Goal: Task Accomplishment & Management: Manage account settings

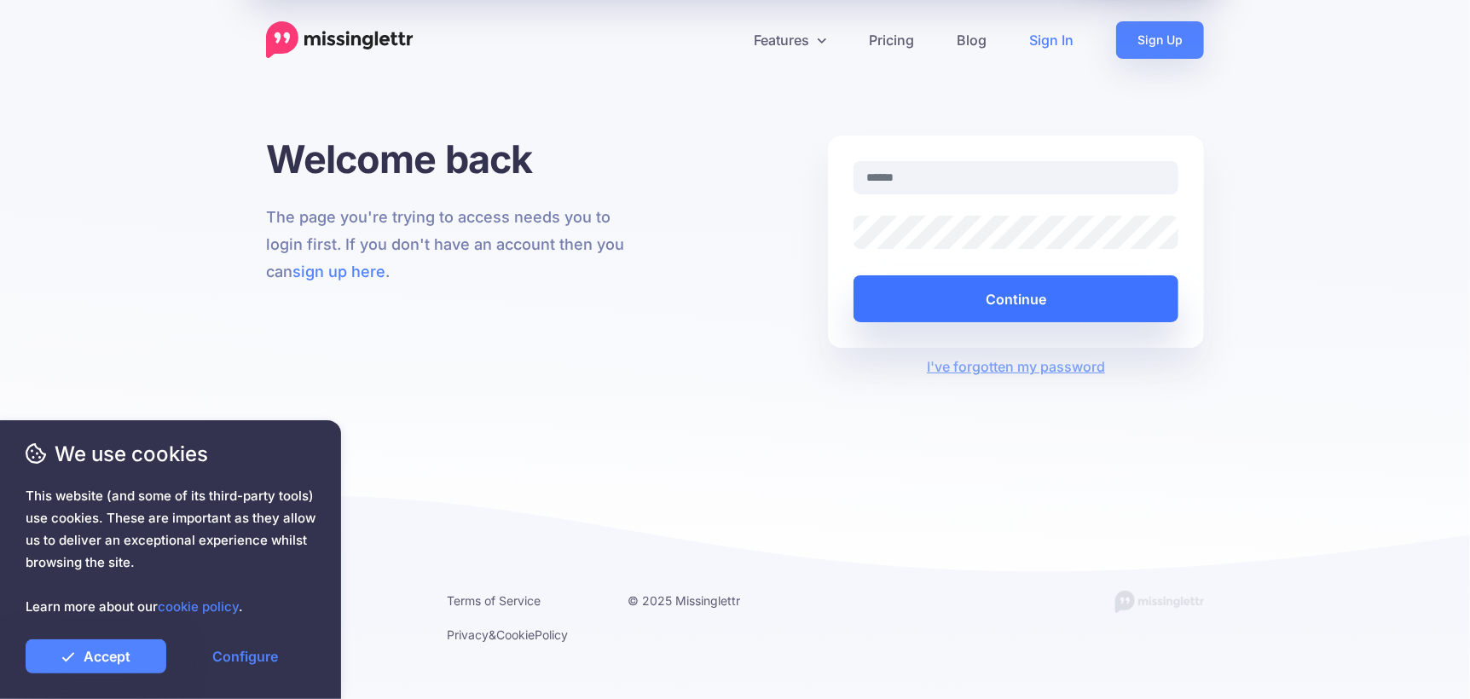
type input "**********"
click at [1021, 297] on button "Continue" at bounding box center [1015, 298] width 325 height 47
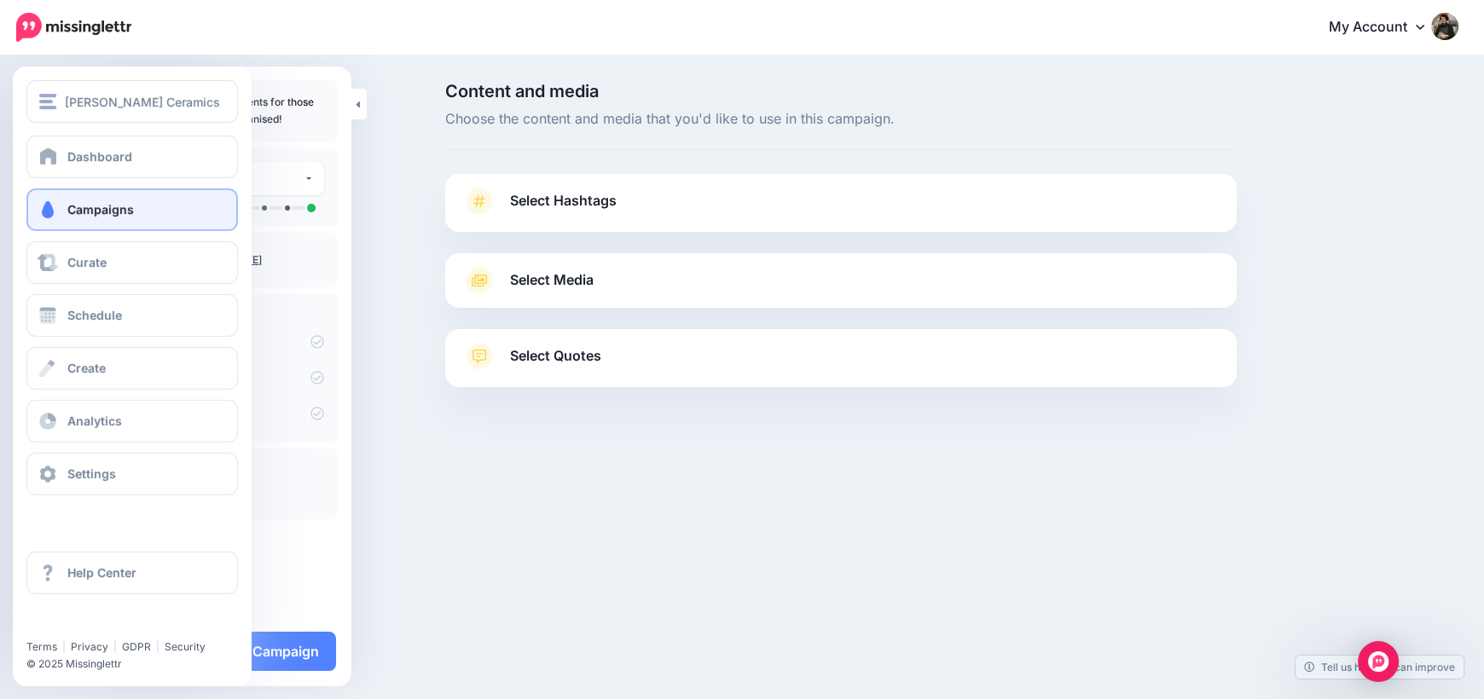
click at [47, 208] on span at bounding box center [48, 209] width 22 height 17
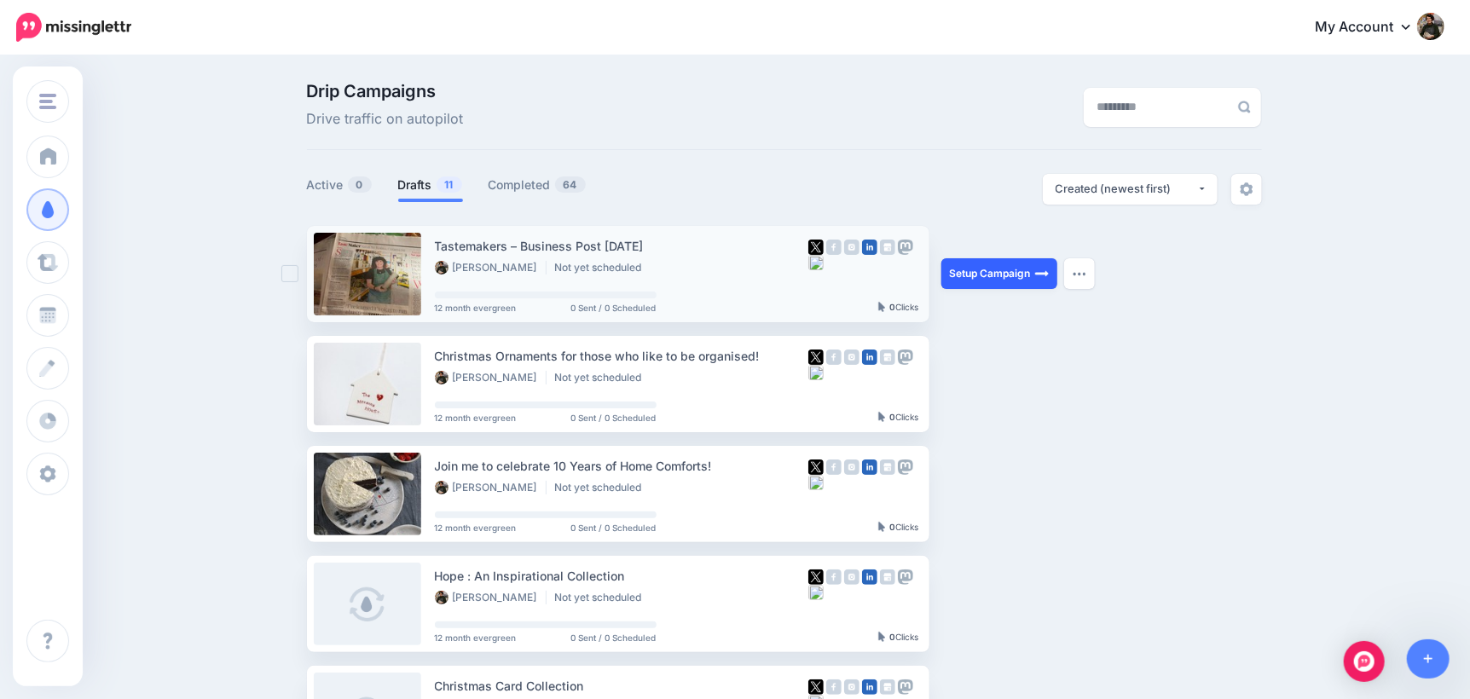
click at [1015, 277] on link "Setup Campaign" at bounding box center [999, 273] width 116 height 31
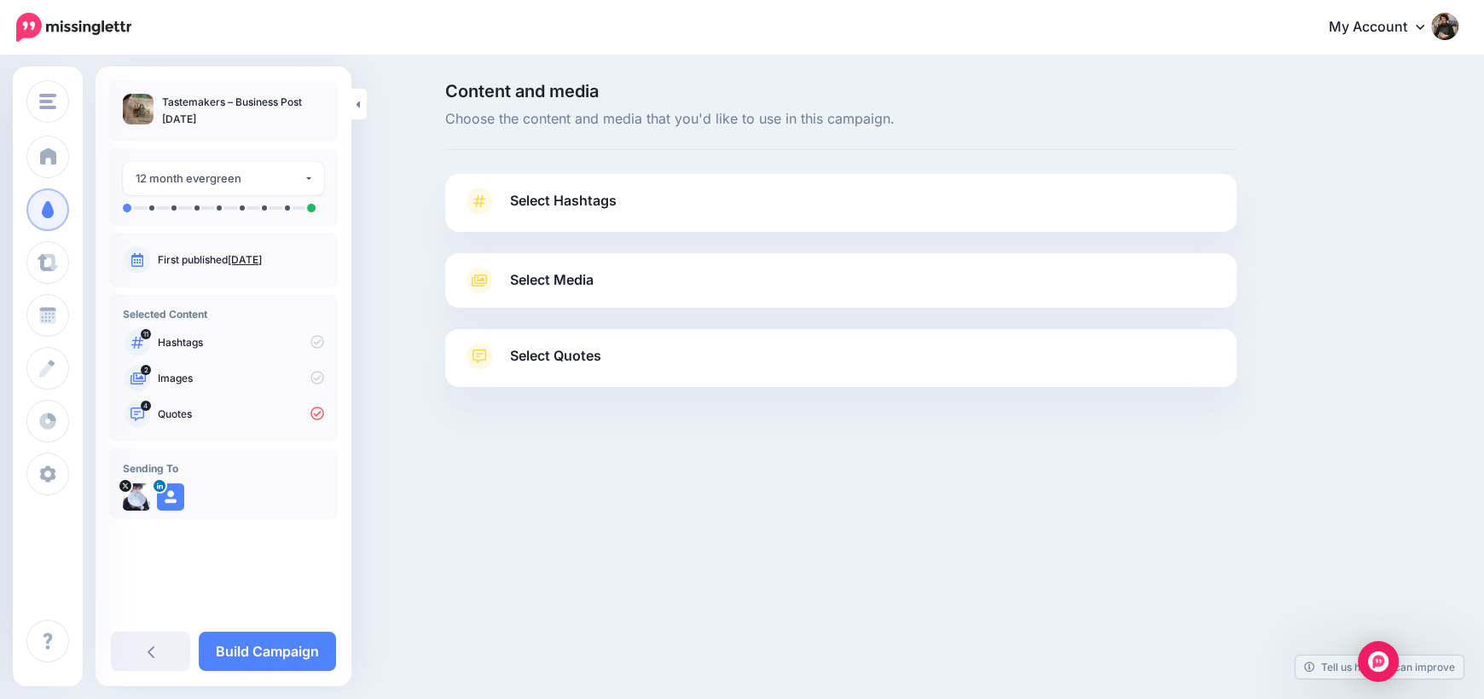
click at [566, 294] on div "Select Media Next, let's make sure we have the best media for this campaign. De…" at bounding box center [840, 280] width 791 height 55
click at [569, 281] on span "Select Media" at bounding box center [552, 280] width 84 height 23
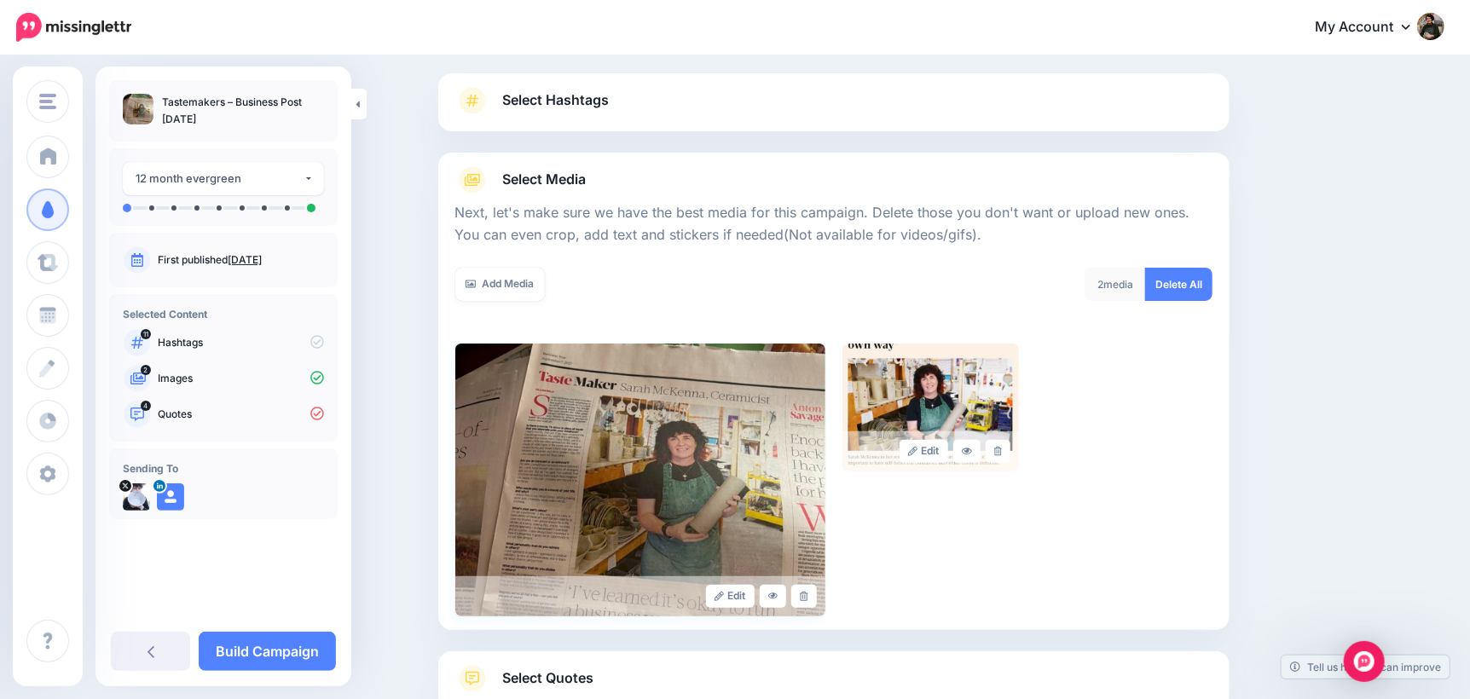
scroll to position [221, 0]
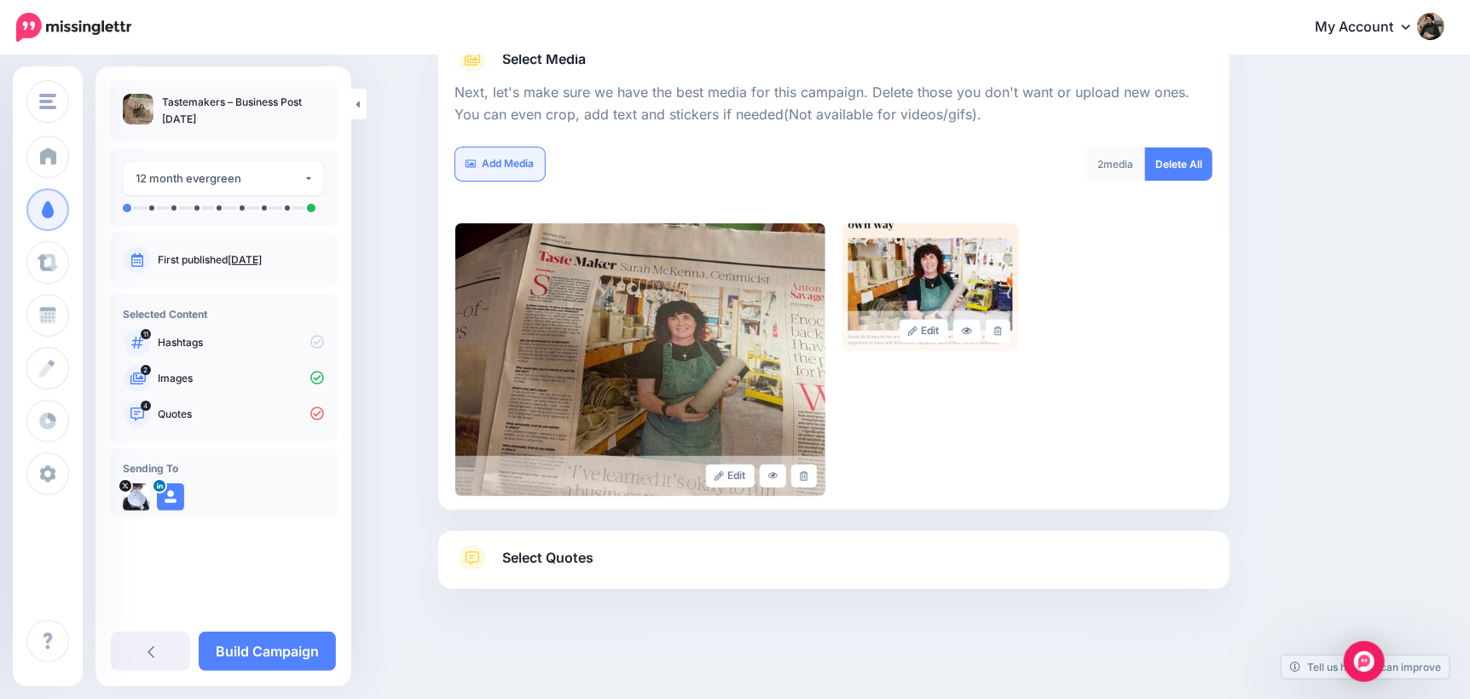
click at [496, 160] on link "Add Media" at bounding box center [500, 164] width 90 height 33
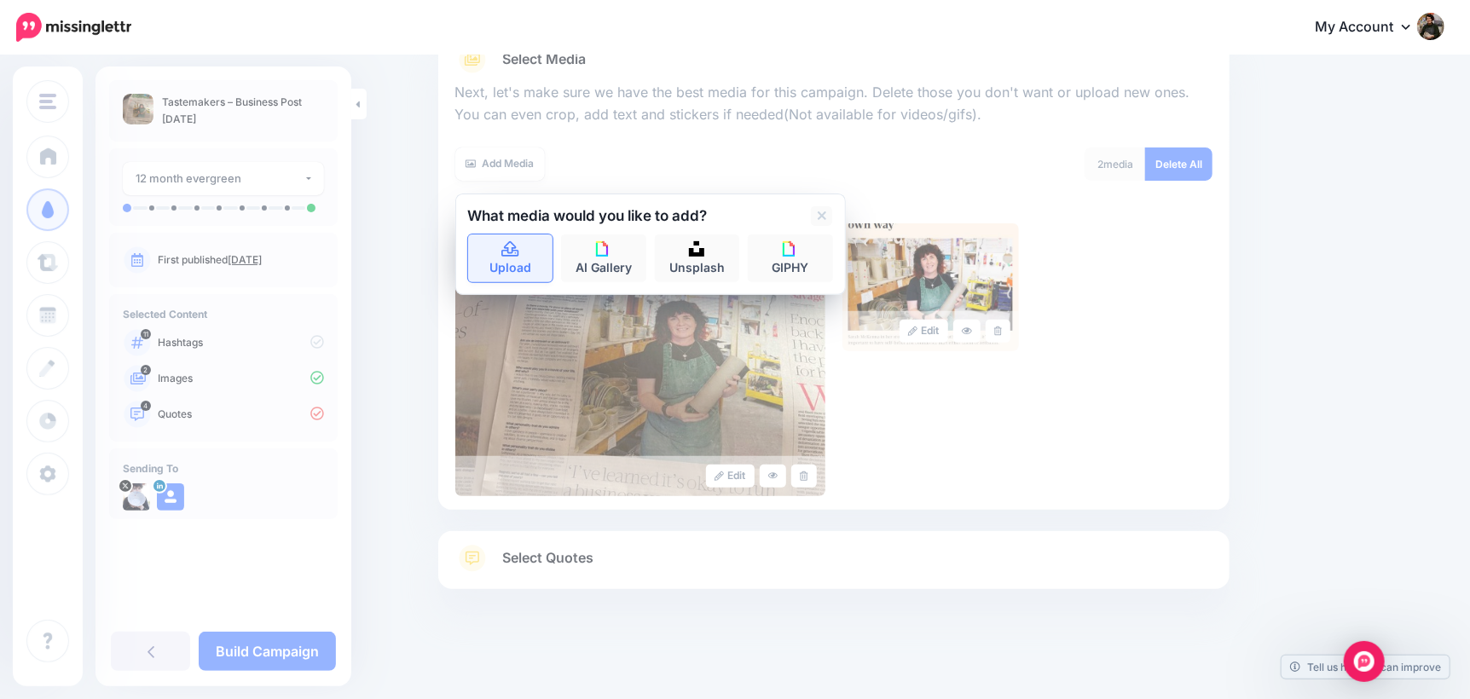
click at [513, 262] on link "Upload" at bounding box center [510, 258] width 85 height 48
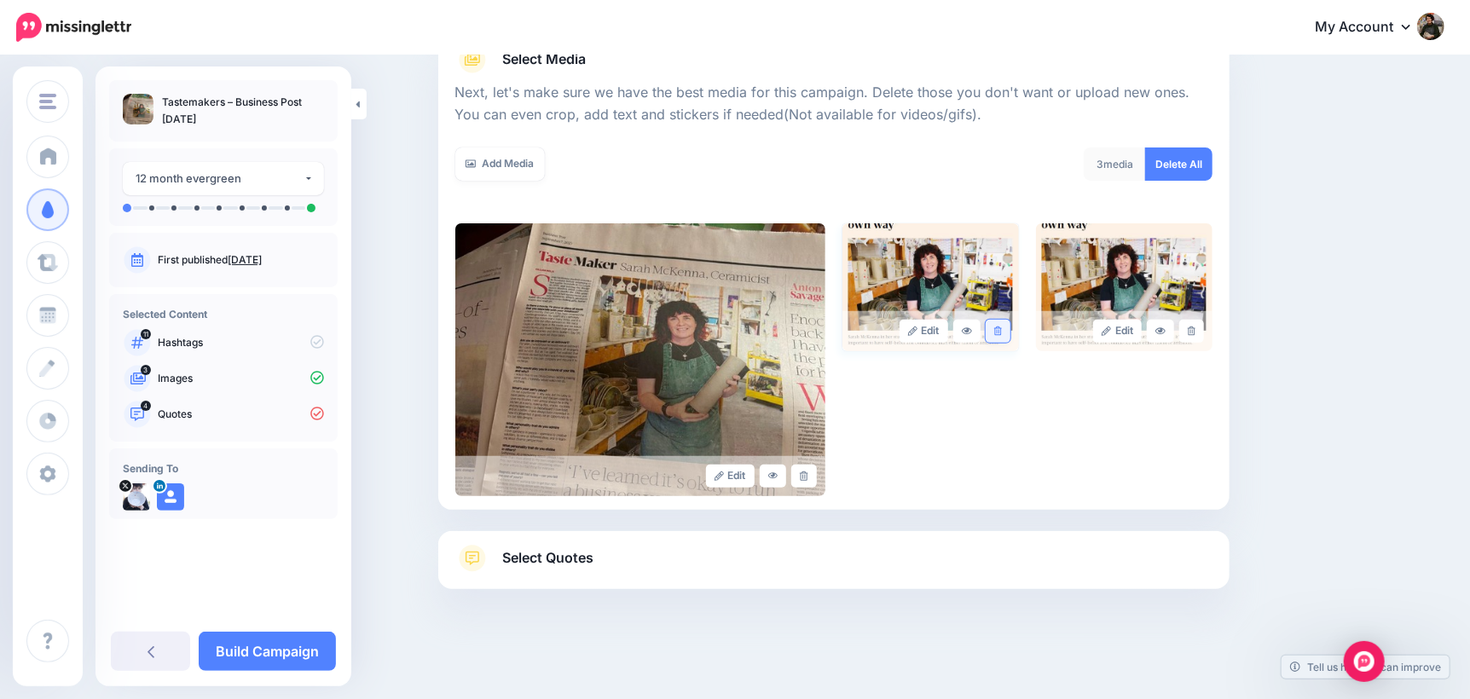
click at [1002, 333] on icon at bounding box center [998, 331] width 8 height 9
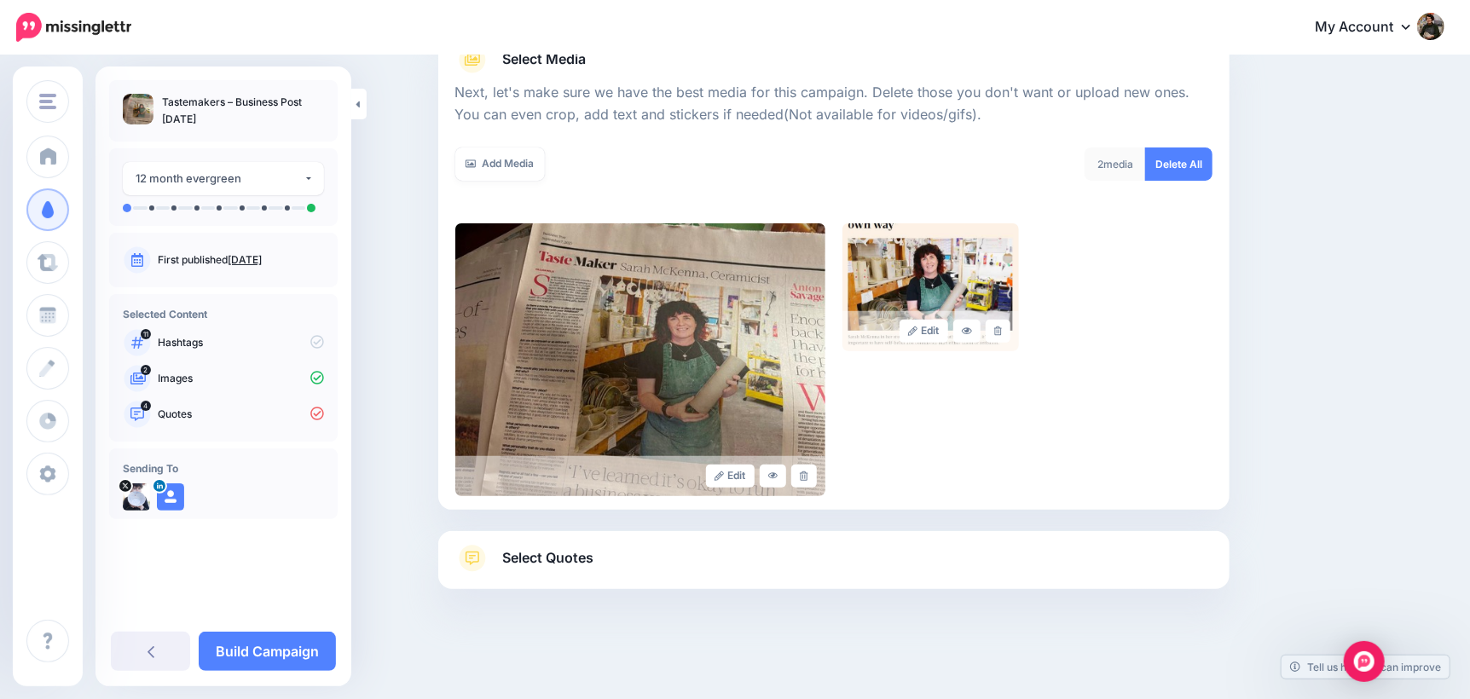
click at [570, 564] on span "Select Quotes" at bounding box center [548, 558] width 91 height 23
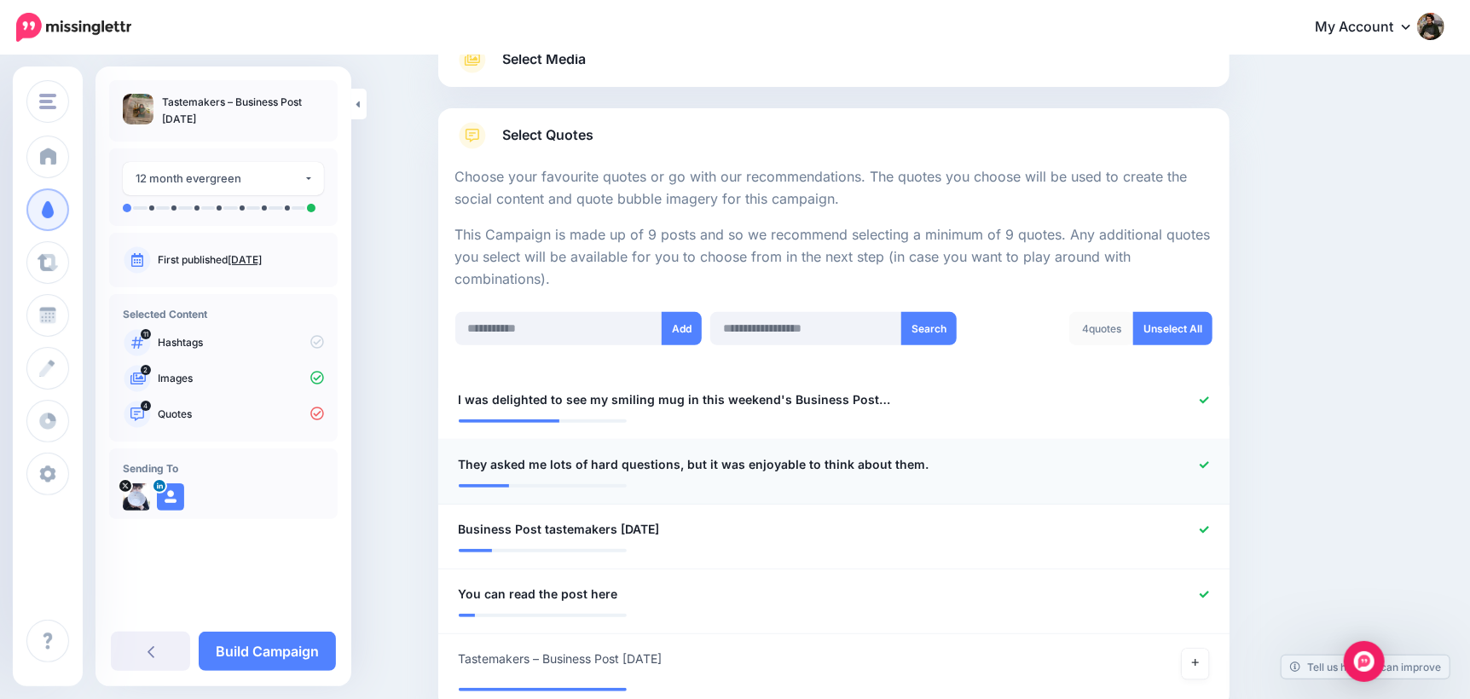
click at [1207, 461] on icon at bounding box center [1204, 464] width 9 height 9
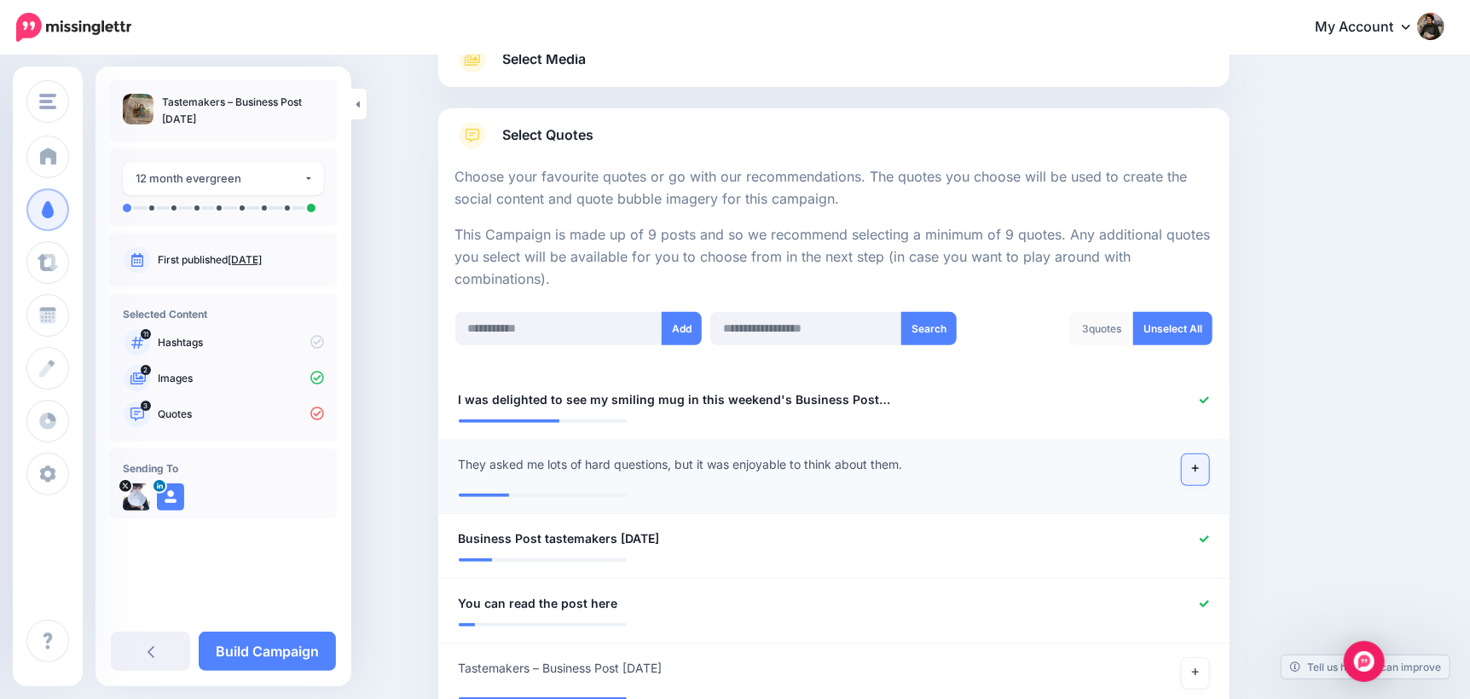
click at [1199, 473] on link at bounding box center [1195, 469] width 27 height 31
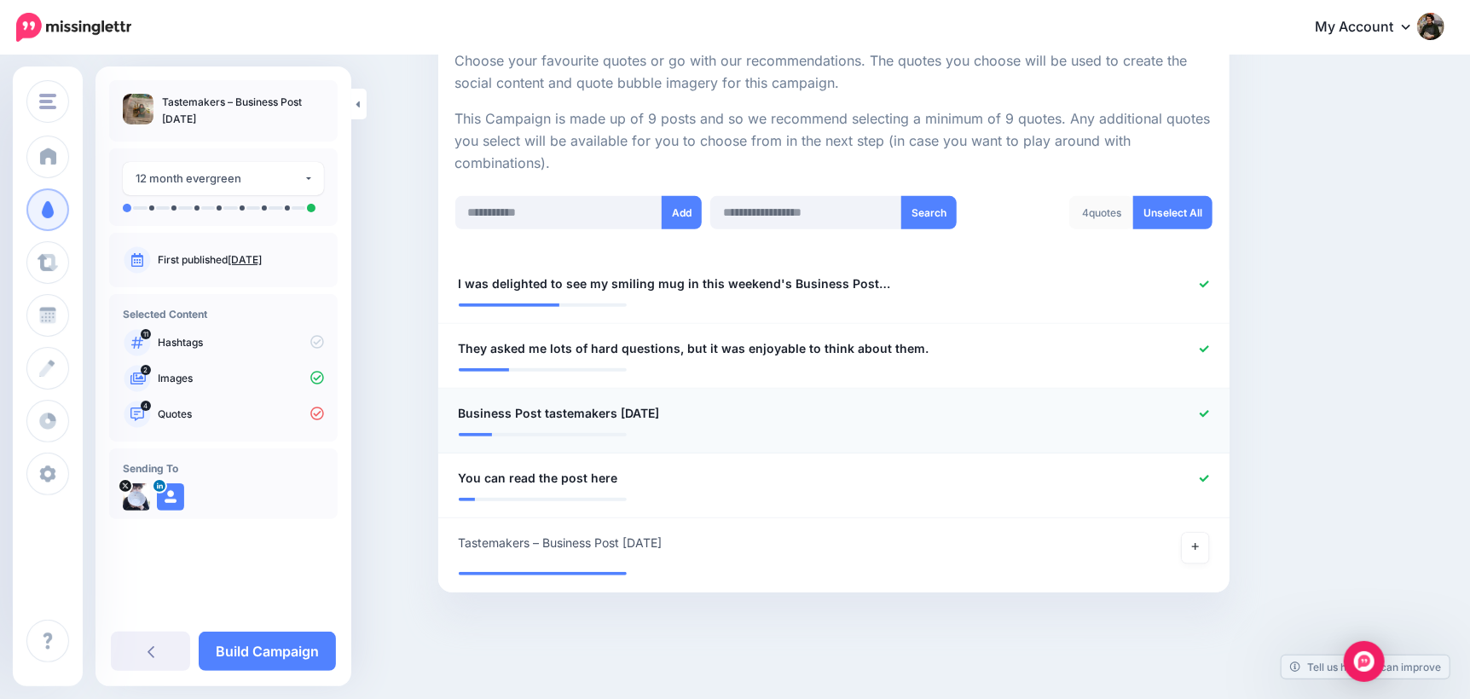
scroll to position [340, 0]
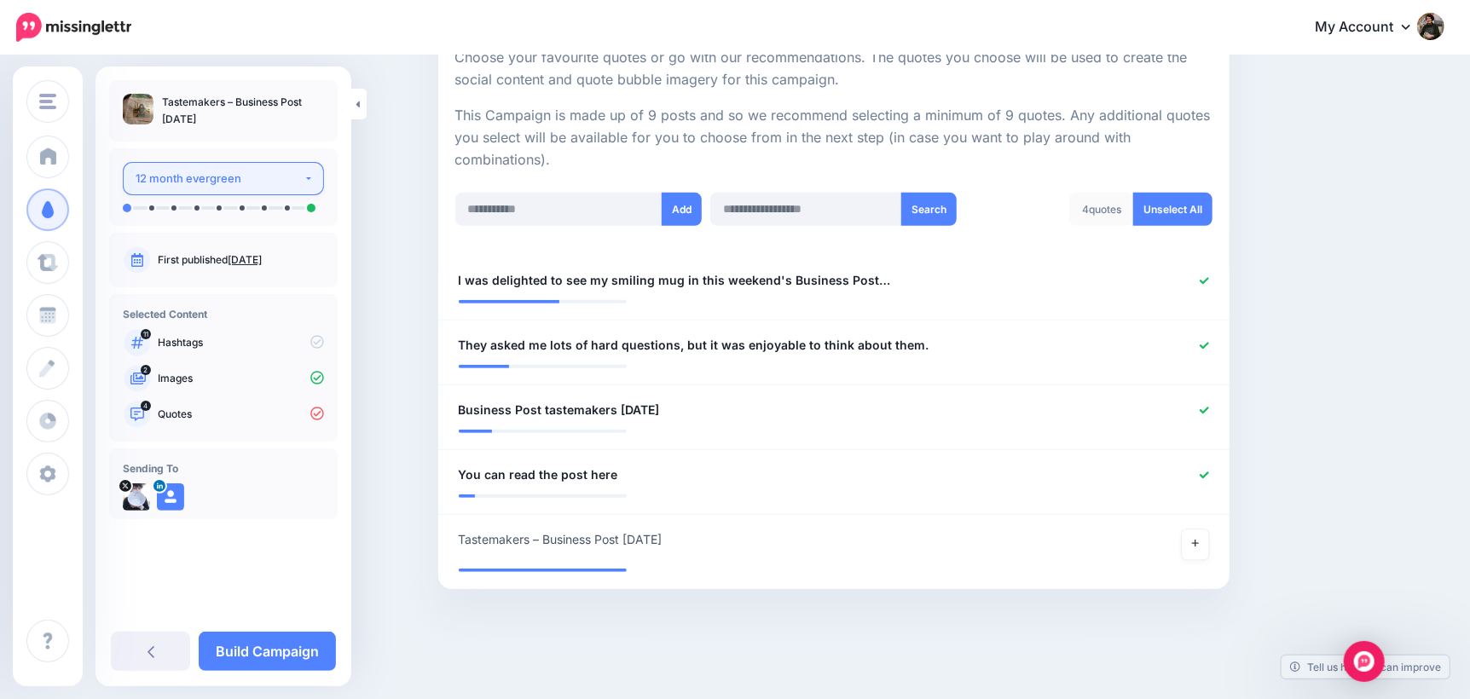
click at [262, 173] on div "12 month evergreen" at bounding box center [220, 179] width 168 height 20
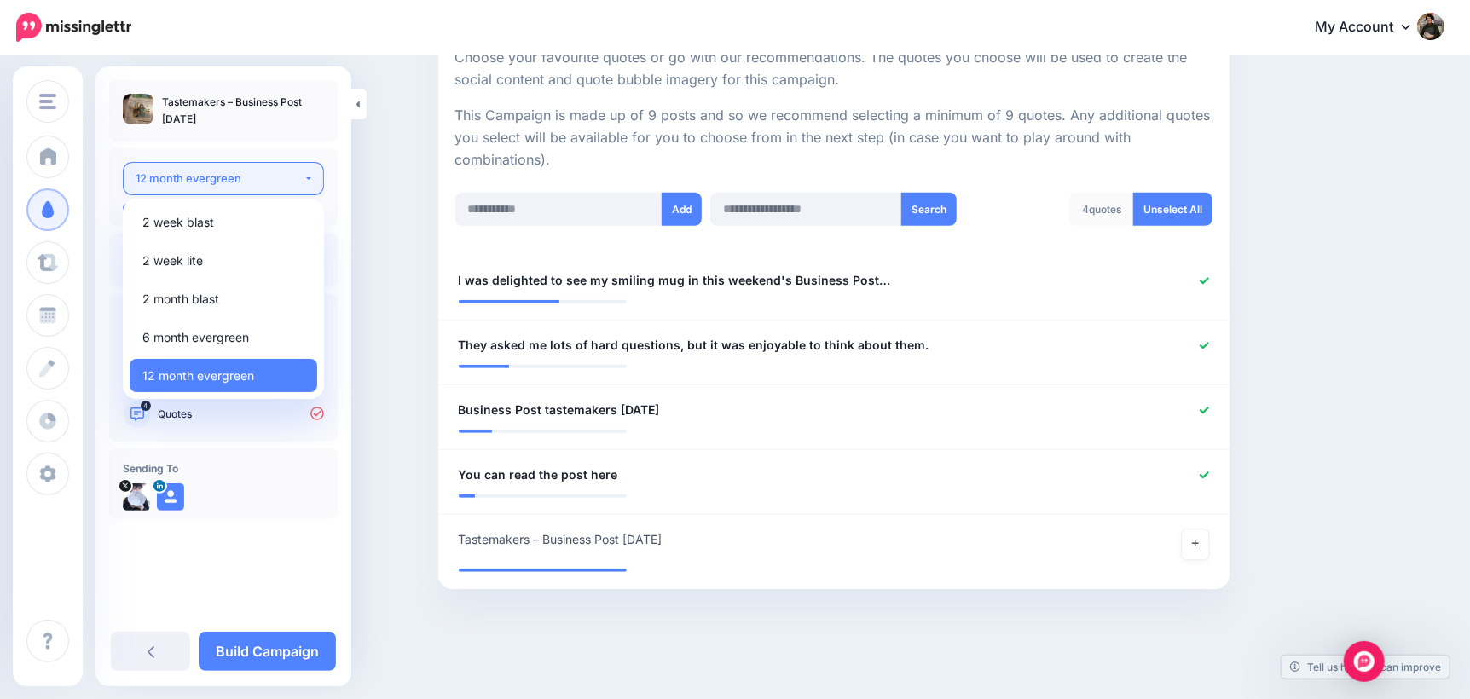
click at [262, 173] on div "12 month evergreen" at bounding box center [220, 179] width 168 height 20
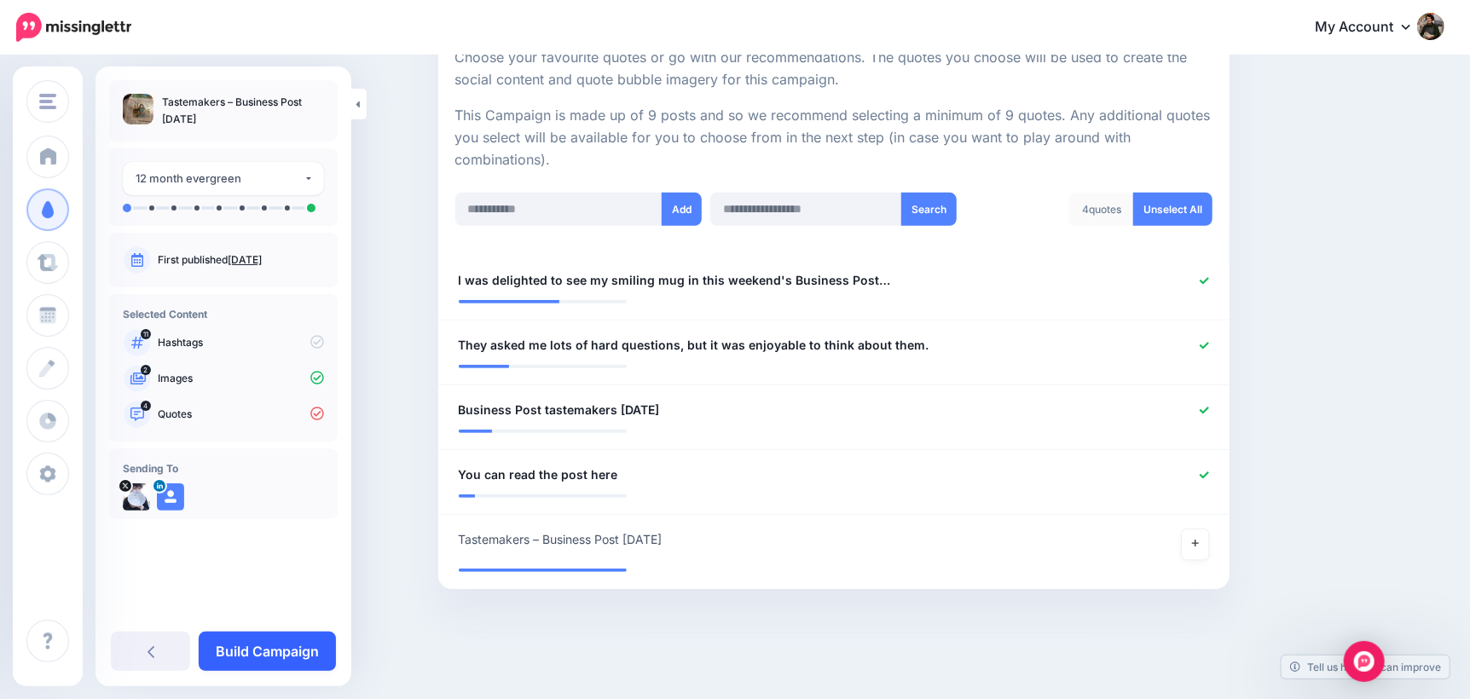
click at [272, 647] on link "Build Campaign" at bounding box center [267, 651] width 137 height 39
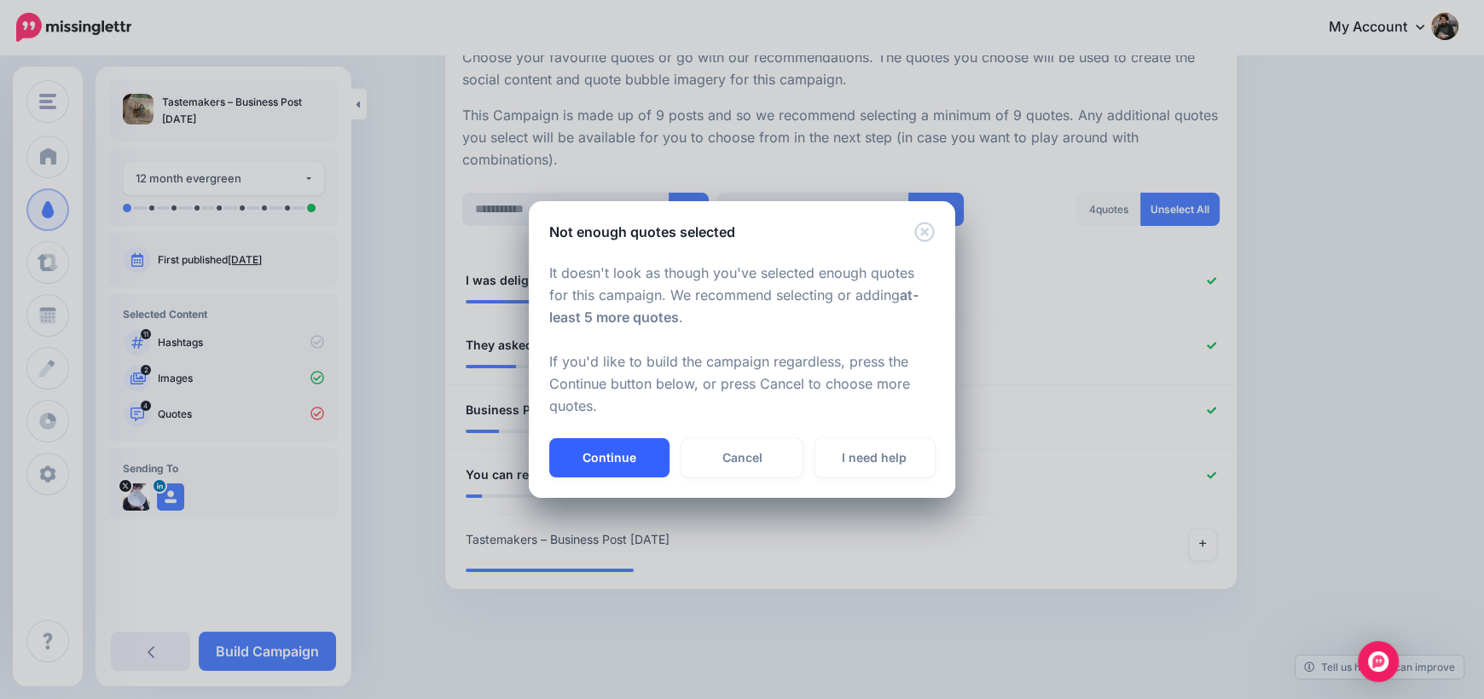
click at [592, 458] on button "Continue" at bounding box center [609, 457] width 120 height 39
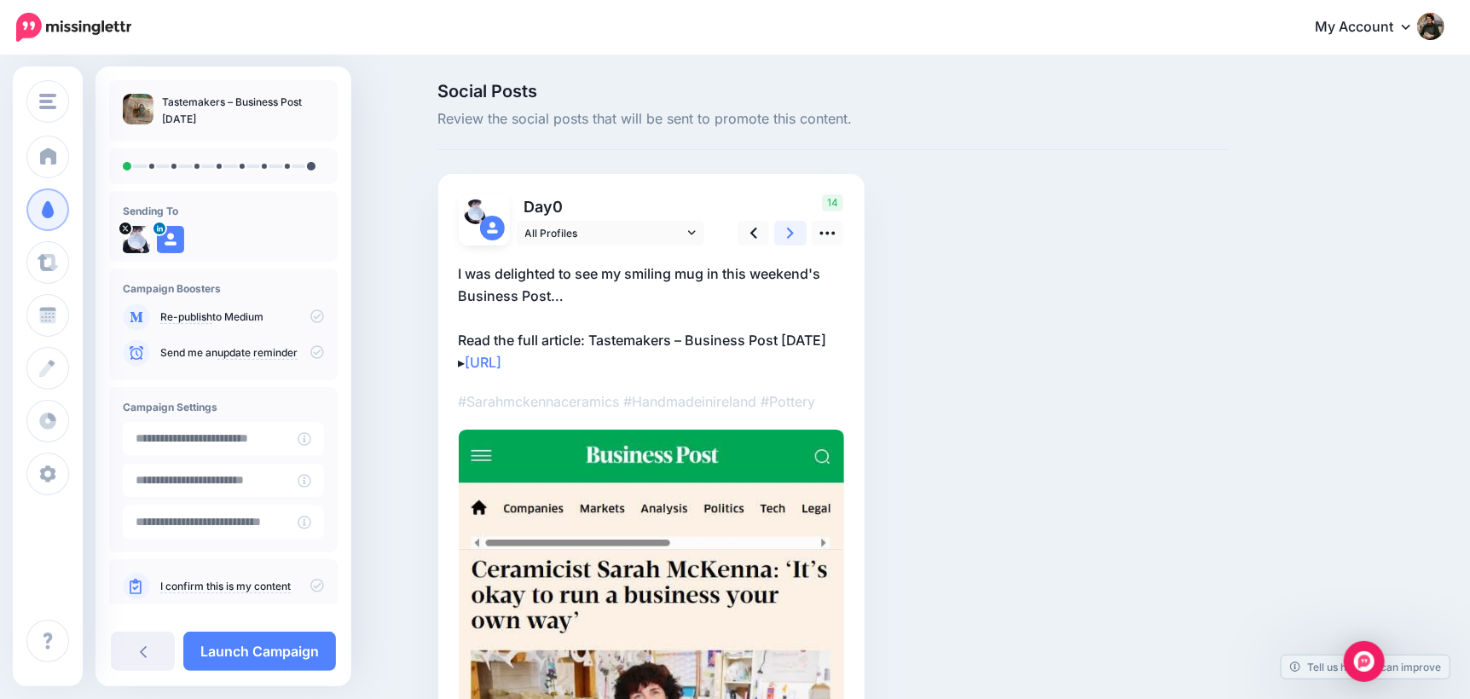
click at [803, 240] on link at bounding box center [790, 233] width 32 height 25
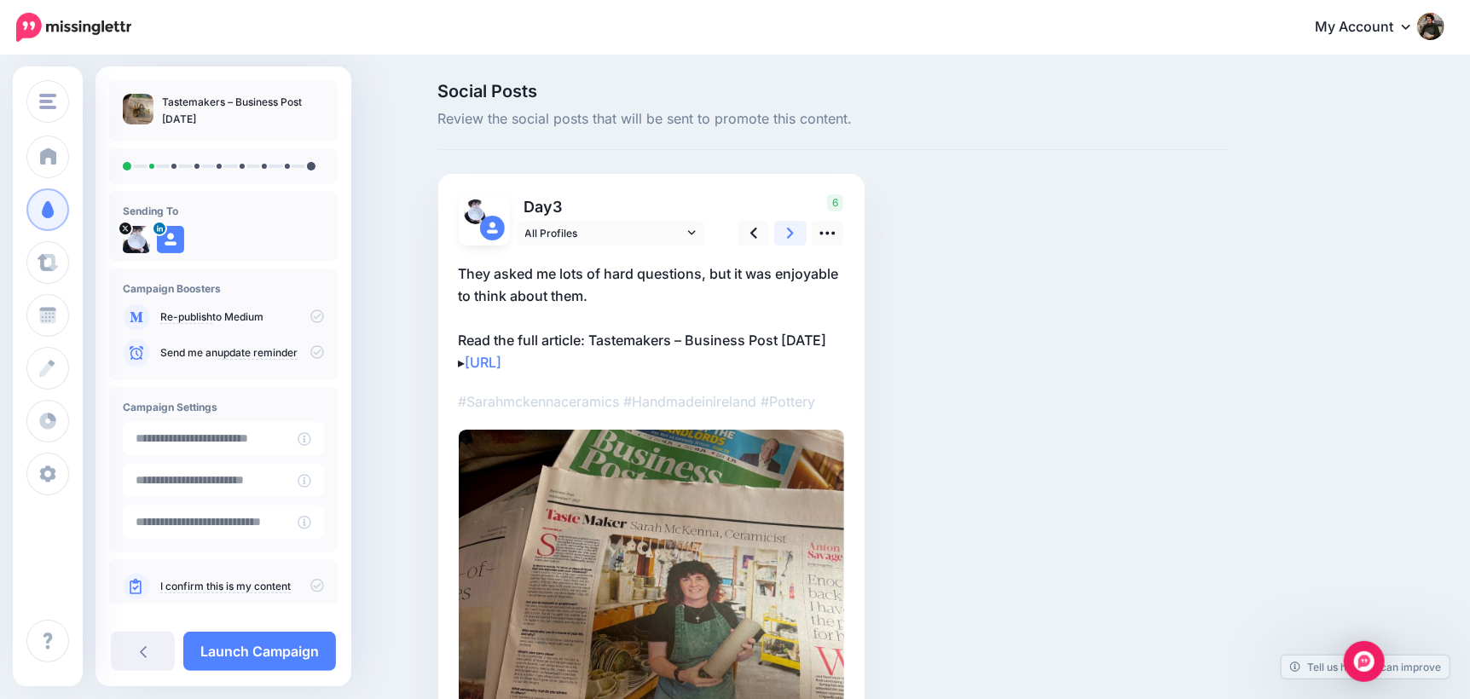
click at [793, 235] on link at bounding box center [790, 233] width 32 height 25
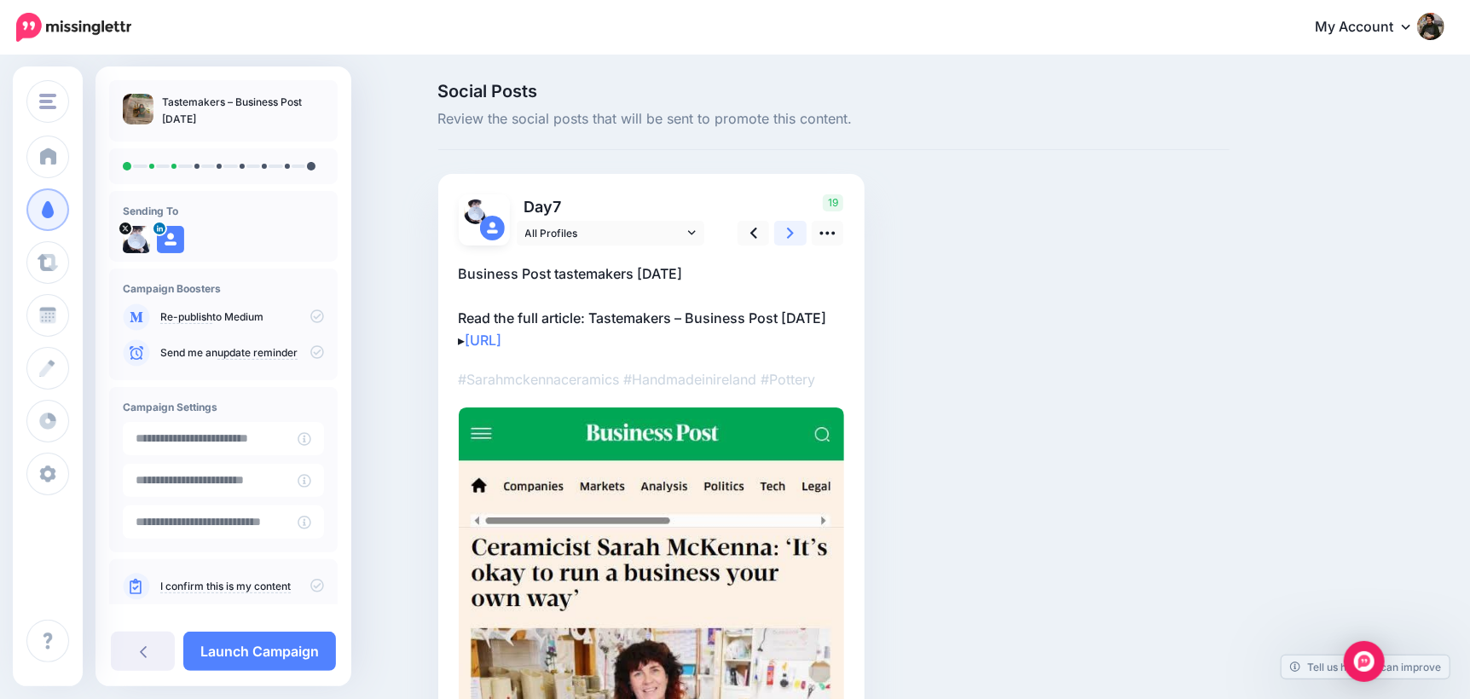
click at [793, 235] on link at bounding box center [790, 233] width 32 height 25
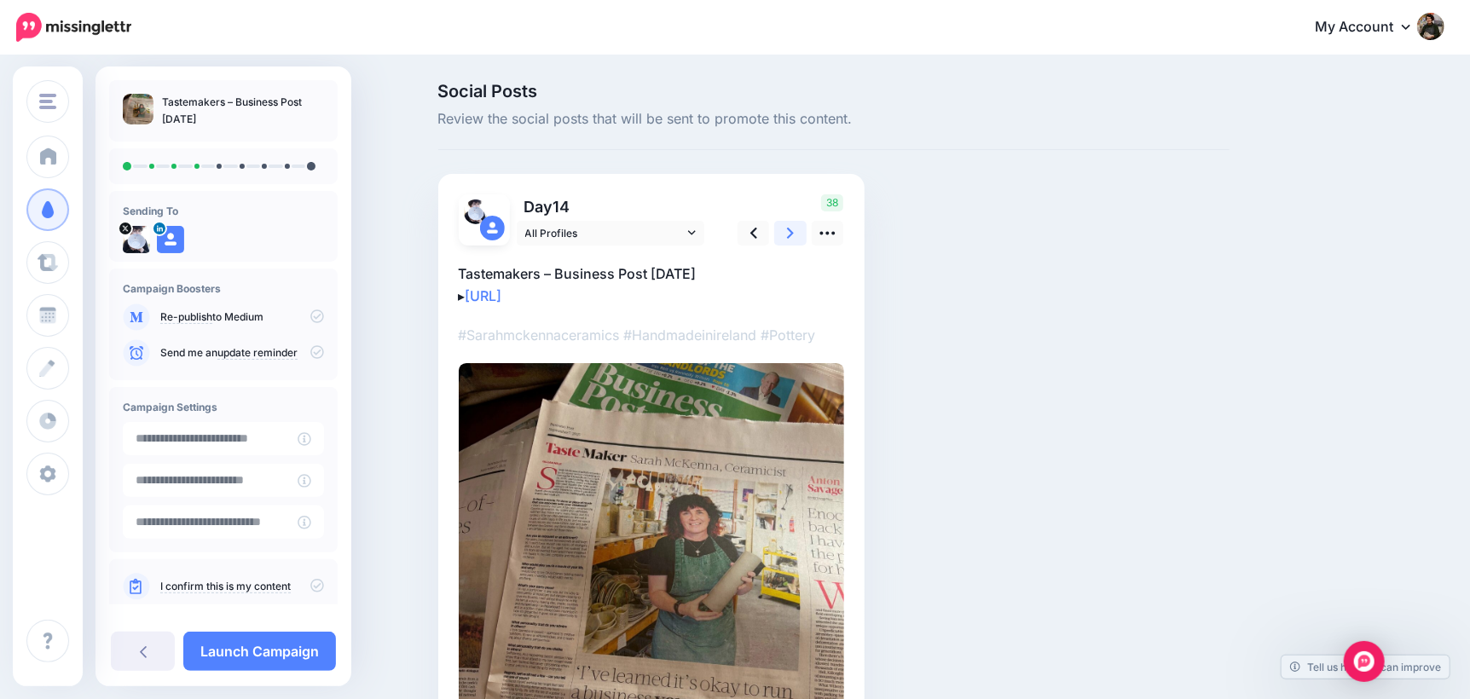
click at [793, 235] on link at bounding box center [790, 233] width 32 height 25
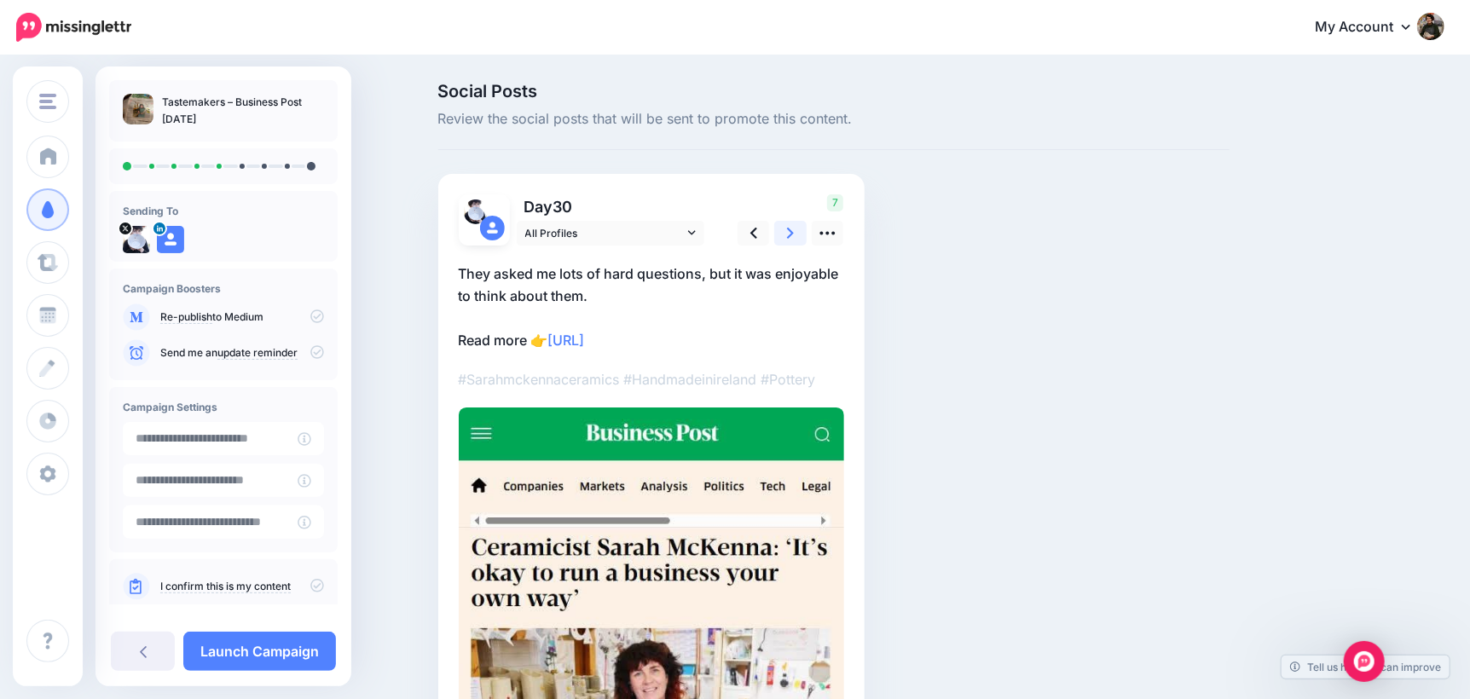
click at [793, 235] on link at bounding box center [790, 233] width 32 height 25
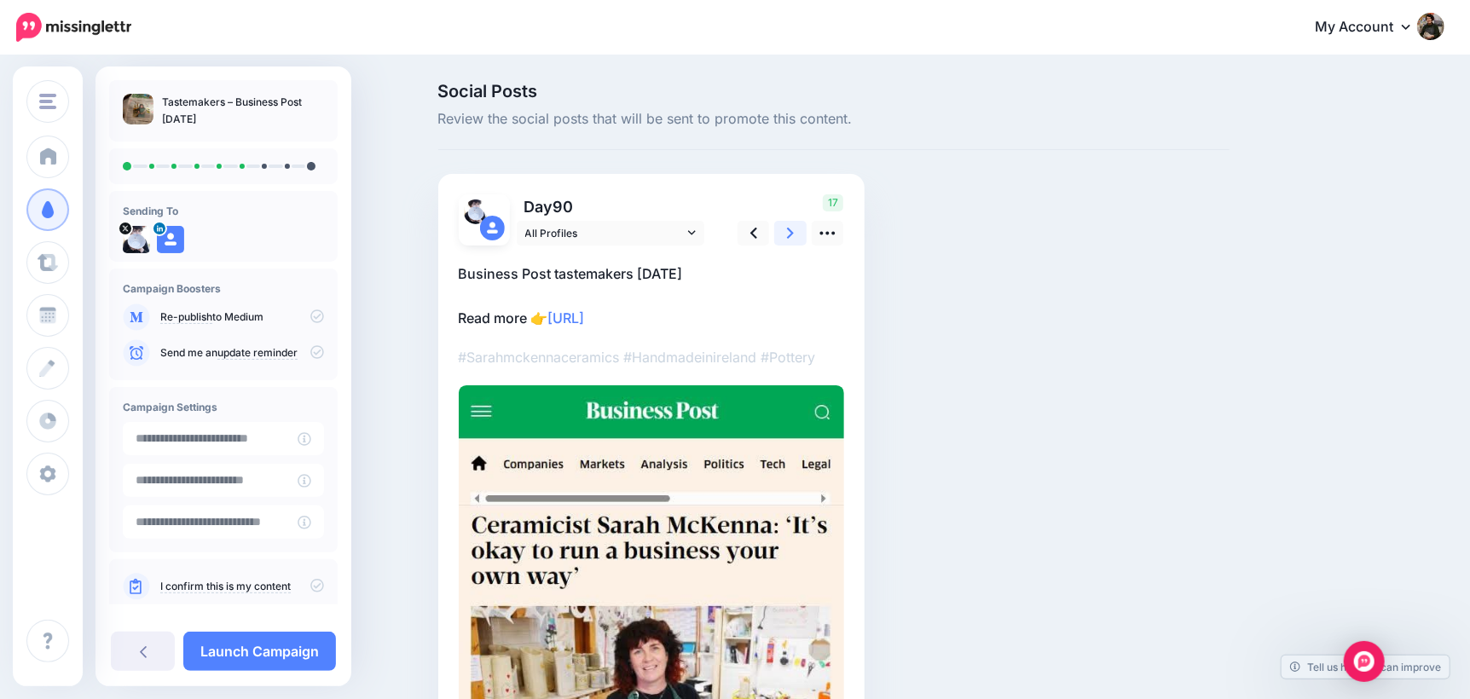
click at [793, 235] on link at bounding box center [790, 233] width 32 height 25
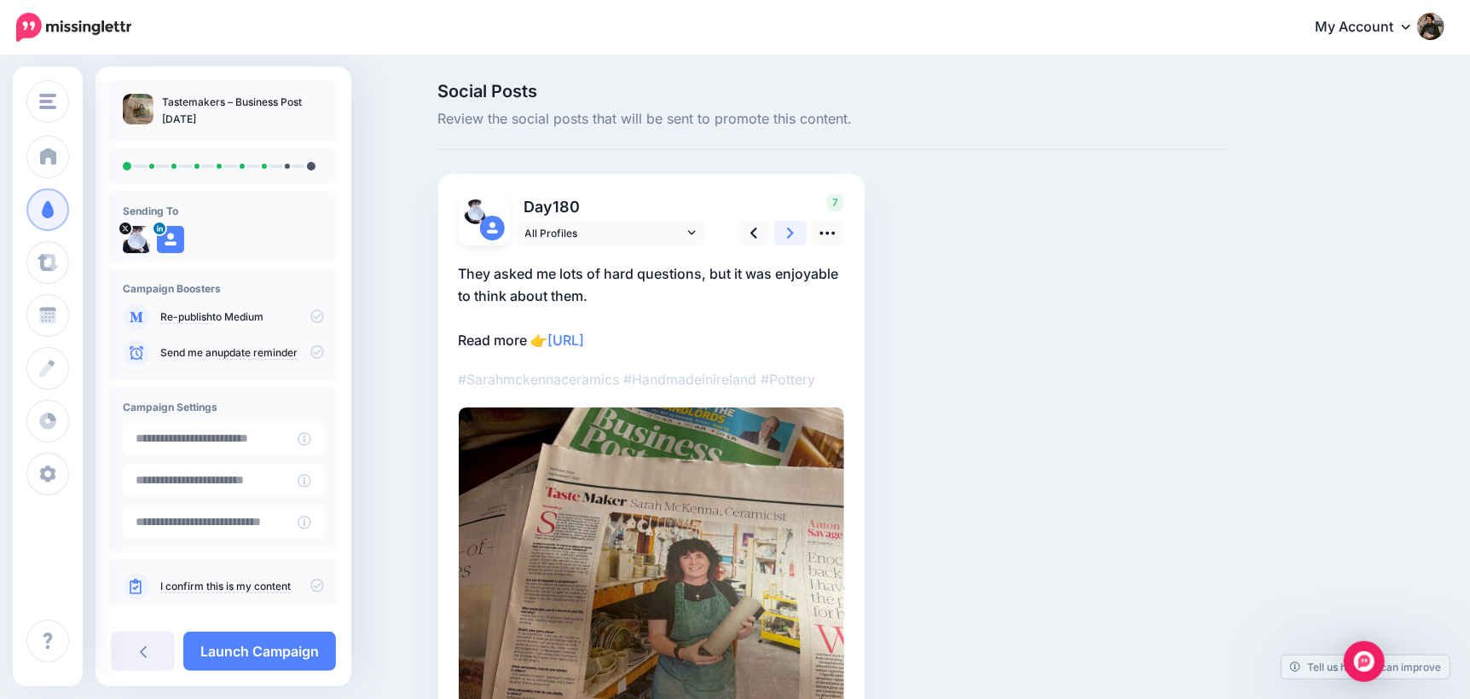
click at [793, 235] on link at bounding box center [790, 233] width 32 height 25
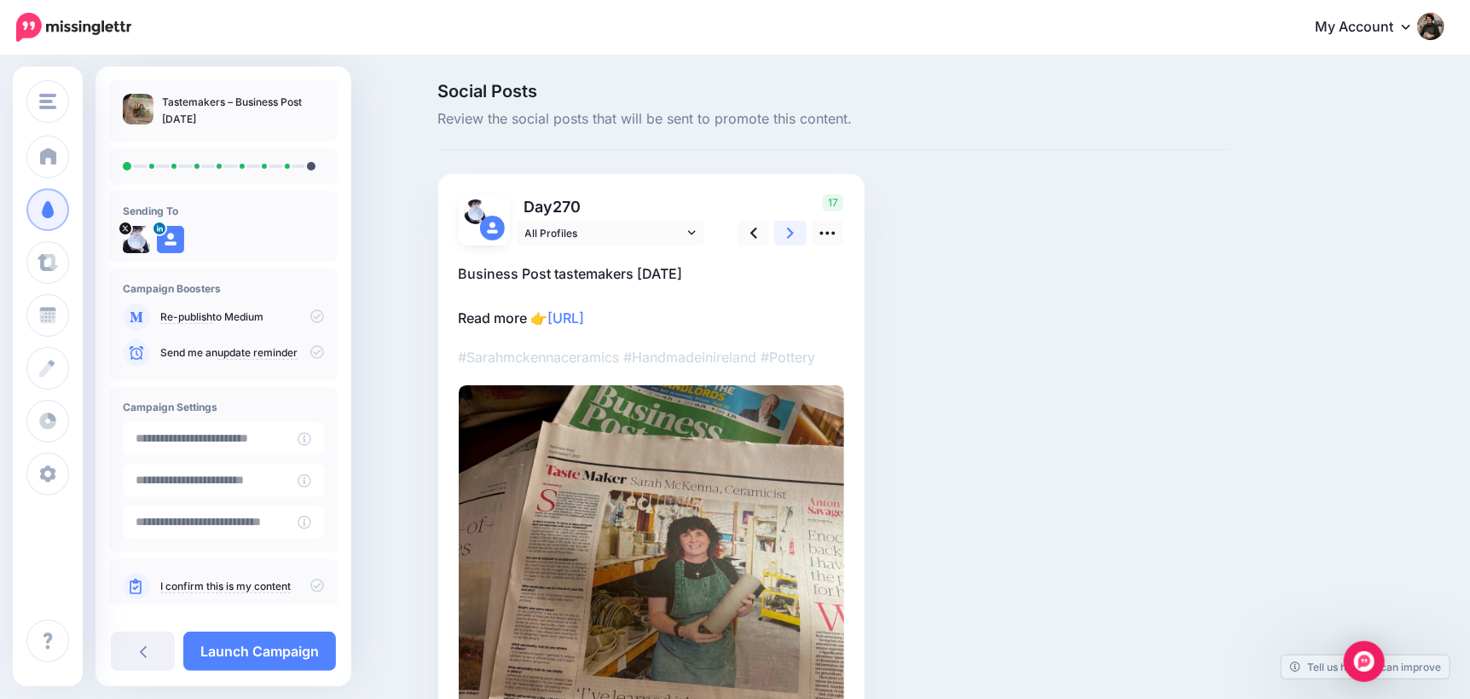
click at [793, 235] on link at bounding box center [790, 233] width 32 height 25
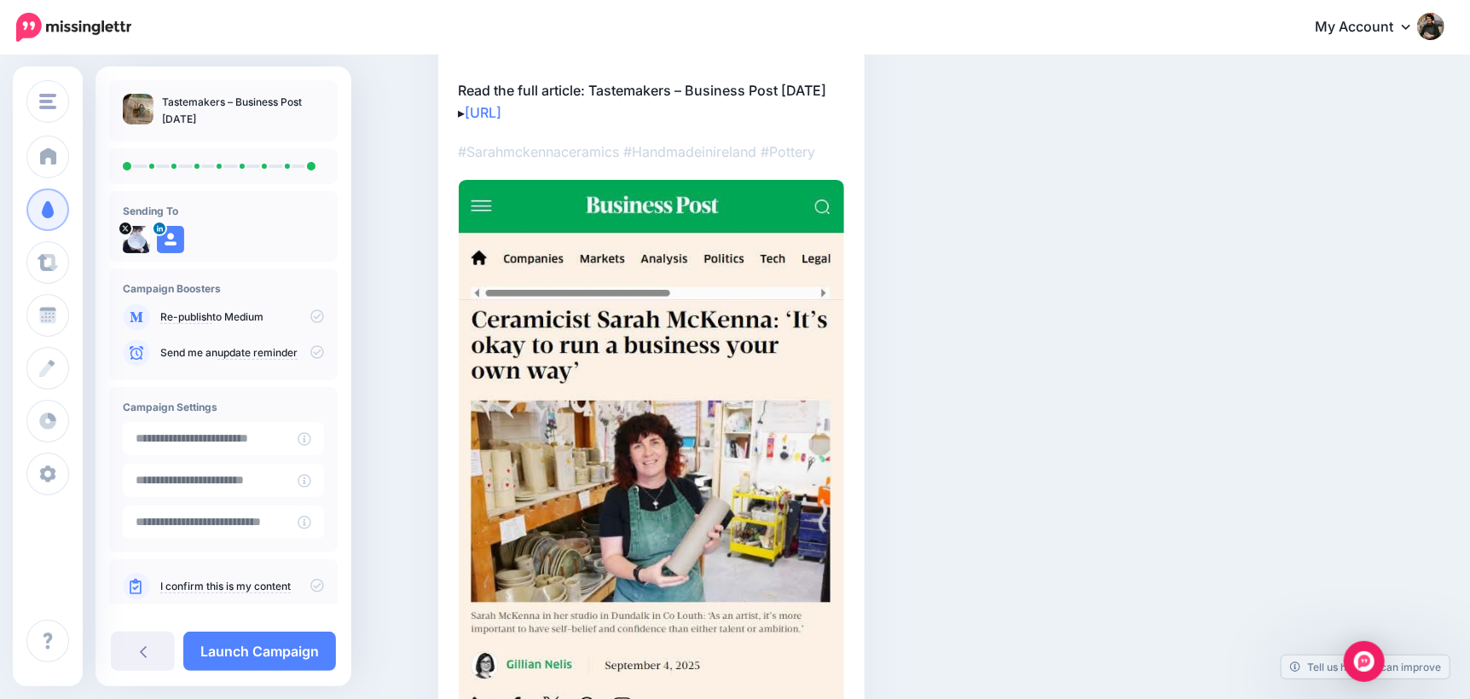
scroll to position [255, 0]
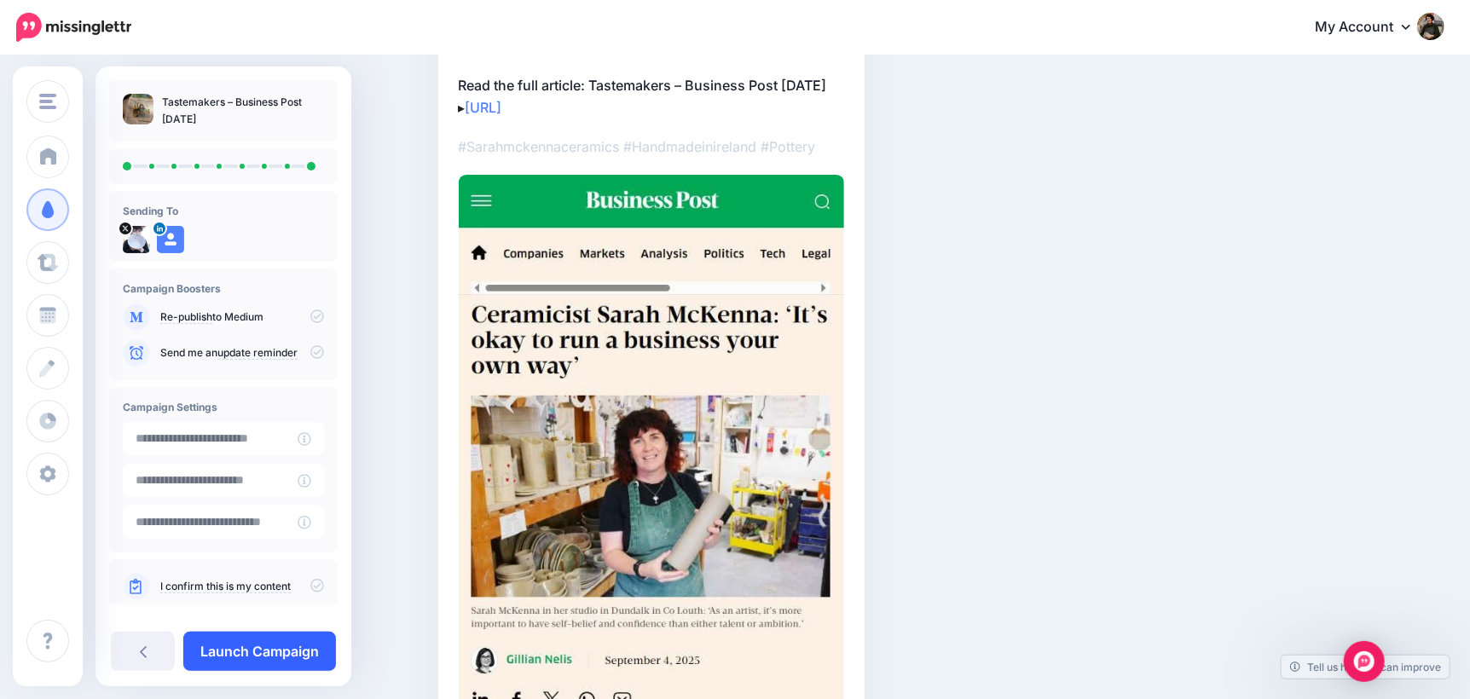
click at [281, 654] on link "Launch Campaign" at bounding box center [259, 651] width 153 height 39
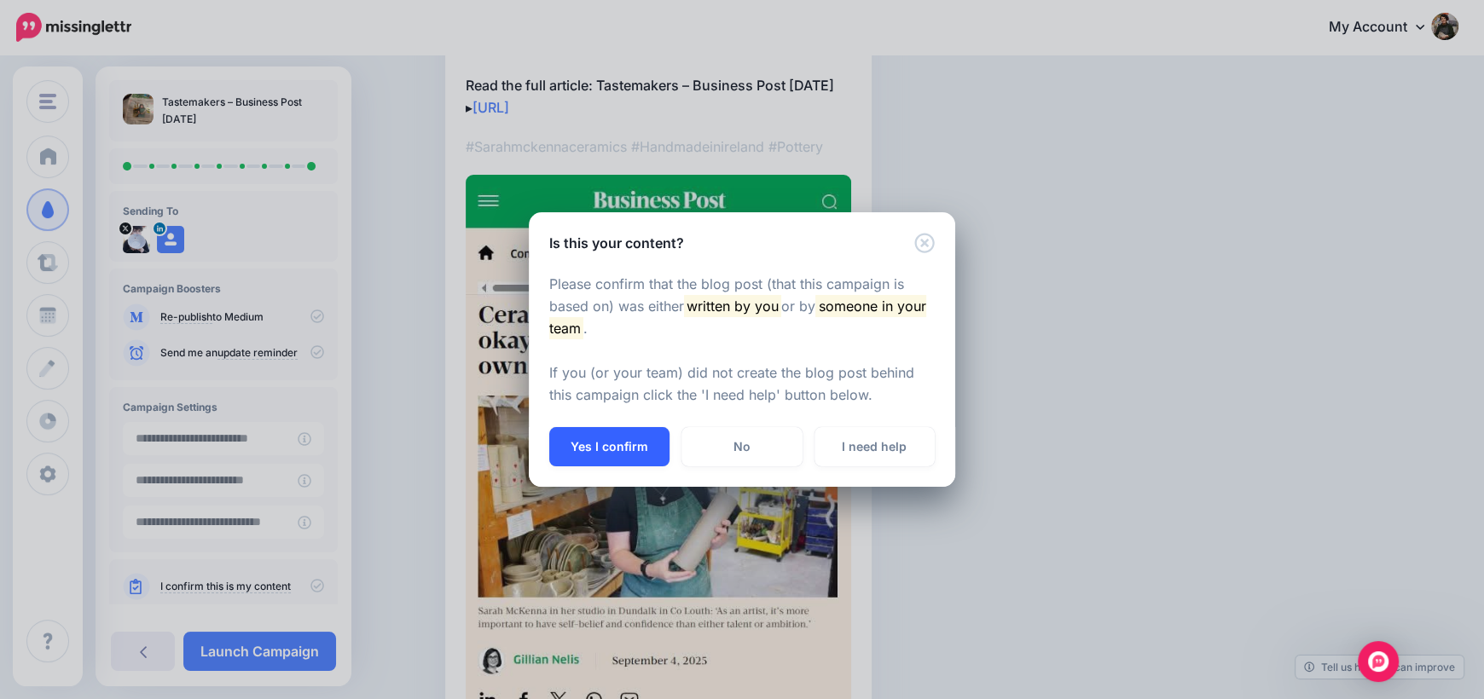
click at [624, 453] on button "Yes I confirm" at bounding box center [609, 446] width 120 height 39
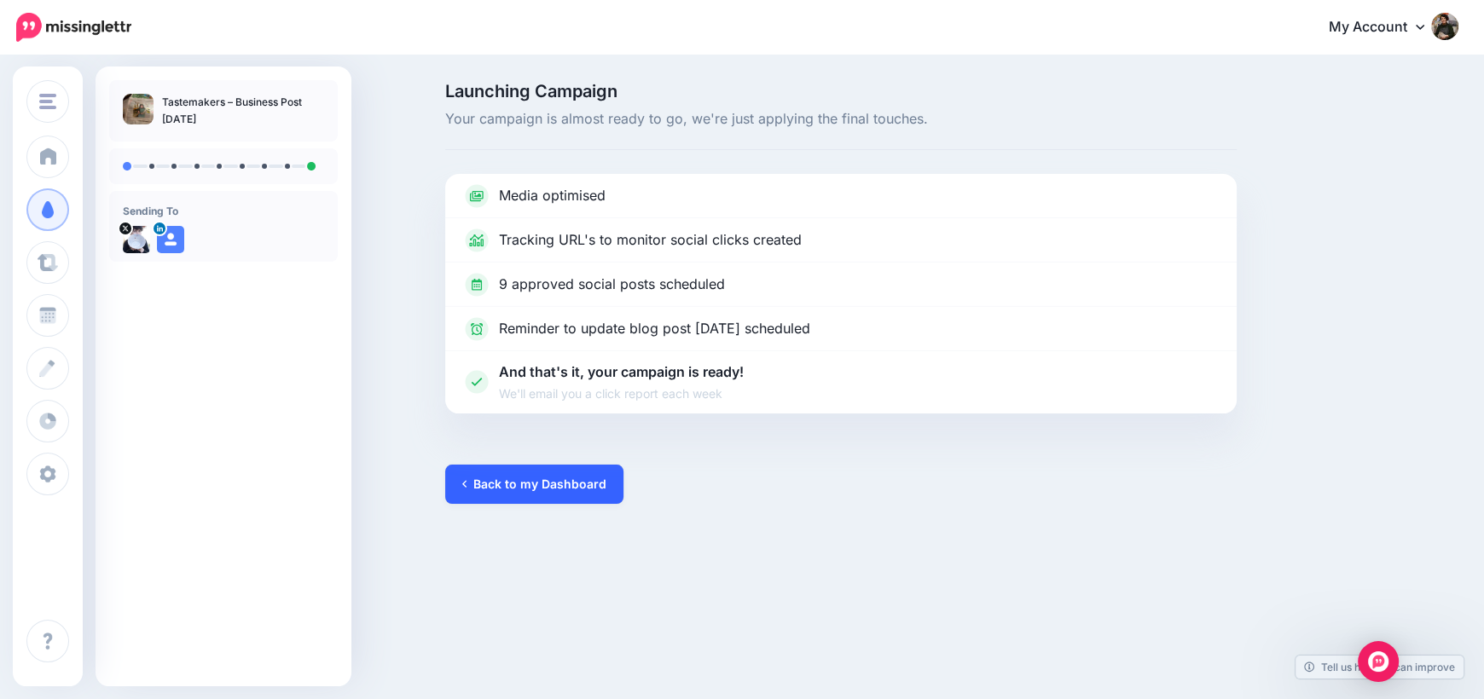
click at [528, 490] on link "Back to my Dashboard" at bounding box center [534, 484] width 178 height 39
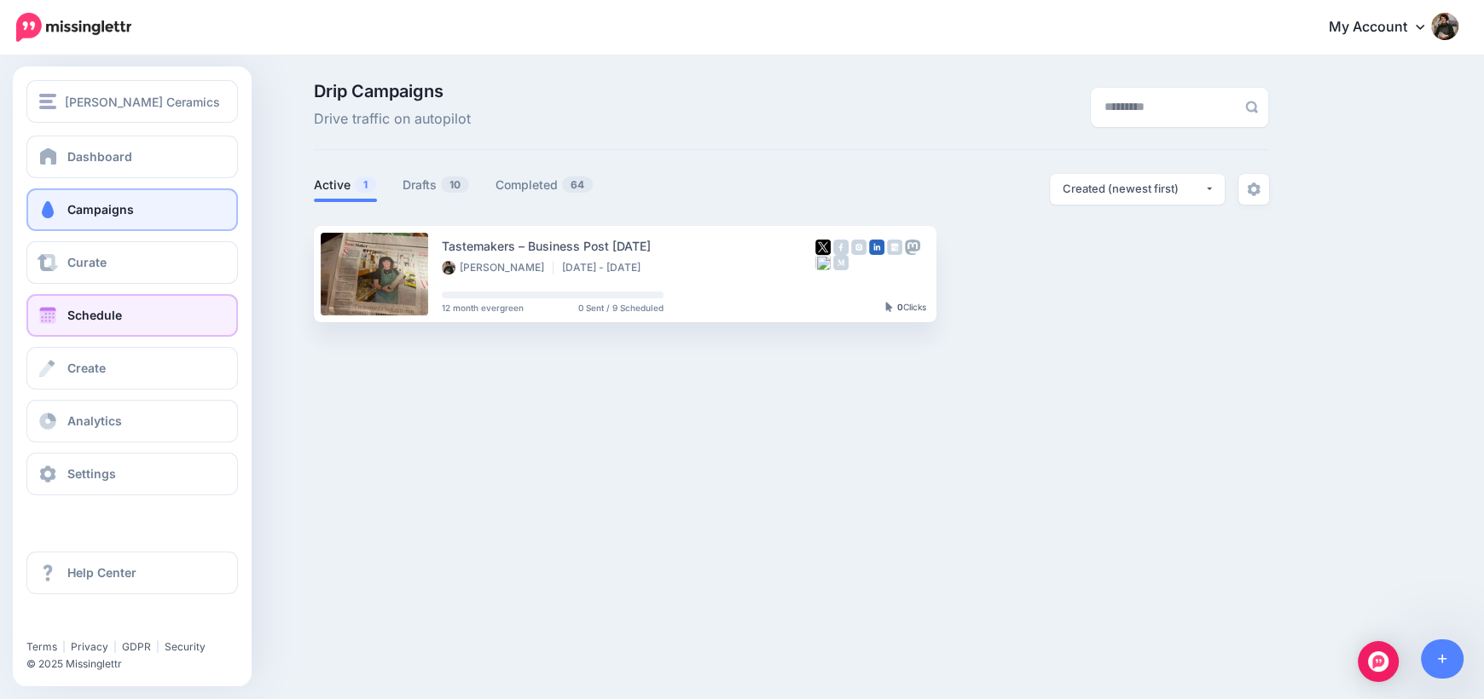
click at [89, 314] on span "Schedule" at bounding box center [94, 315] width 55 height 14
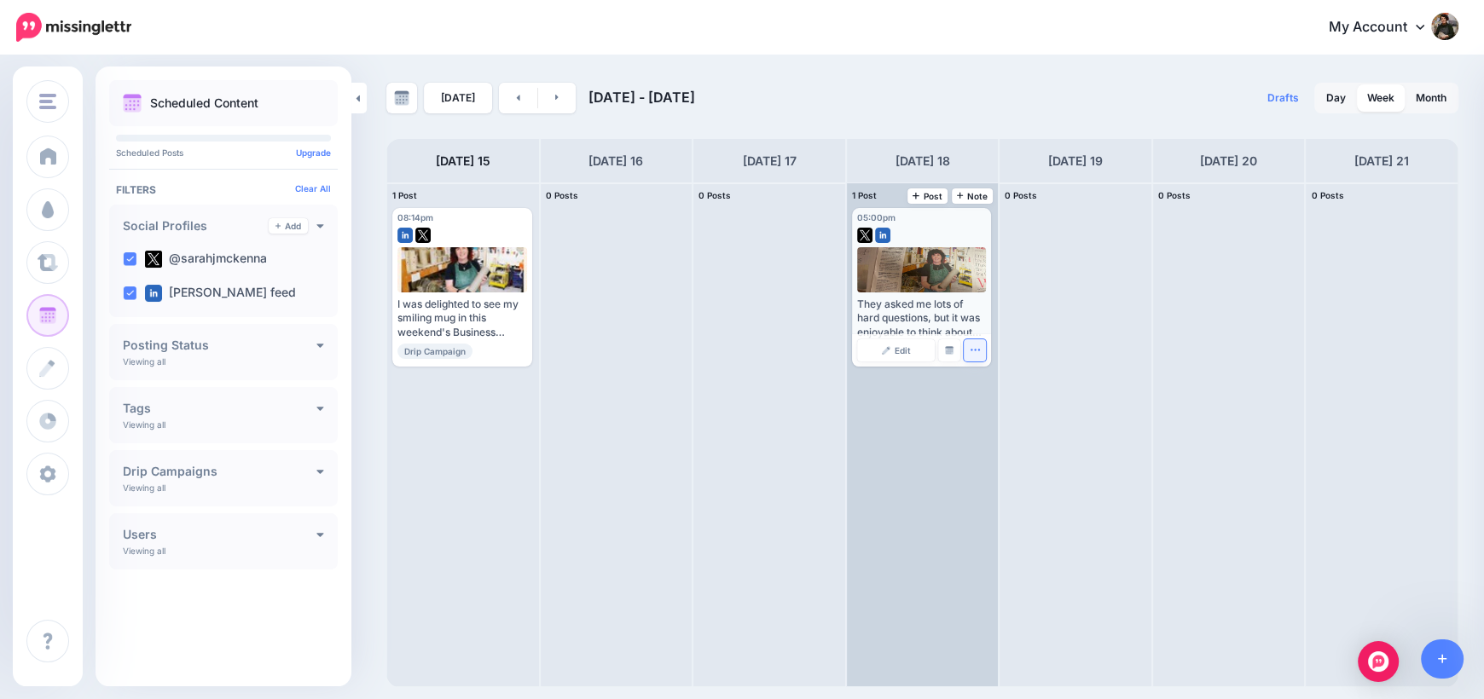
click at [968, 355] on button "button" at bounding box center [974, 350] width 22 height 22
click at [998, 401] on link "Delete Post" at bounding box center [1014, 403] width 89 height 19
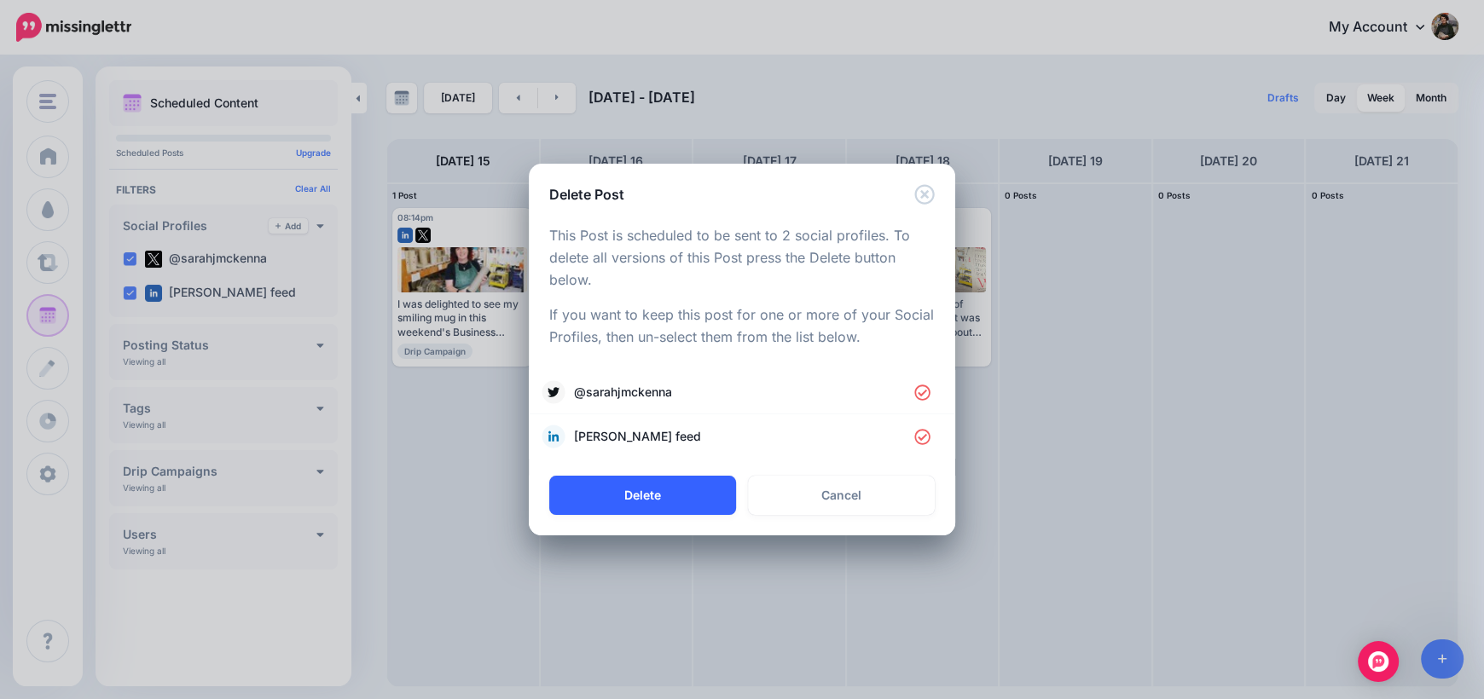
click at [651, 499] on button "Delete" at bounding box center [642, 495] width 187 height 39
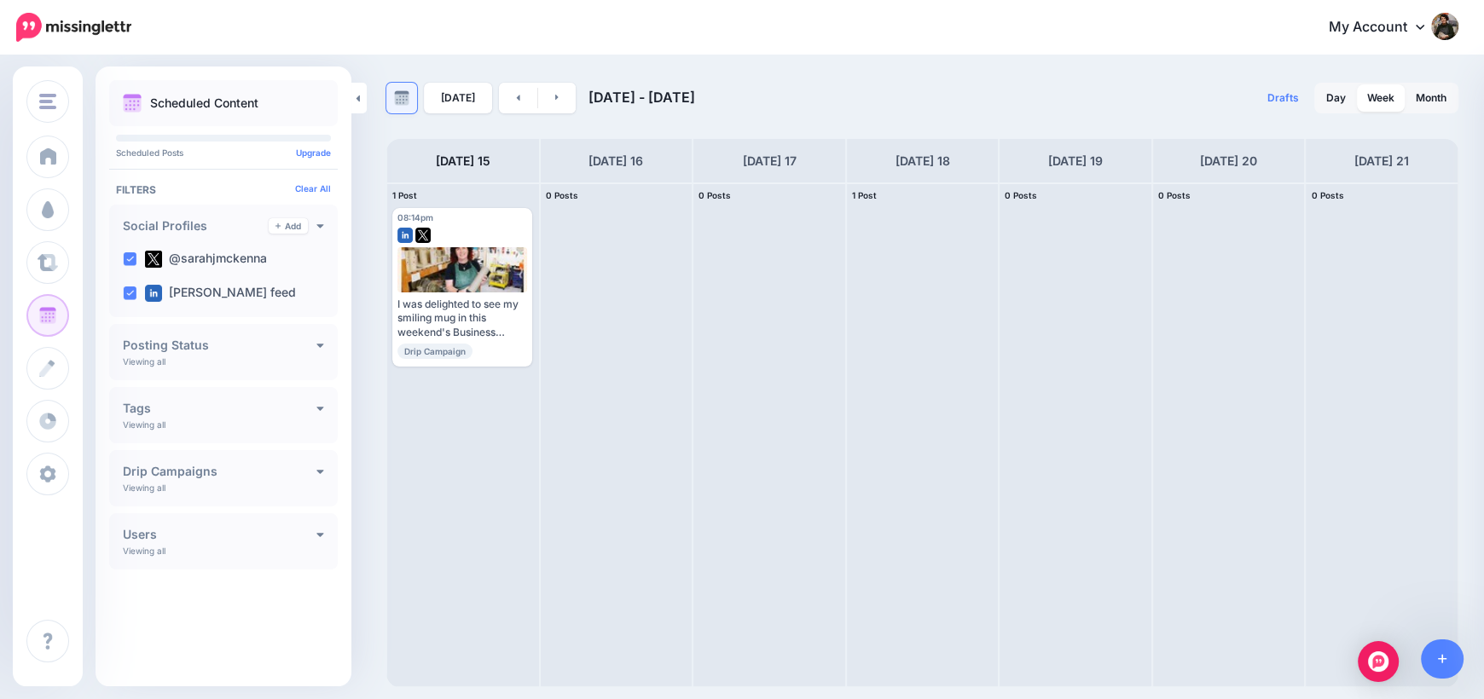
click at [399, 101] on img at bounding box center [401, 97] width 15 height 15
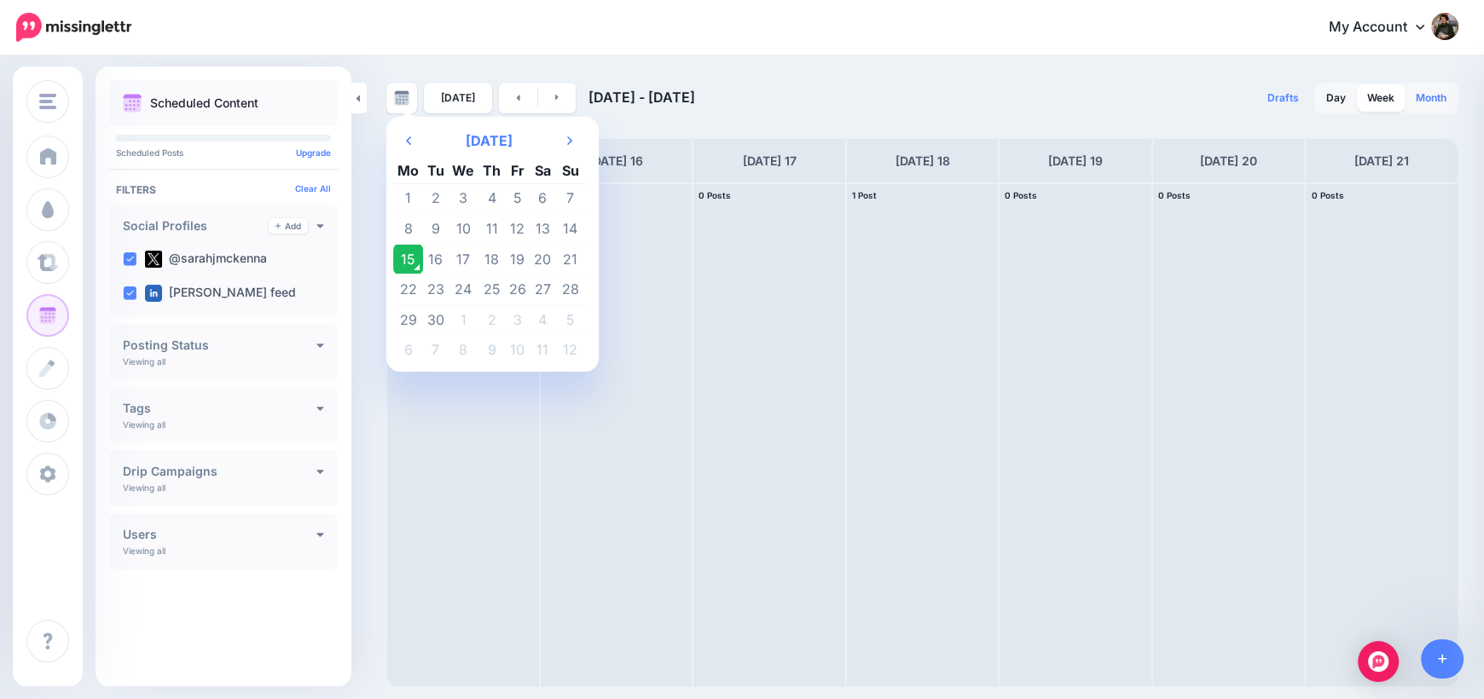
click at [1423, 96] on link "Month" at bounding box center [1430, 97] width 51 height 27
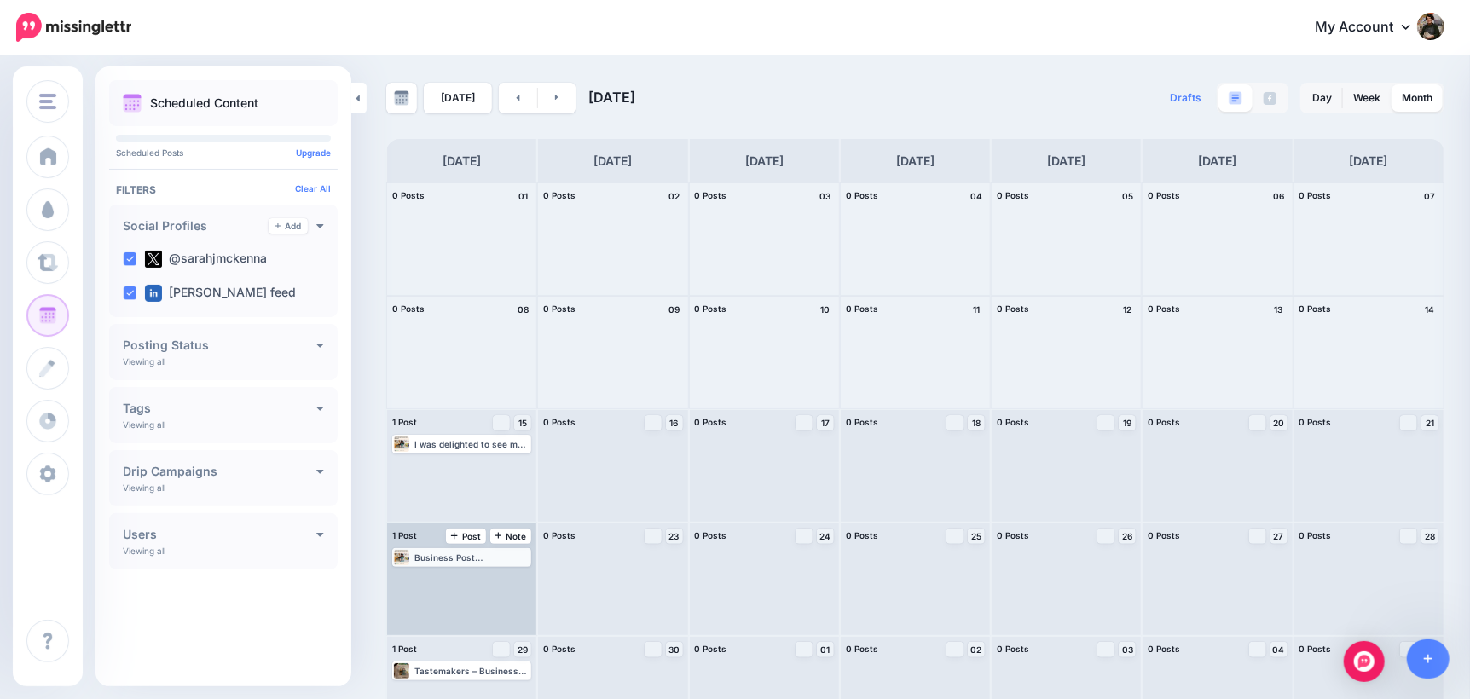
click at [519, 553] on div "Business Post tastemakers Sunday 6th September 2025 Read the full article: Tast…" at bounding box center [471, 558] width 115 height 10
click at [515, 580] on icon "button" at bounding box center [517, 578] width 10 height 10
click at [492, 622] on link "Delete Post" at bounding box center [479, 625] width 89 height 19
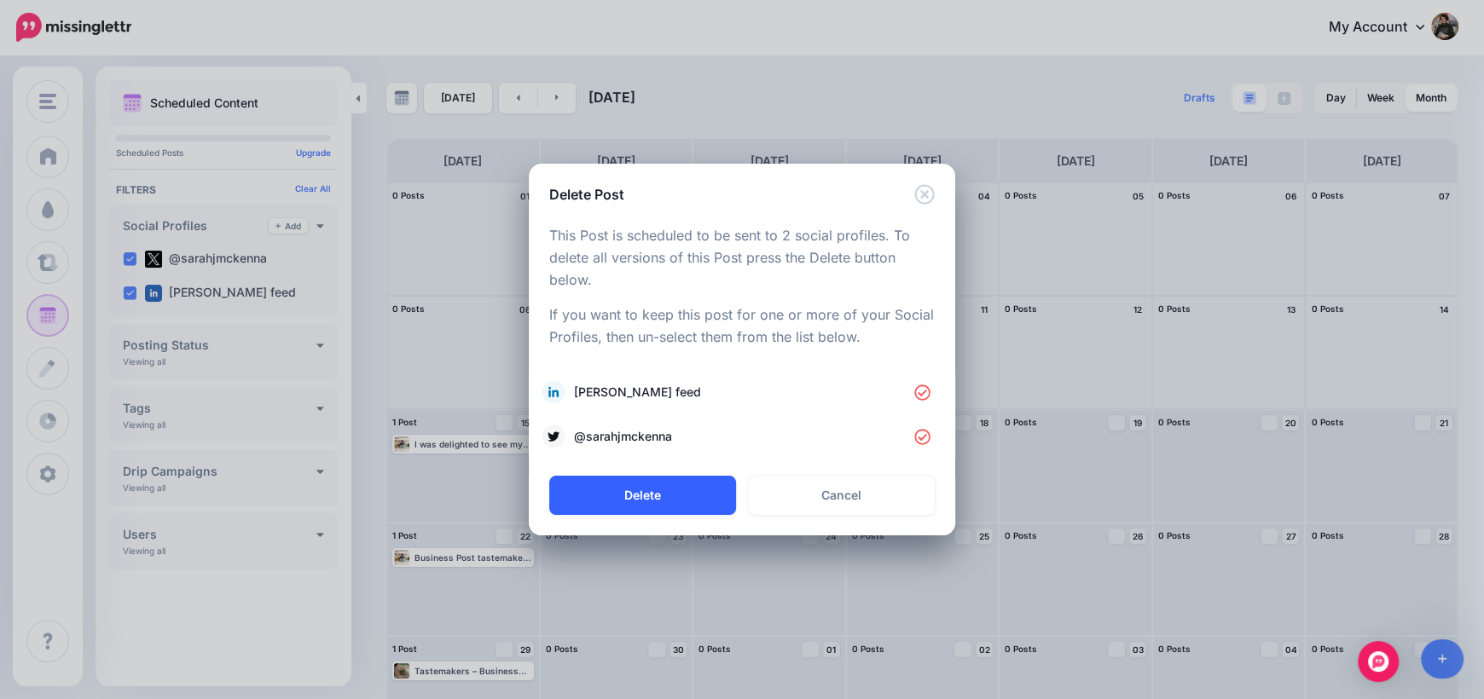
click at [692, 499] on button "Delete" at bounding box center [642, 495] width 187 height 39
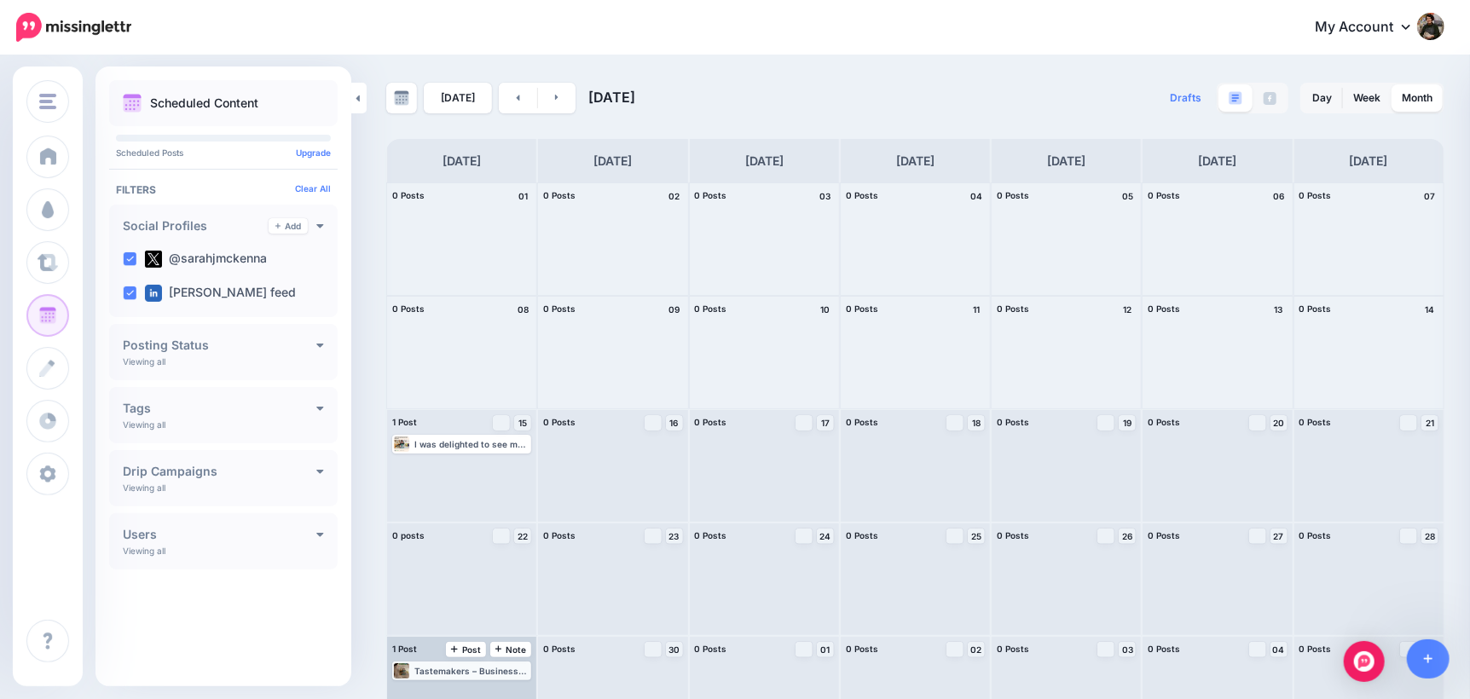
click at [504, 674] on div "Tastemakers – Business Post September 2025 ▸ https://lttr.ai/AiwWe #Sarahmckenn…" at bounding box center [471, 671] width 115 height 10
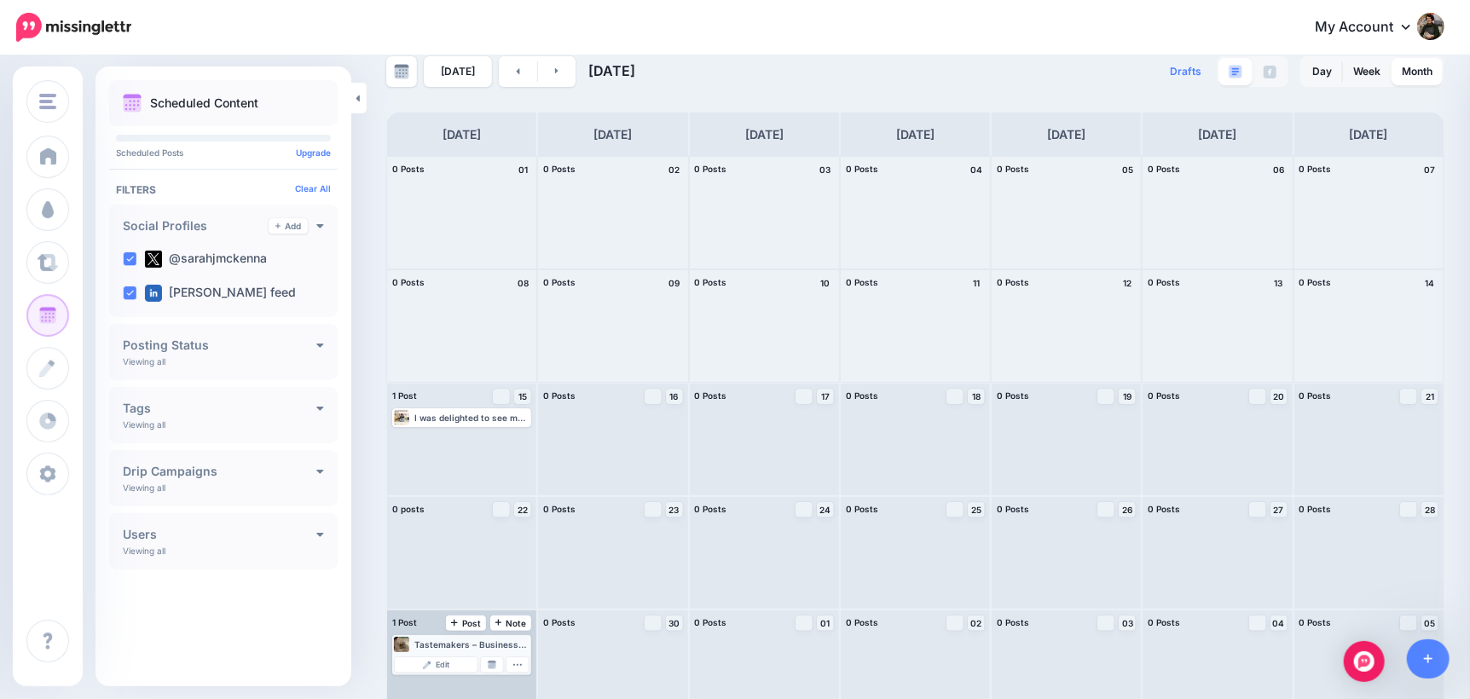
scroll to position [49, 0]
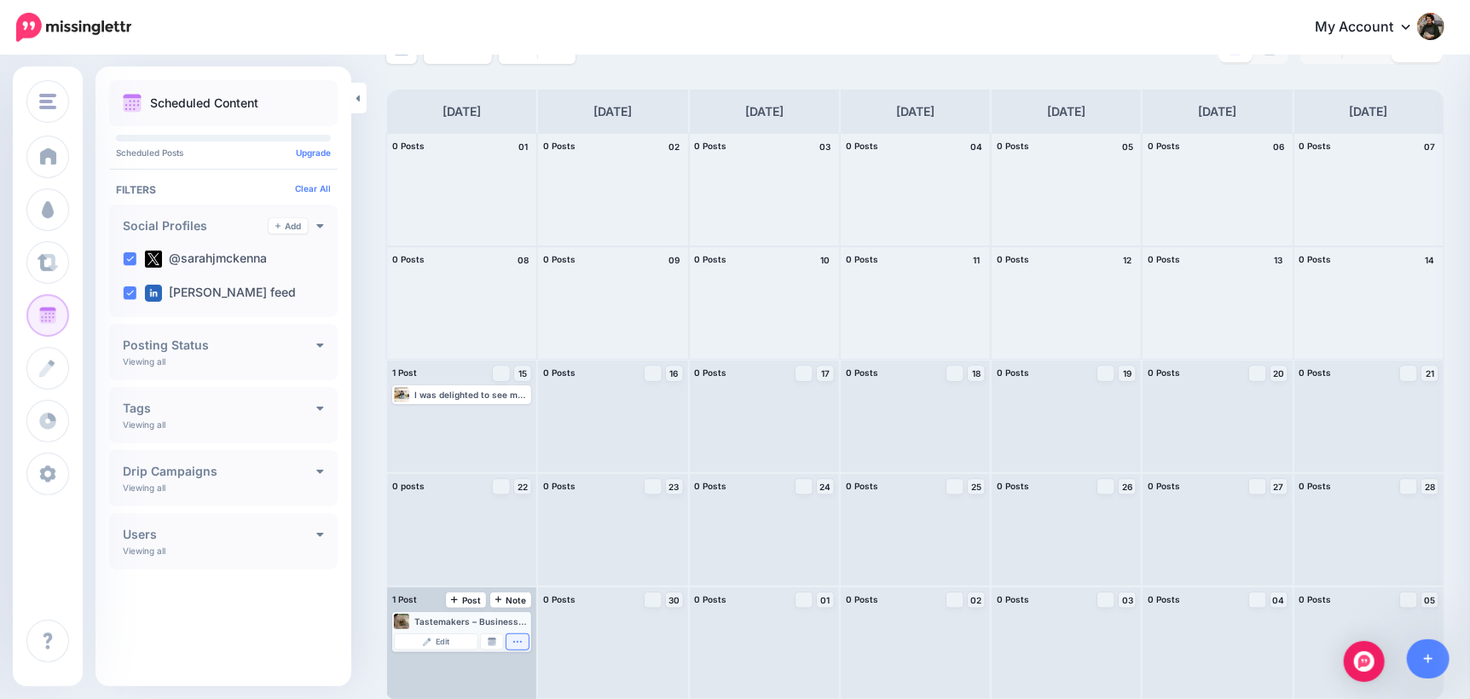
click at [523, 639] on icon "button" at bounding box center [517, 642] width 10 height 10
click at [493, 612] on link "Delete Post" at bounding box center [479, 618] width 89 height 19
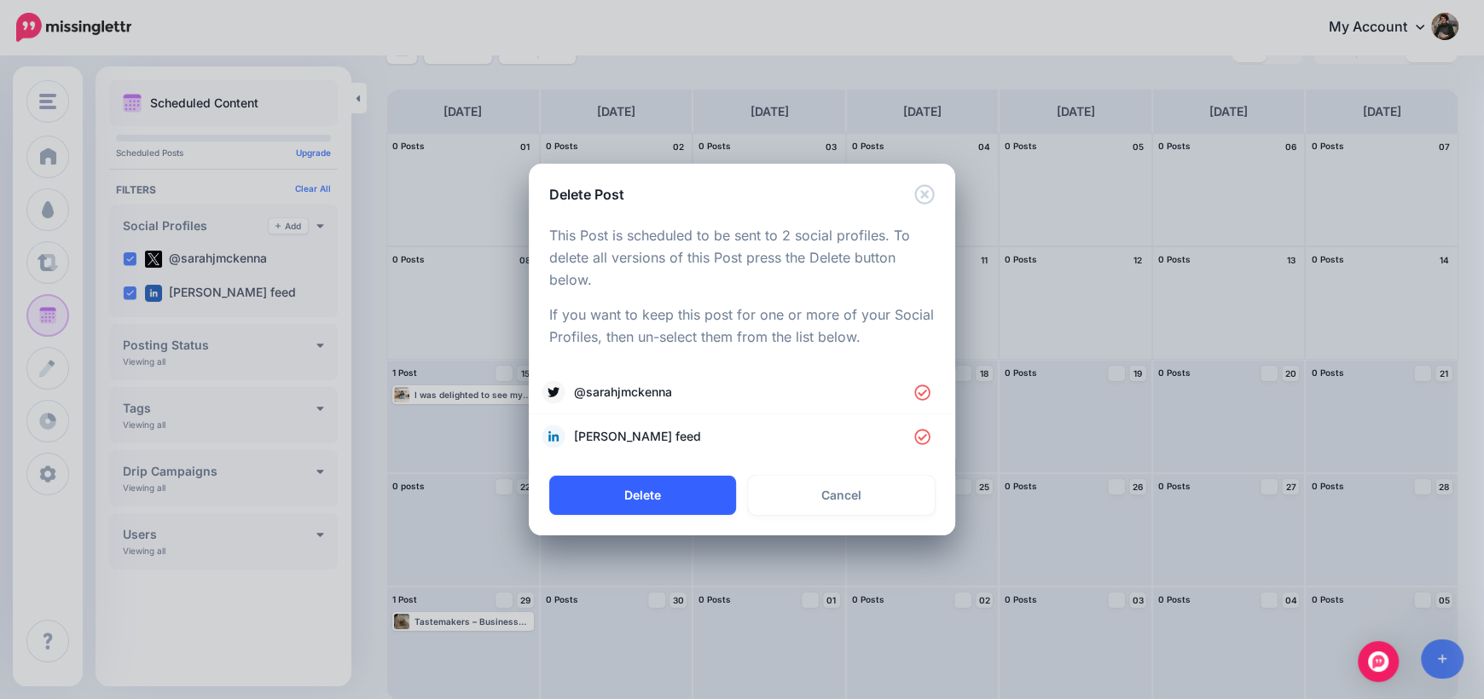
click at [632, 489] on button "Delete" at bounding box center [642, 495] width 187 height 39
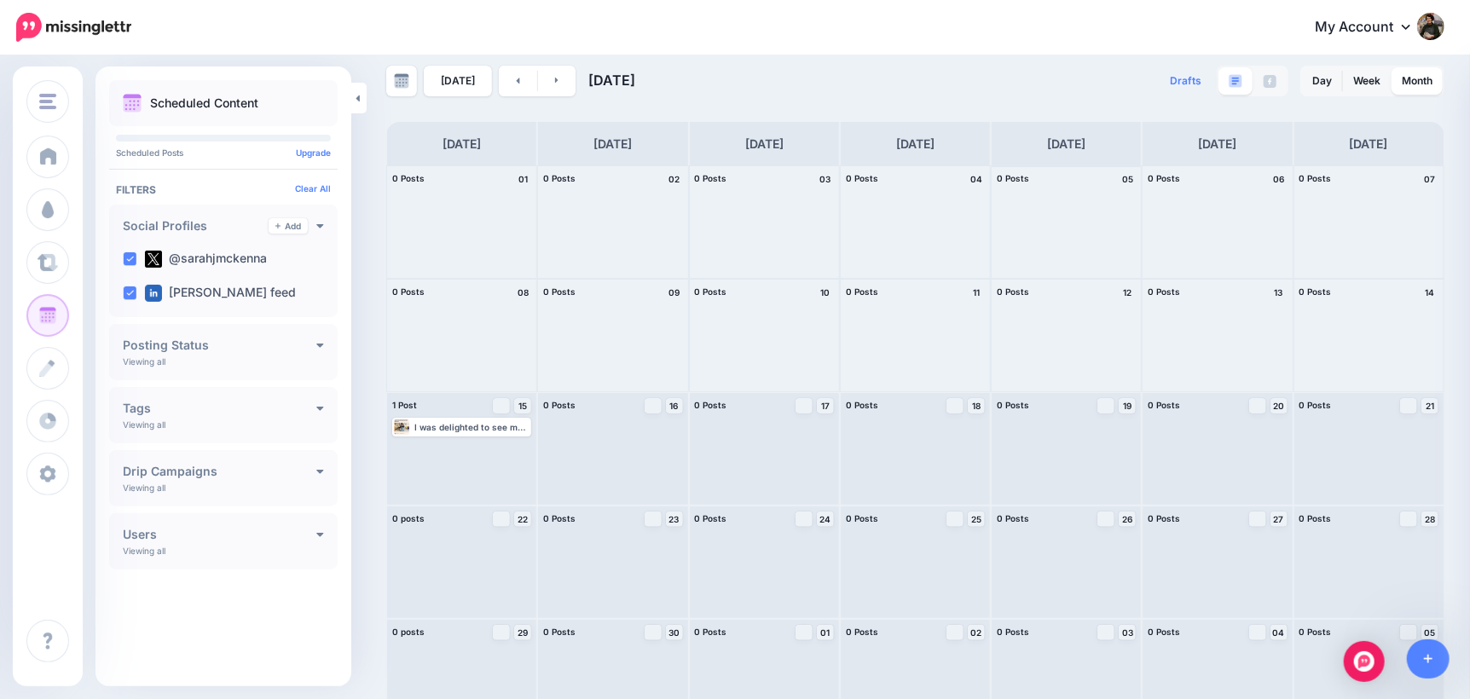
scroll to position [0, 0]
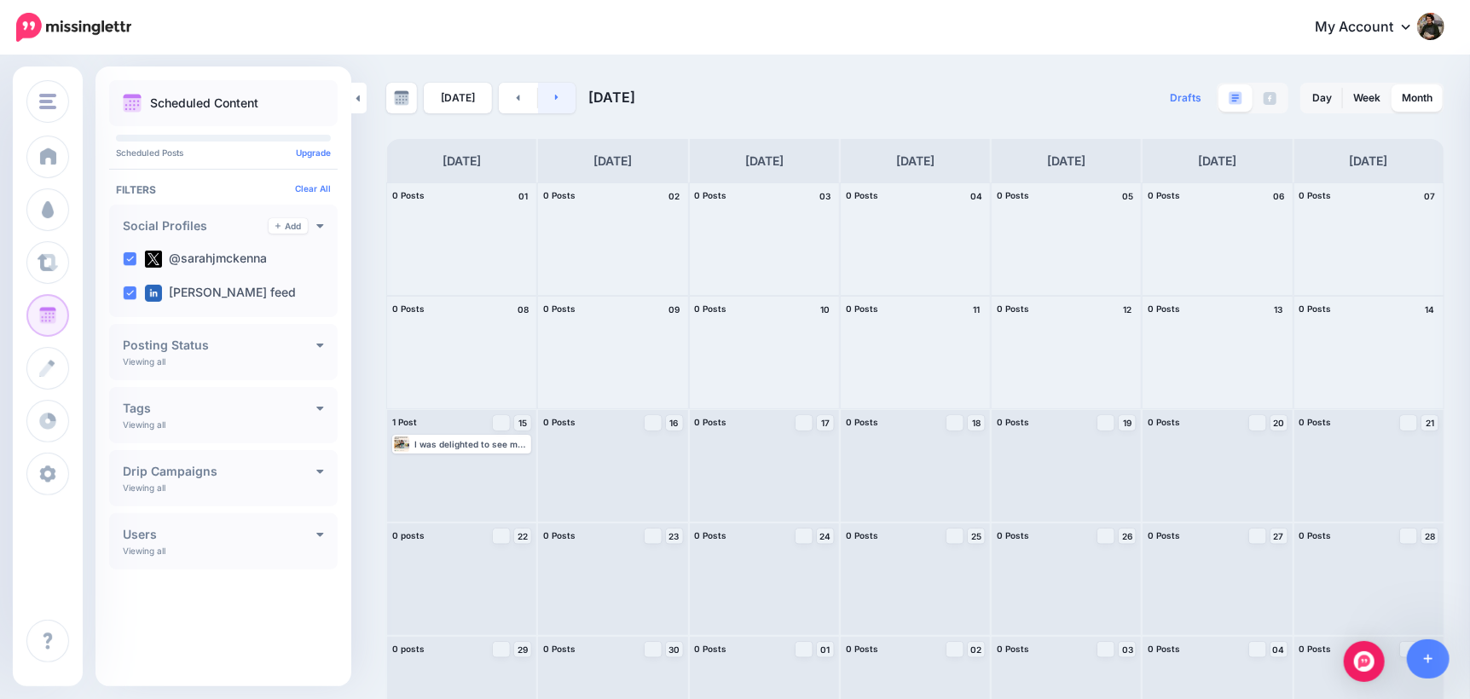
click at [546, 97] on link at bounding box center [557, 98] width 38 height 31
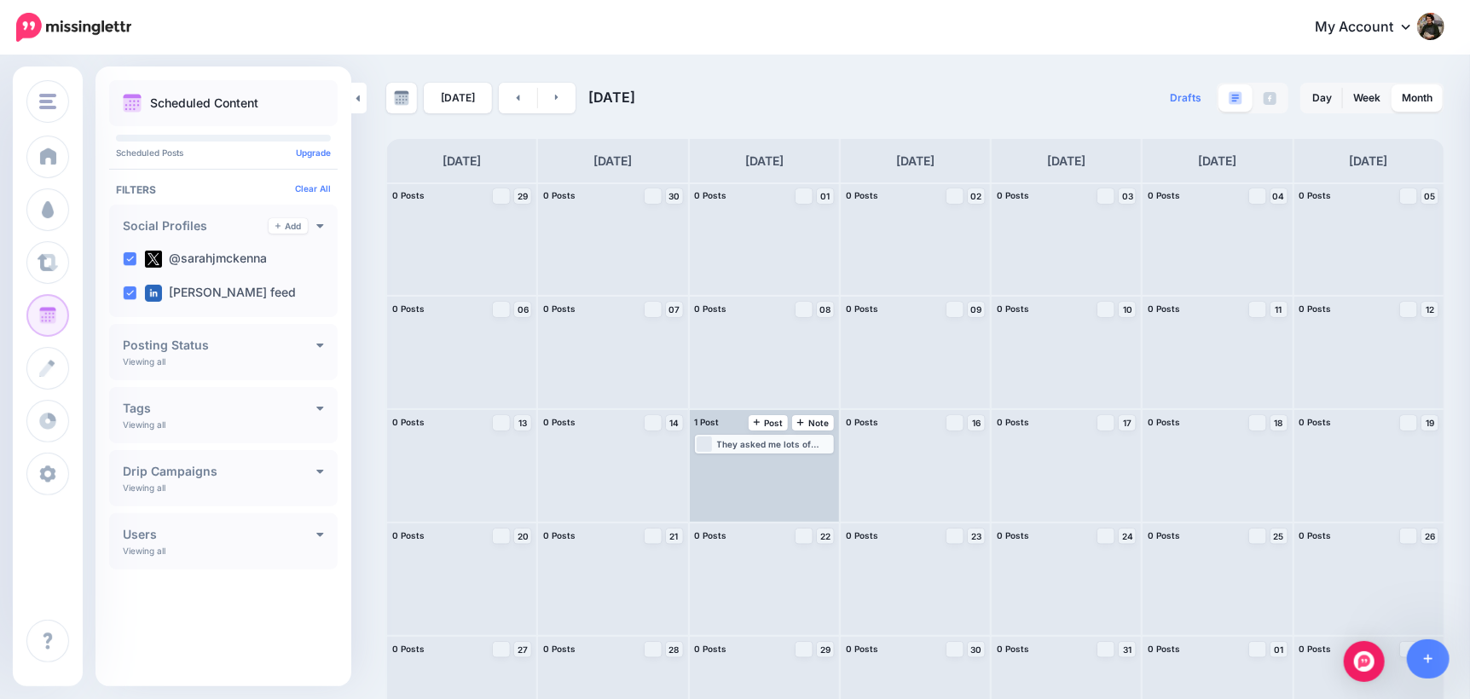
click at [813, 448] on div "They asked me lots of hard questions, but it was enjoyable to think about them.…" at bounding box center [774, 444] width 115 height 10
click at [826, 470] on button "button" at bounding box center [820, 464] width 22 height 15
click at [786, 514] on link "Delete Post" at bounding box center [782, 512] width 89 height 19
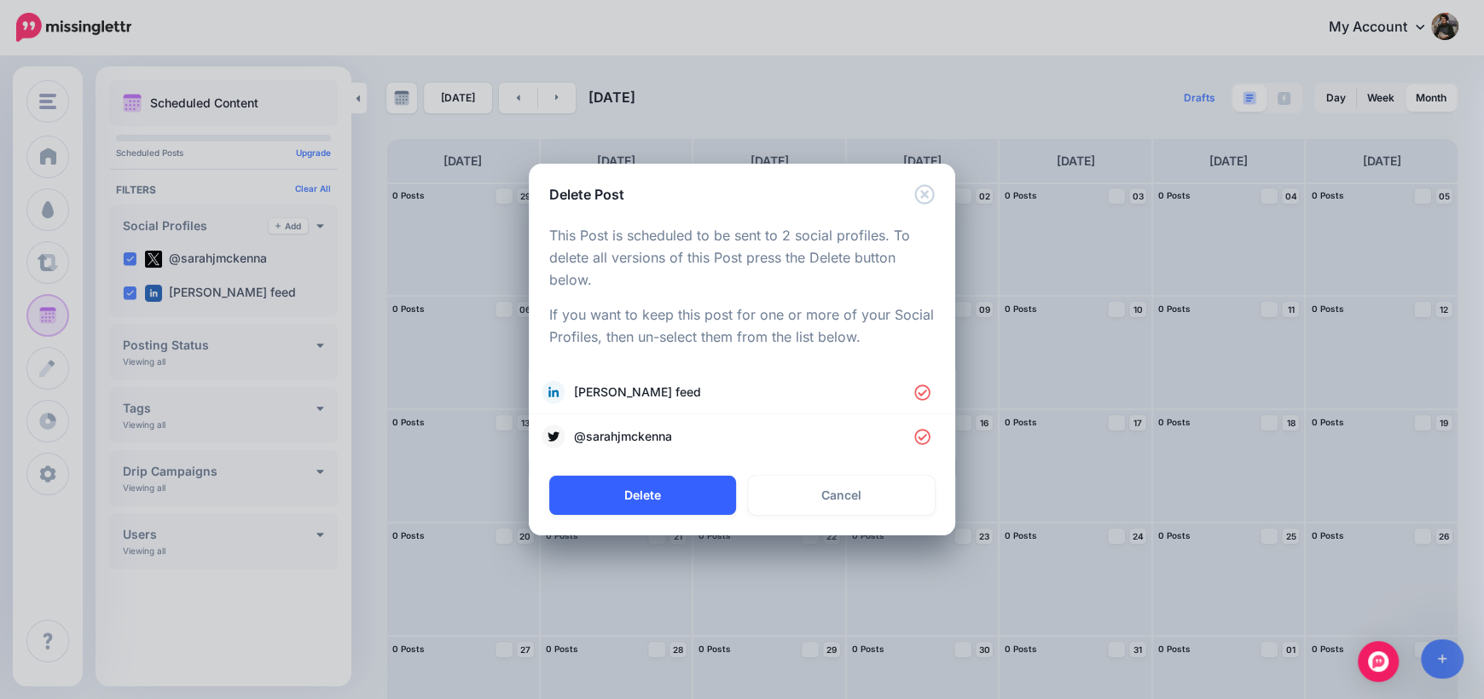
click at [693, 502] on button "Delete" at bounding box center [642, 495] width 187 height 39
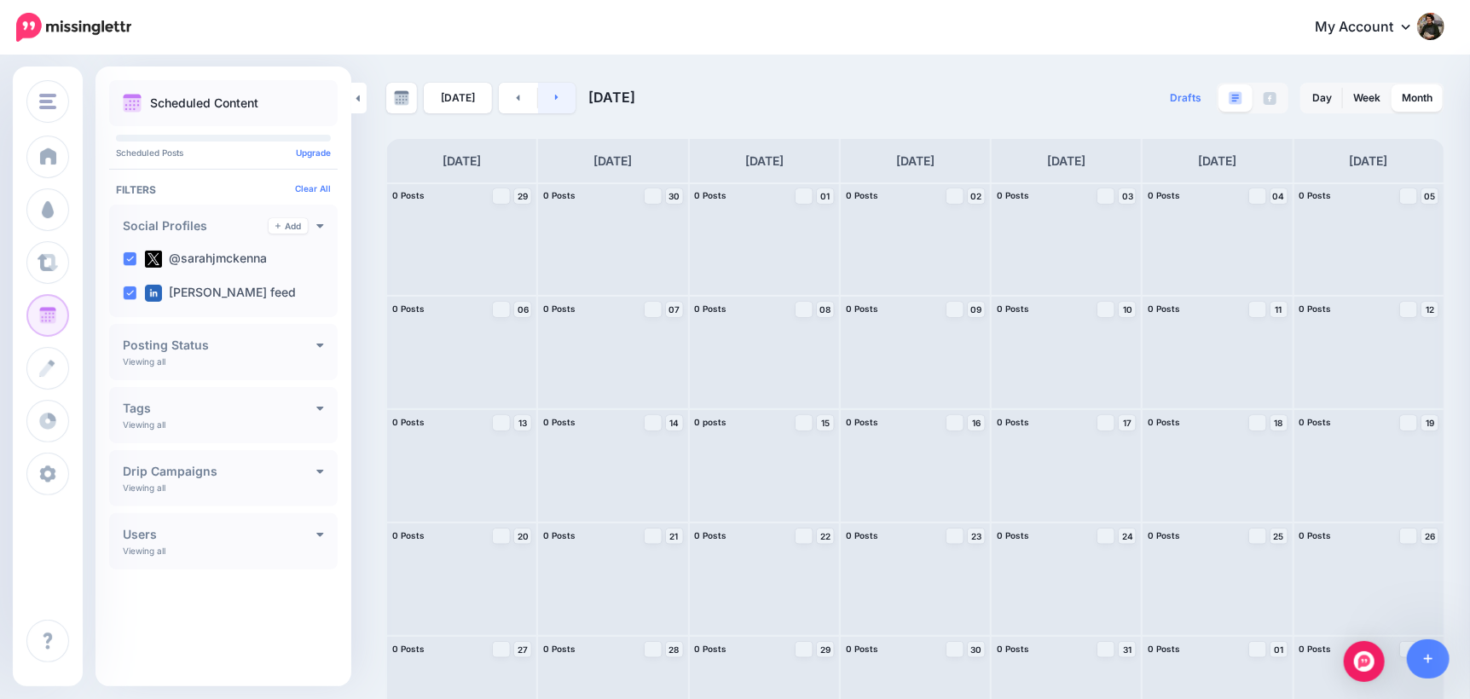
click at [554, 101] on link at bounding box center [557, 98] width 38 height 31
click at [551, 106] on link at bounding box center [557, 98] width 38 height 31
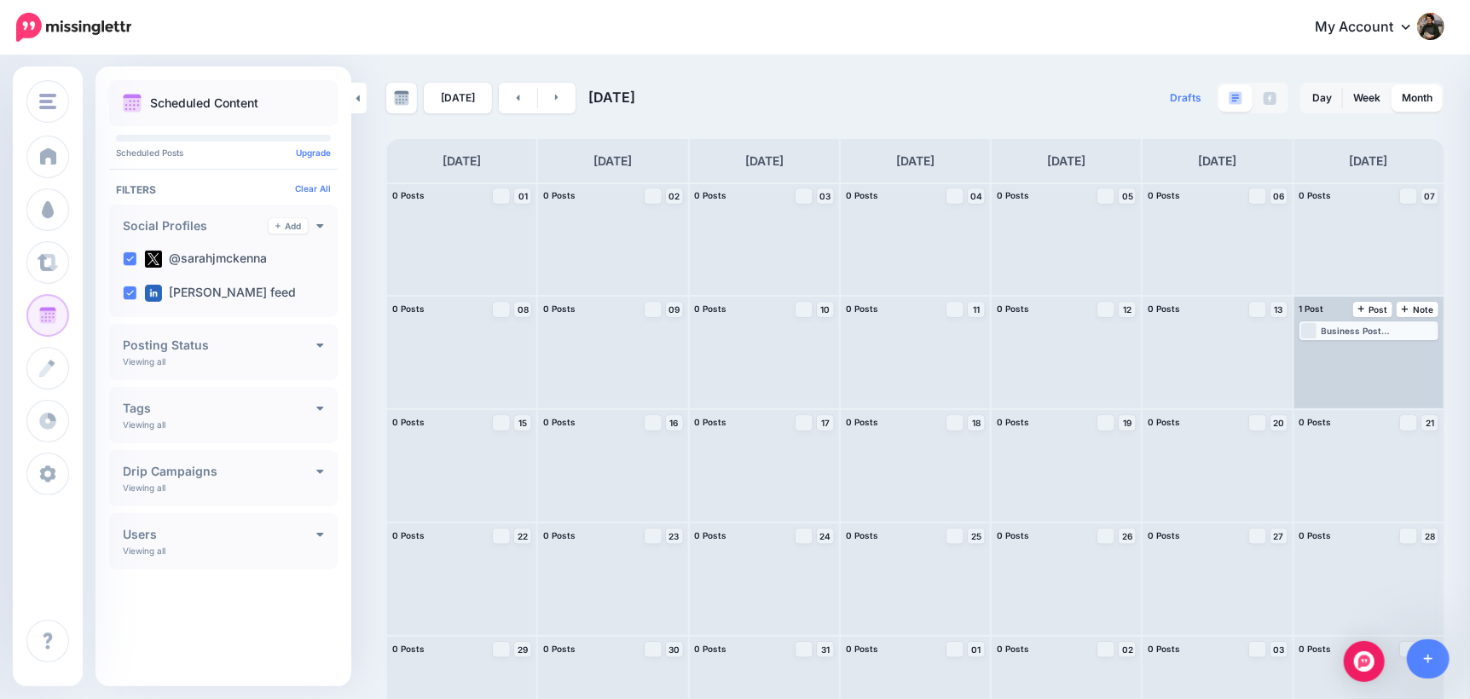
click at [1382, 334] on div "Business Post tastemakers Sunday 6th September 2025 Read more 👉 https://lttr.ai…" at bounding box center [1379, 331] width 115 height 10
click at [1432, 351] on button "button" at bounding box center [1425, 351] width 22 height 15
click at [1416, 396] on link "Delete Post" at bounding box center [1386, 399] width 89 height 19
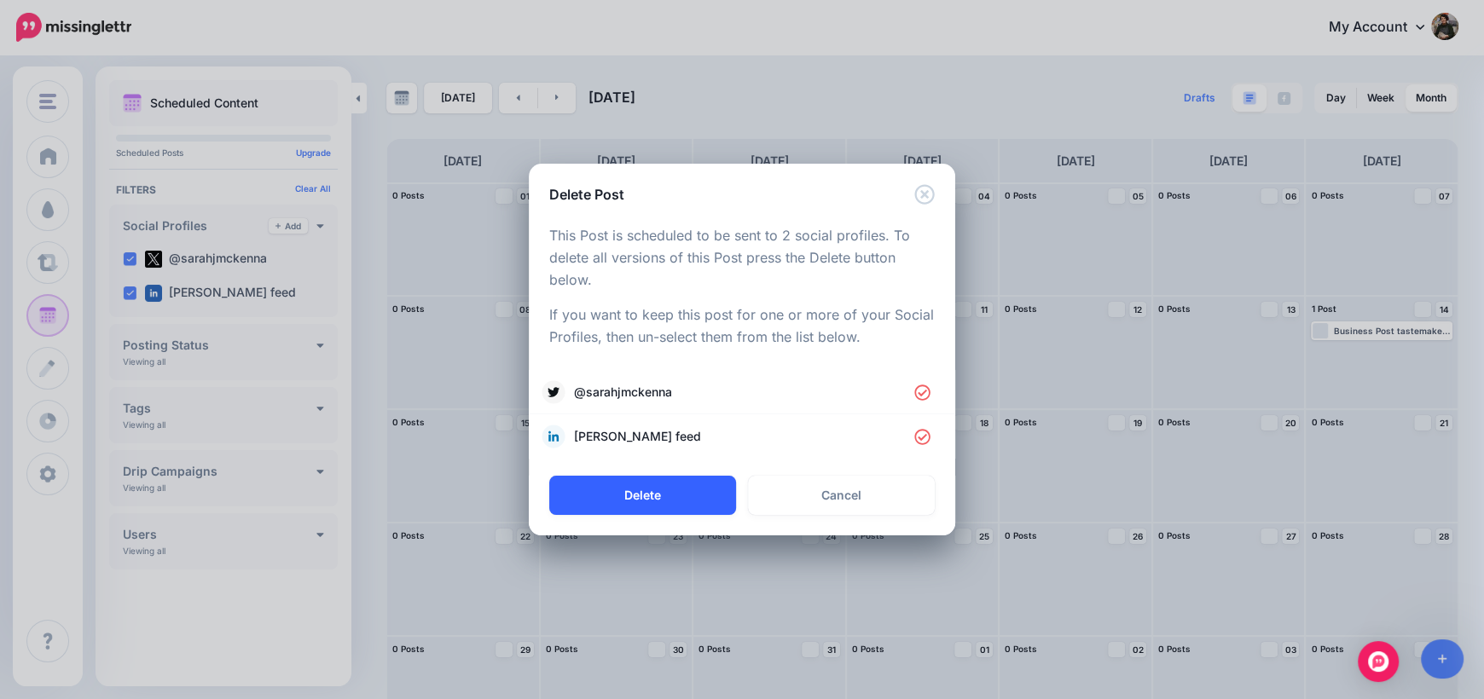
click at [690, 500] on button "Delete" at bounding box center [642, 495] width 187 height 39
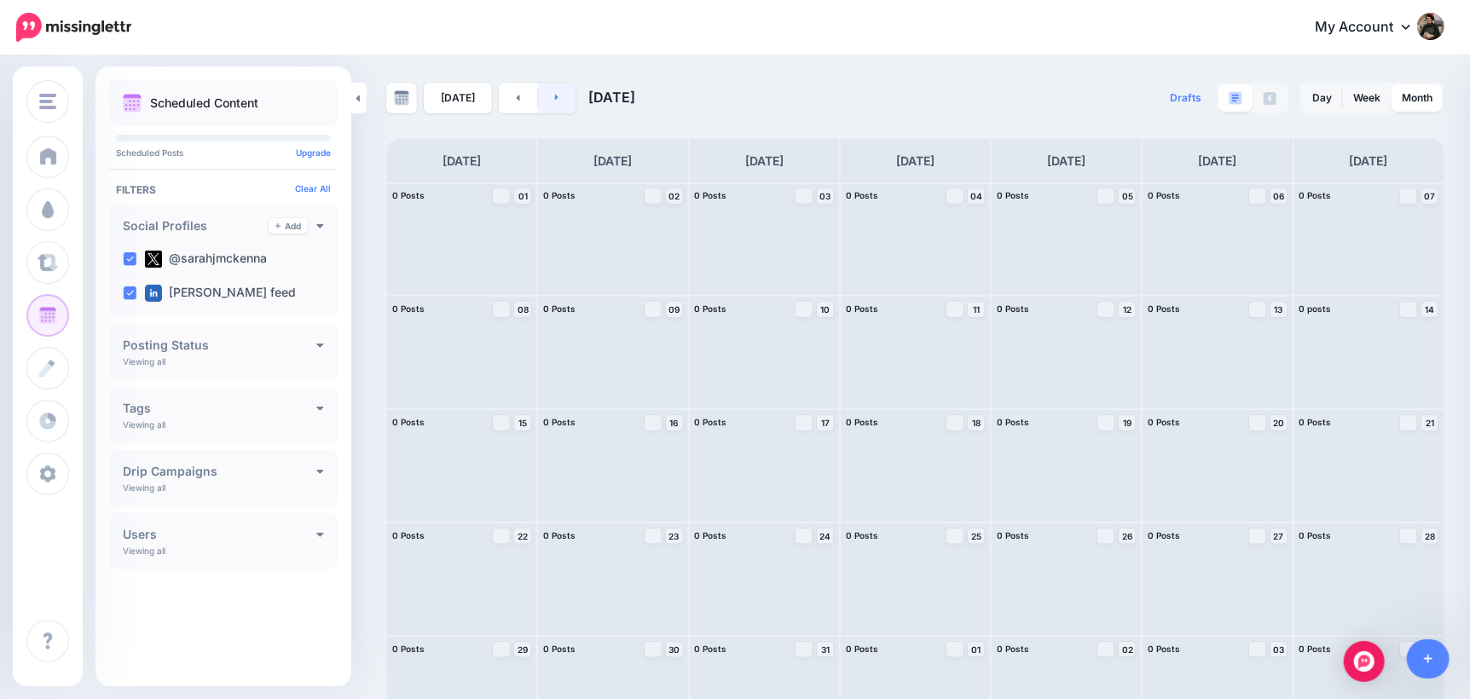
click at [554, 94] on link at bounding box center [557, 98] width 38 height 31
click at [560, 110] on link at bounding box center [557, 98] width 38 height 31
click at [1253, 447] on div "They asked me lots of hard questions, but it was enjoyable to think about them.…" at bounding box center [1227, 444] width 115 height 10
click at [1279, 467] on icon "button" at bounding box center [1274, 465] width 10 height 10
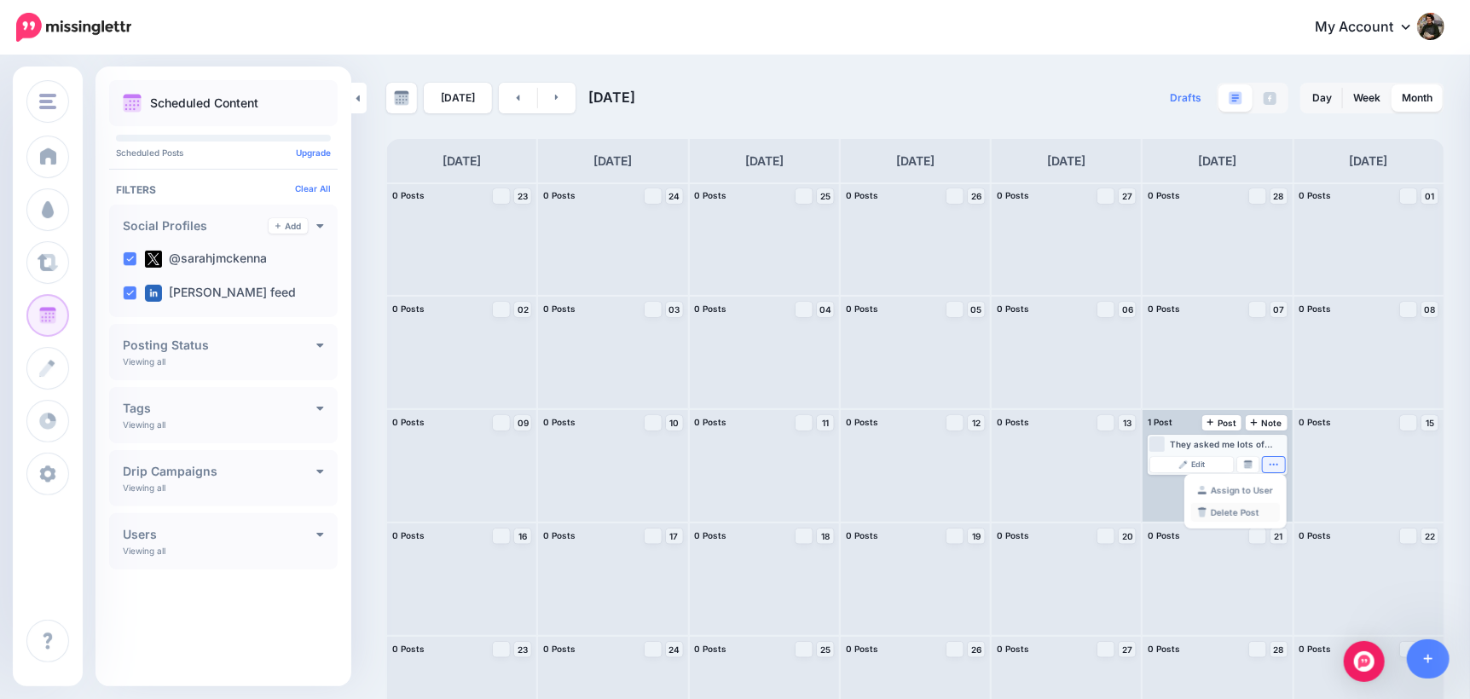
click at [1265, 518] on link "Delete Post" at bounding box center [1235, 512] width 89 height 19
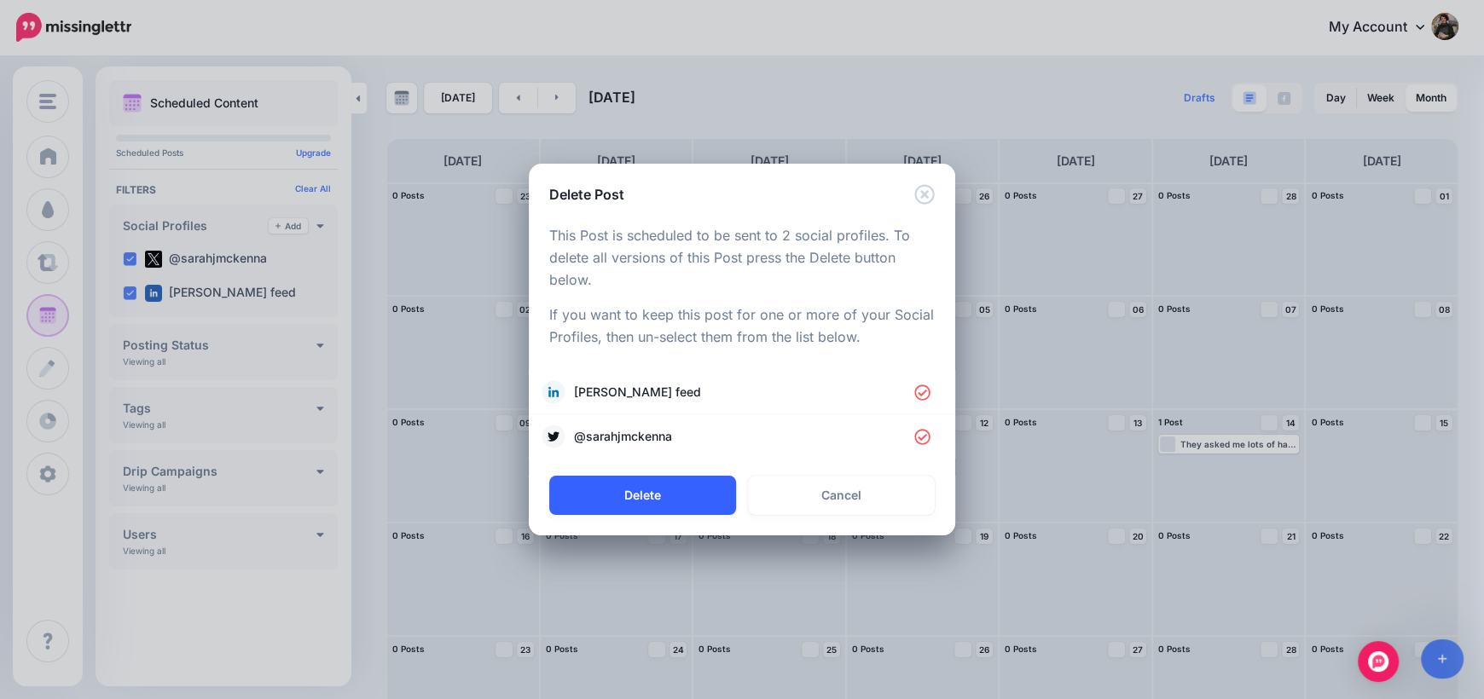
click at [669, 503] on button "Delete" at bounding box center [642, 495] width 187 height 39
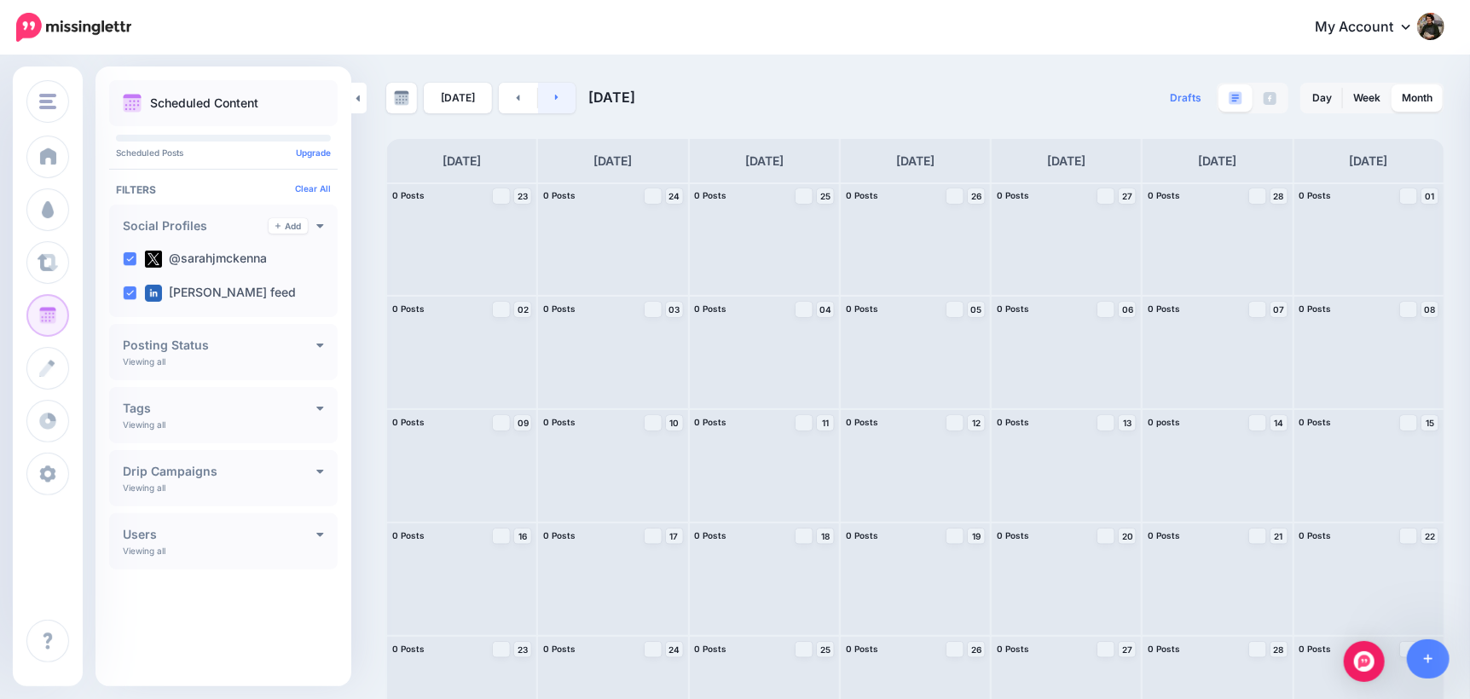
click at [555, 101] on icon at bounding box center [557, 97] width 4 height 10
click at [546, 109] on link at bounding box center [557, 98] width 38 height 31
click at [554, 108] on link at bounding box center [557, 98] width 38 height 31
click at [1094, 327] on div "Business Post tastemakers Sunday 6th September 2025 Read more 👉 https://lttr.ai…" at bounding box center [1076, 331] width 115 height 10
click at [1127, 353] on icon "button" at bounding box center [1122, 351] width 10 height 10
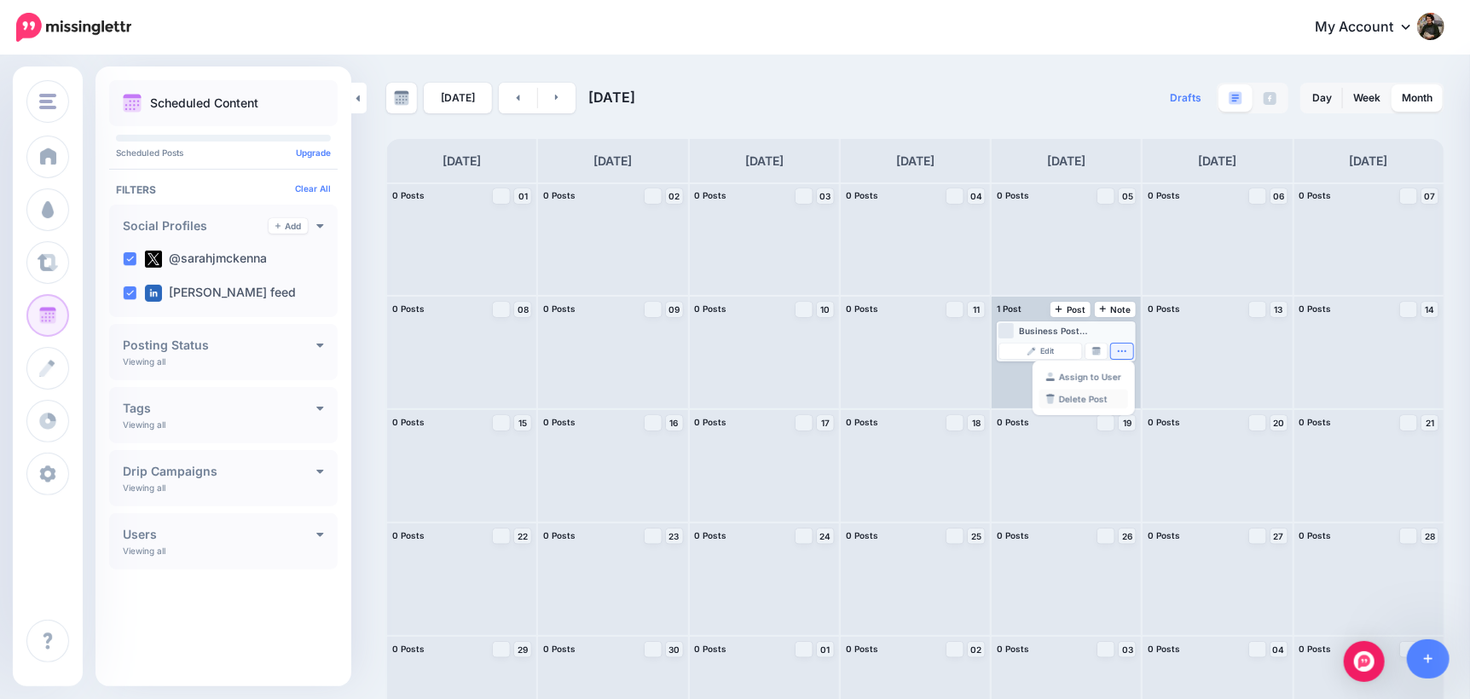
click at [1090, 403] on link "Delete Post" at bounding box center [1083, 399] width 89 height 19
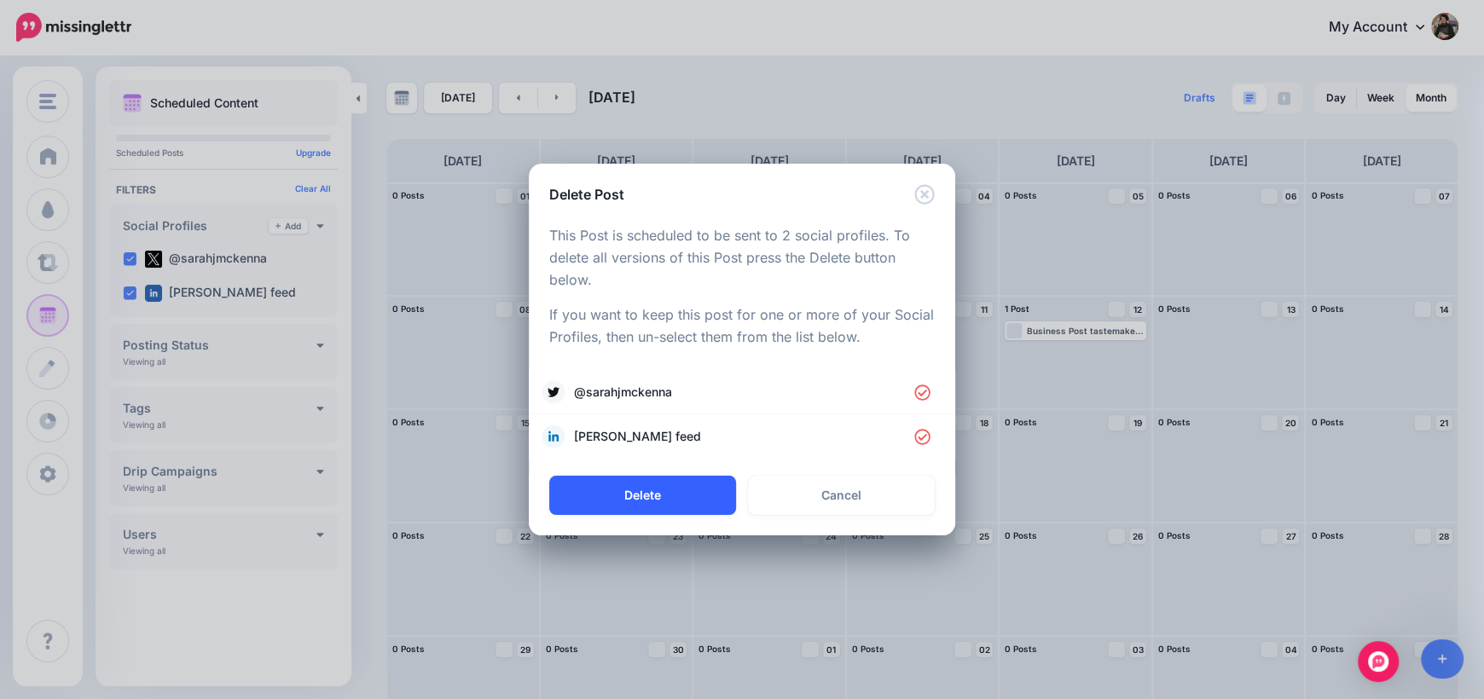
click at [678, 499] on button "Delete" at bounding box center [642, 495] width 187 height 39
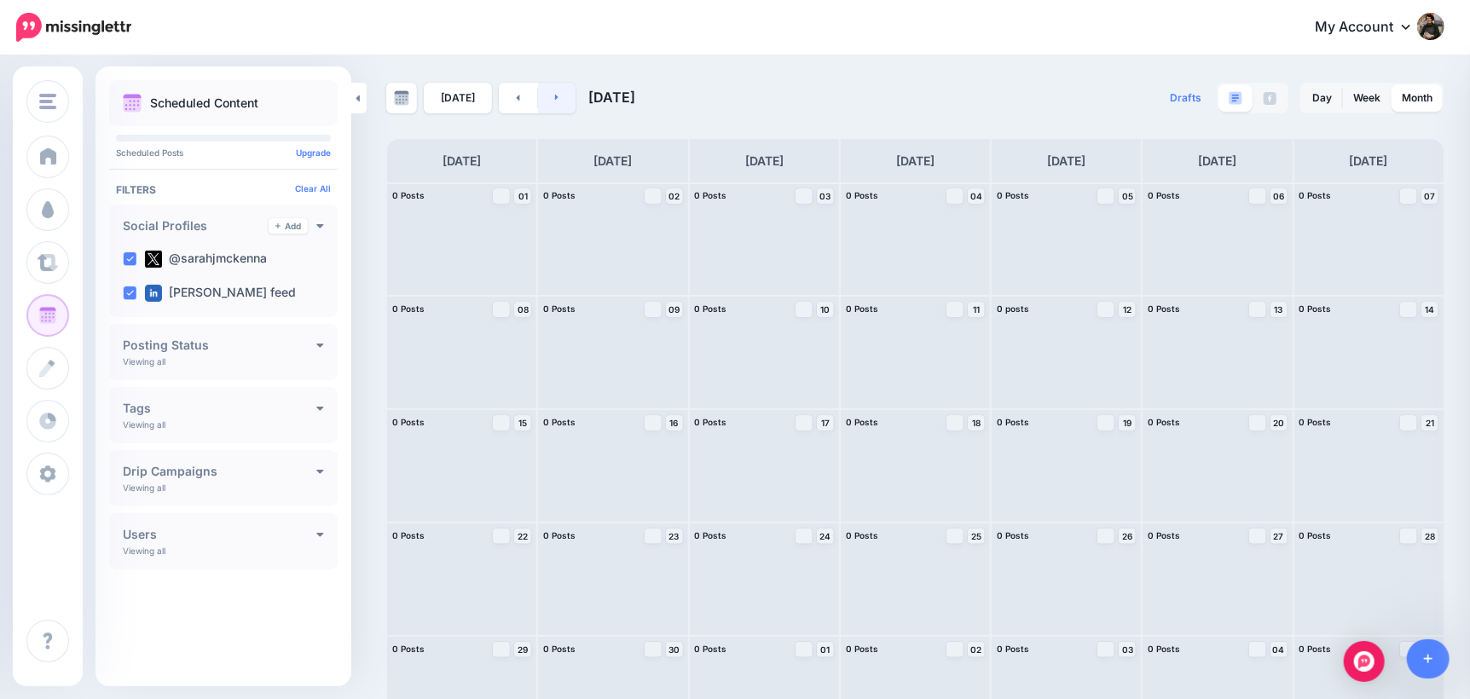
click at [556, 96] on link at bounding box center [557, 98] width 38 height 31
click at [556, 102] on link at bounding box center [557, 98] width 38 height 31
click at [555, 95] on icon at bounding box center [557, 97] width 4 height 10
click at [652, 448] on div "Business Post tastemakers Sunday 6th September 2025 Read more 👉 https://lttr.ai…" at bounding box center [622, 444] width 115 height 10
click at [668, 464] on icon "button" at bounding box center [668, 465] width 9 height 2
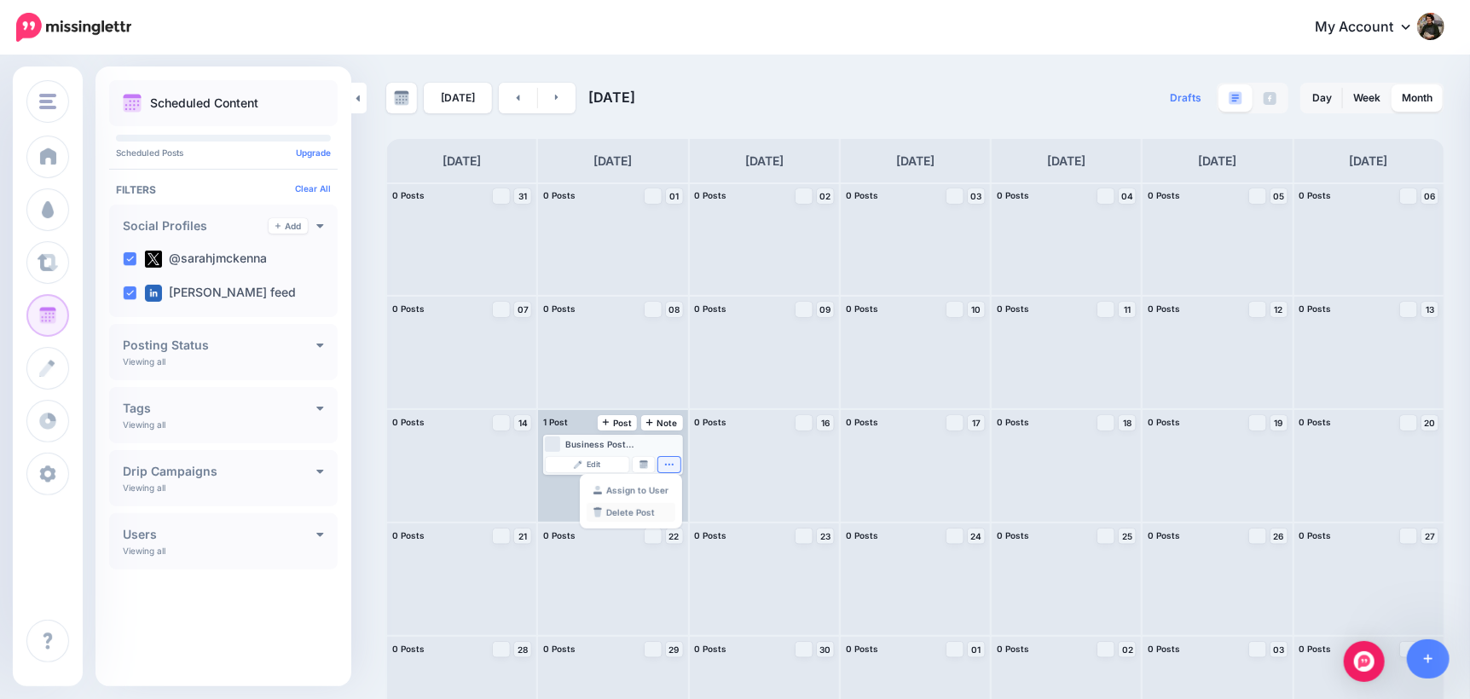
click at [668, 512] on link "Delete Post" at bounding box center [631, 512] width 89 height 19
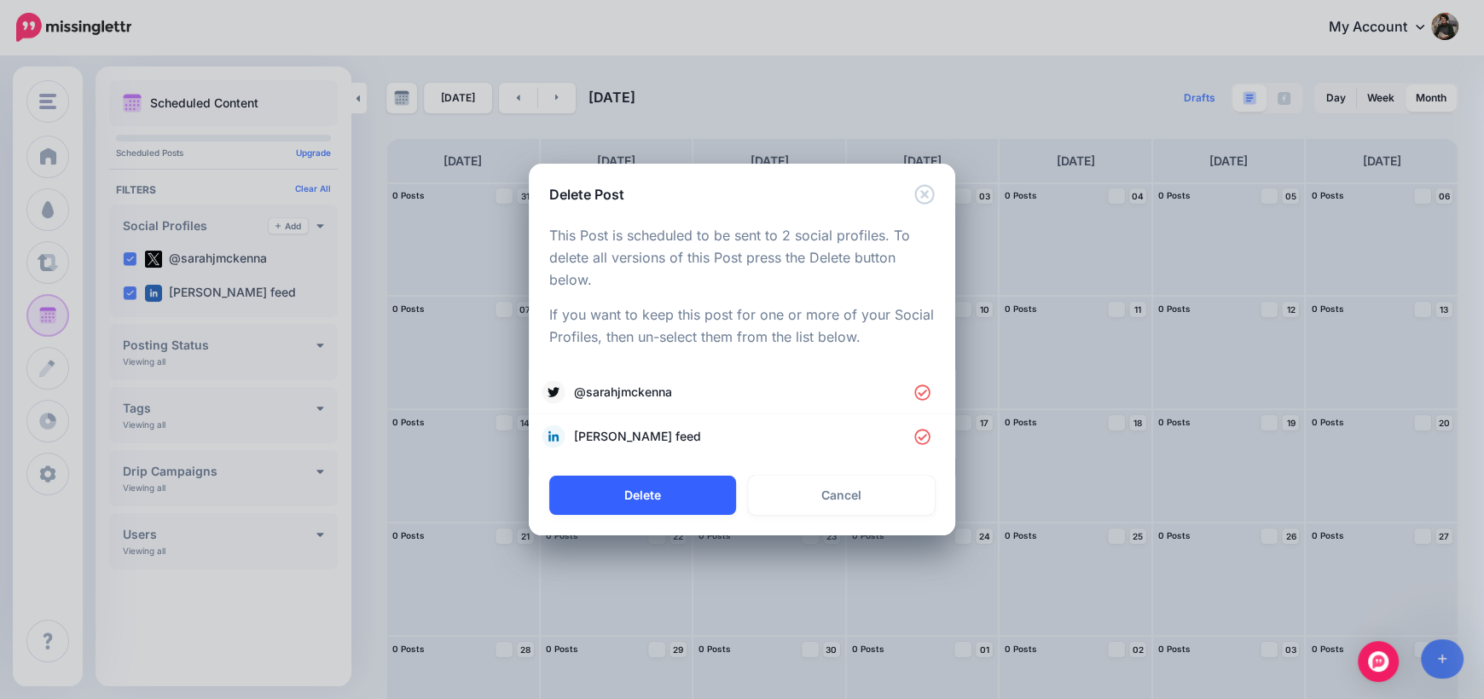
click at [669, 499] on button "Delete" at bounding box center [642, 495] width 187 height 39
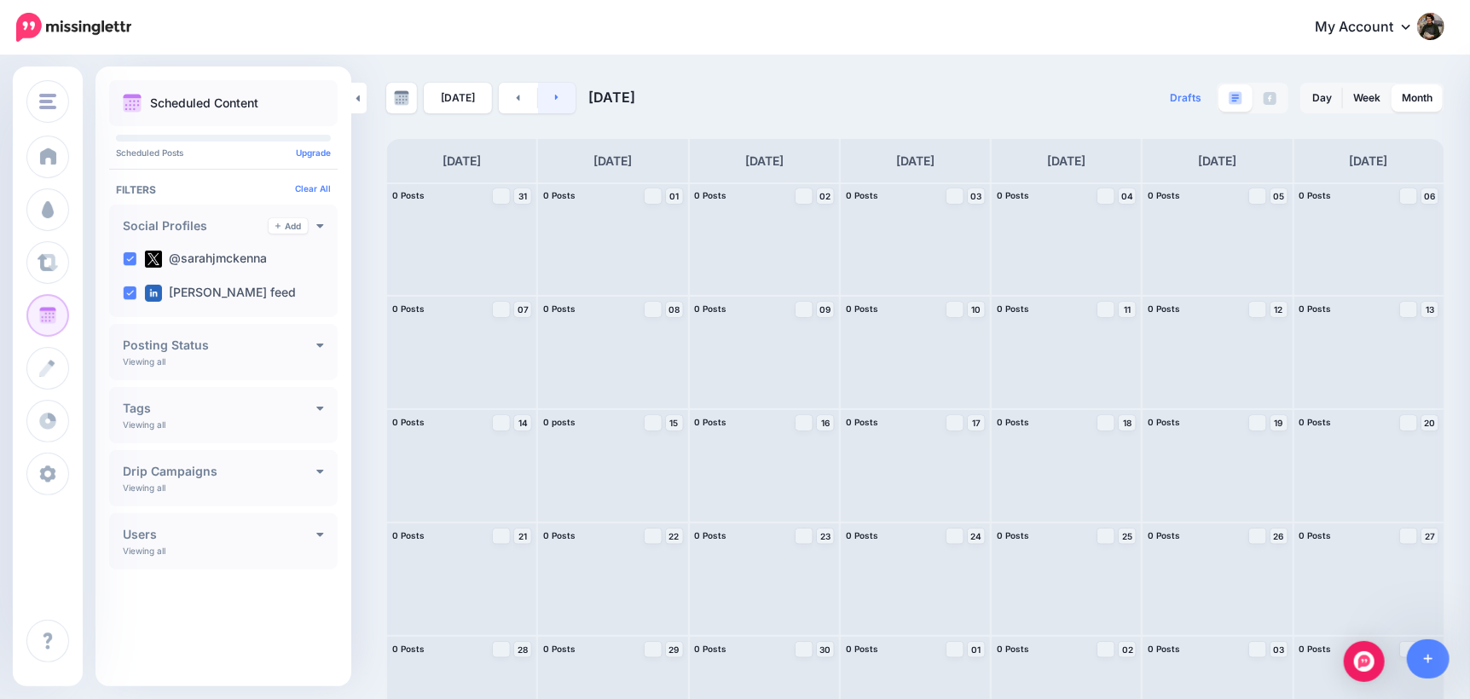
click at [552, 102] on link at bounding box center [557, 98] width 38 height 31
click at [542, 97] on link at bounding box center [557, 98] width 38 height 31
click at [554, 105] on link at bounding box center [557, 98] width 38 height 31
click at [558, 109] on link at bounding box center [557, 98] width 38 height 31
click at [548, 109] on link at bounding box center [557, 98] width 38 height 31
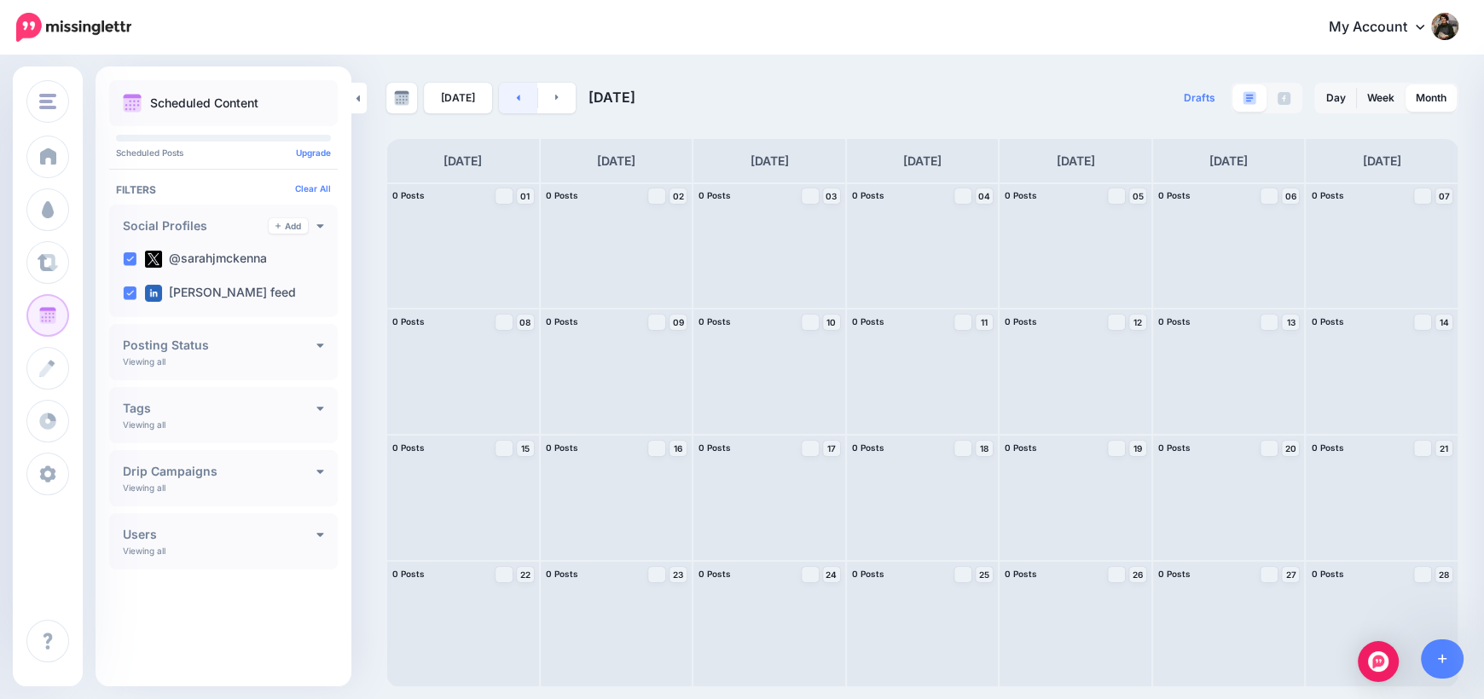
click at [508, 105] on link at bounding box center [518, 98] width 38 height 31
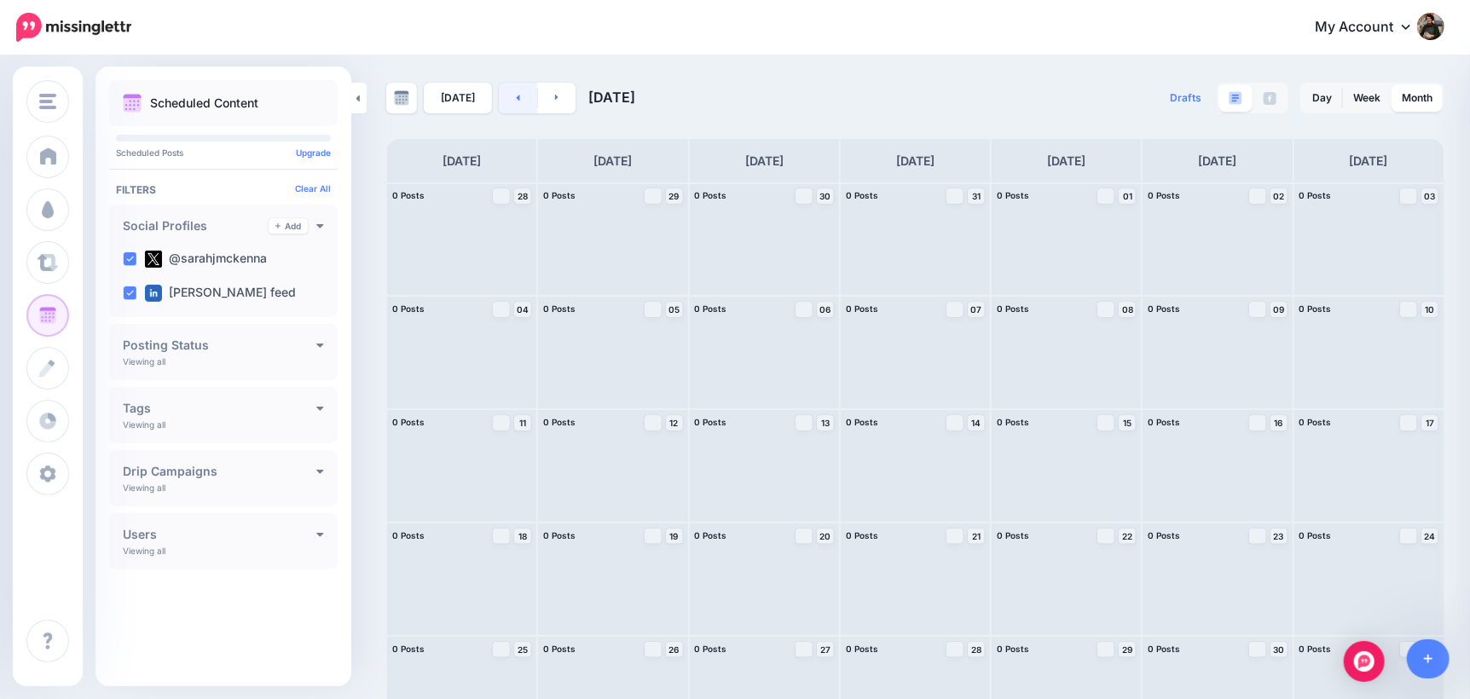
click at [508, 105] on link at bounding box center [518, 98] width 38 height 31
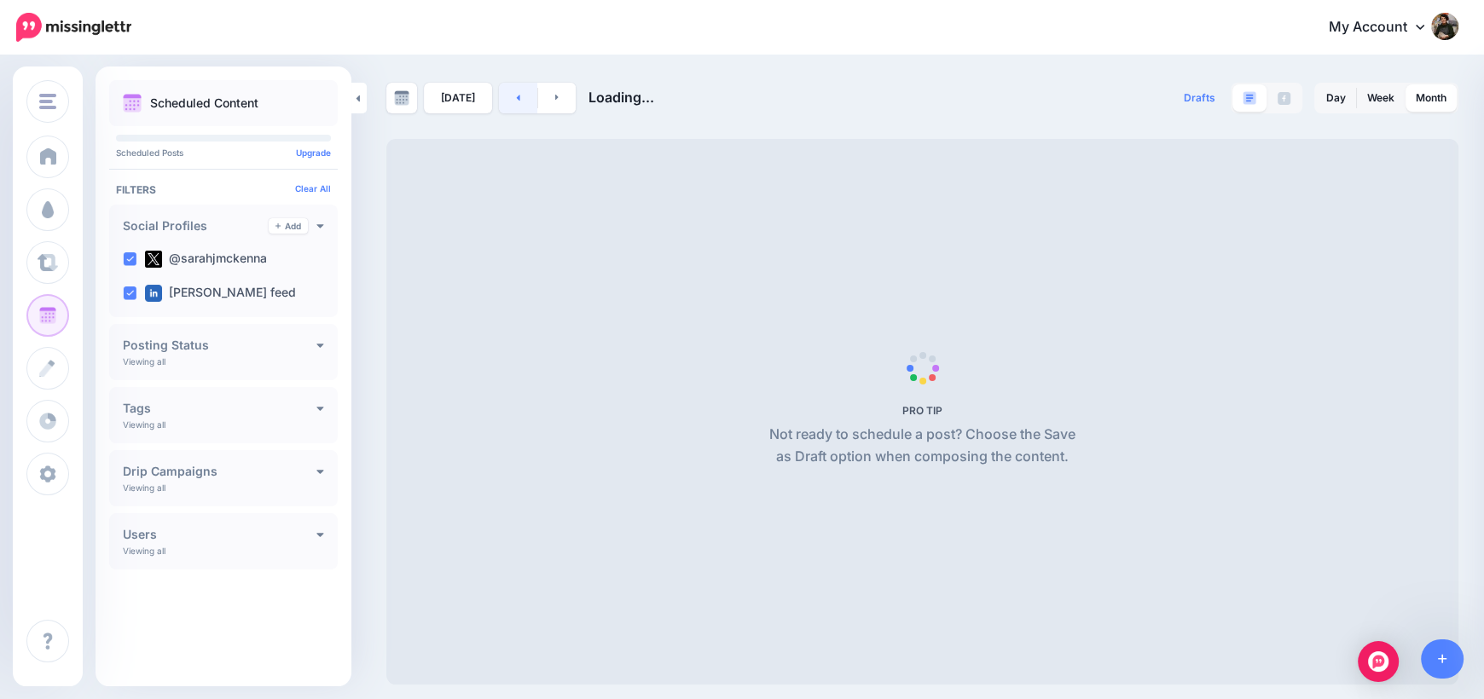
click at [508, 105] on link at bounding box center [518, 98] width 38 height 31
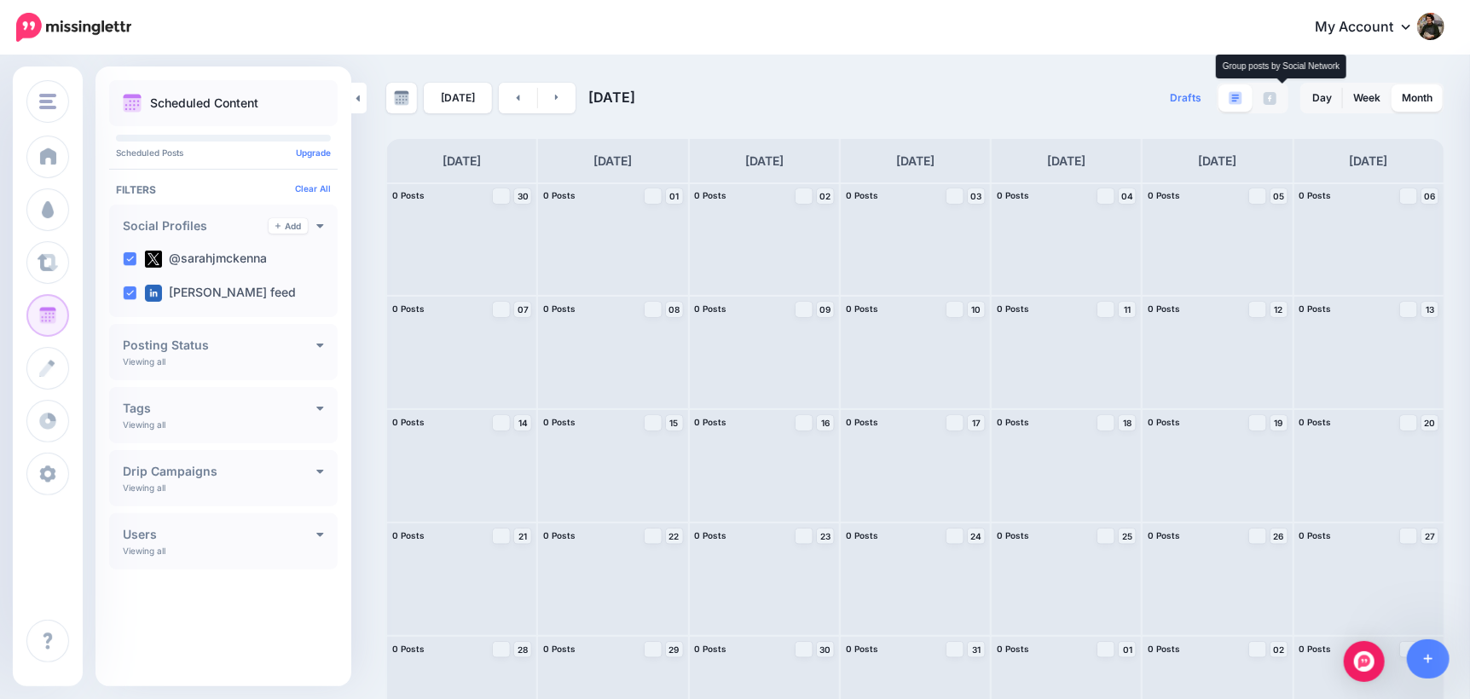
click at [1287, 103] on link at bounding box center [1269, 97] width 33 height 27
click at [1242, 107] on link at bounding box center [1235, 97] width 34 height 27
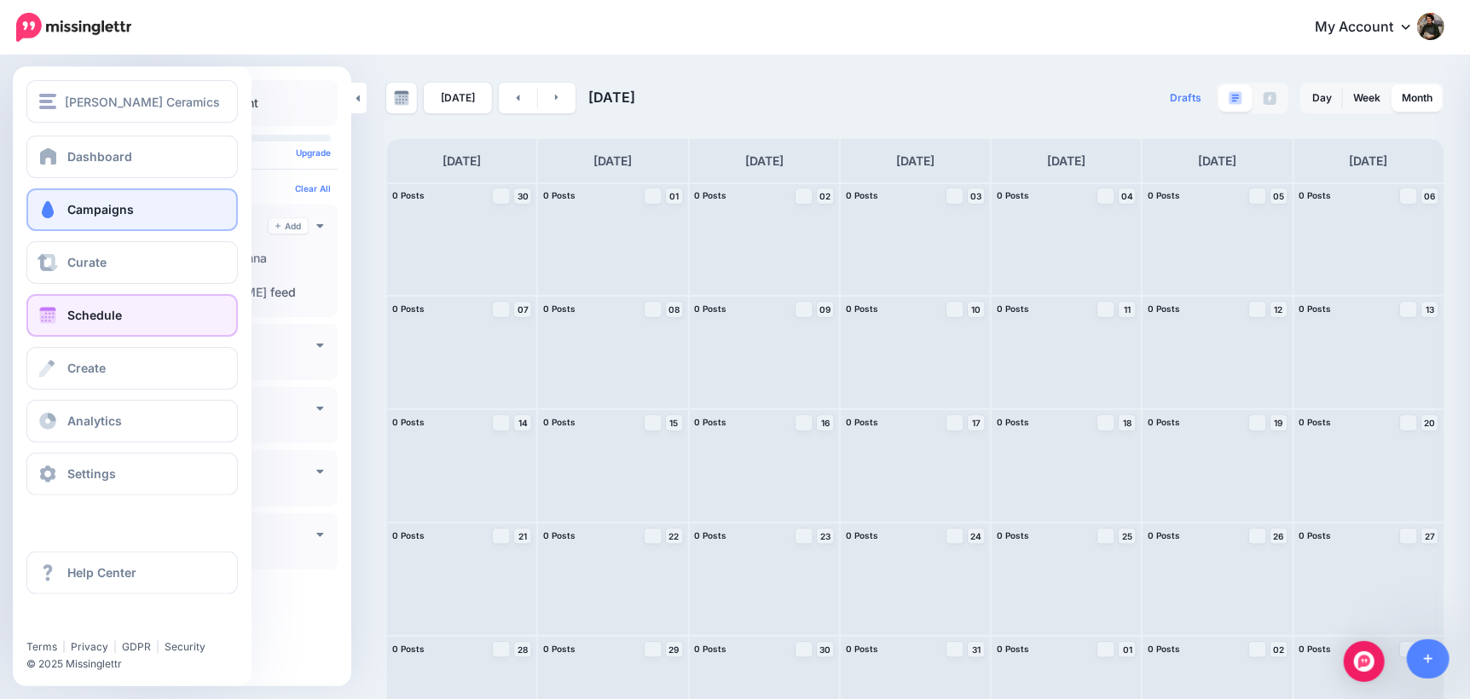
click at [58, 208] on span at bounding box center [48, 209] width 22 height 17
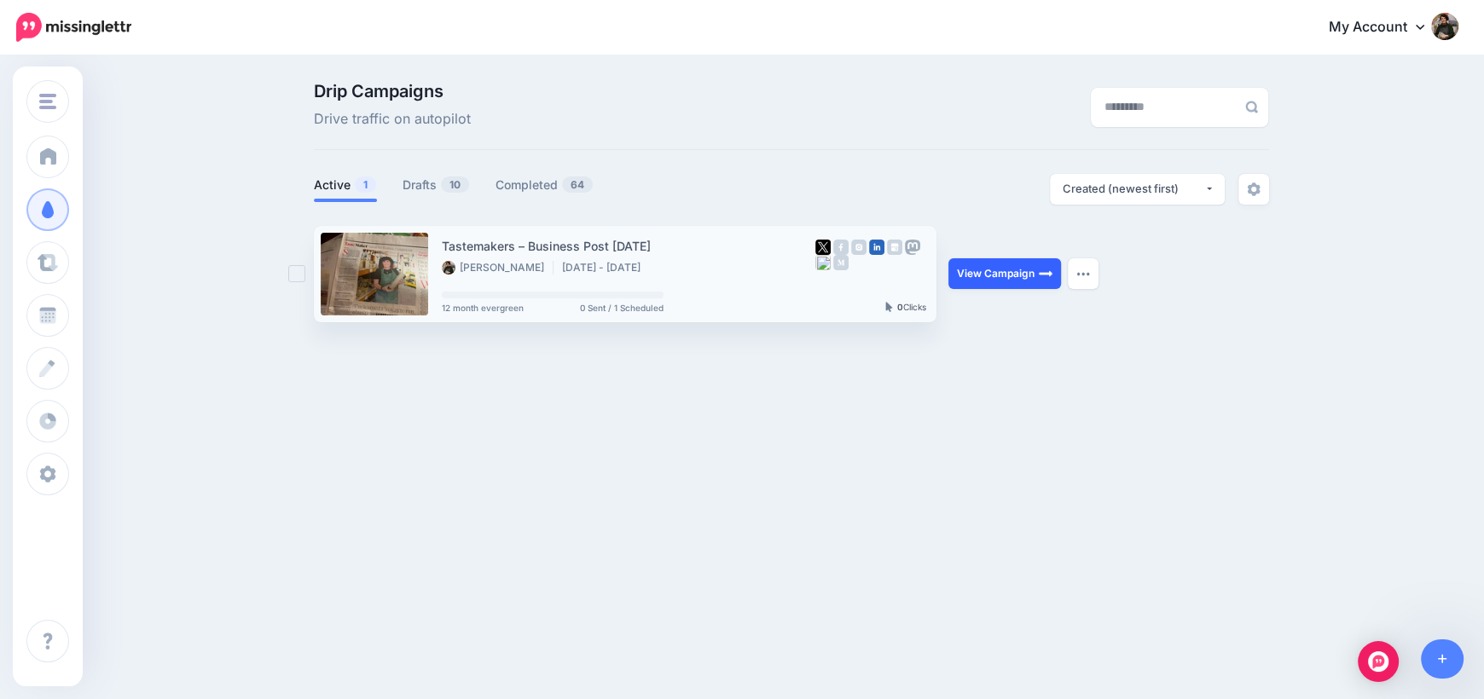
click at [986, 273] on link "View Campaign" at bounding box center [1004, 273] width 113 height 31
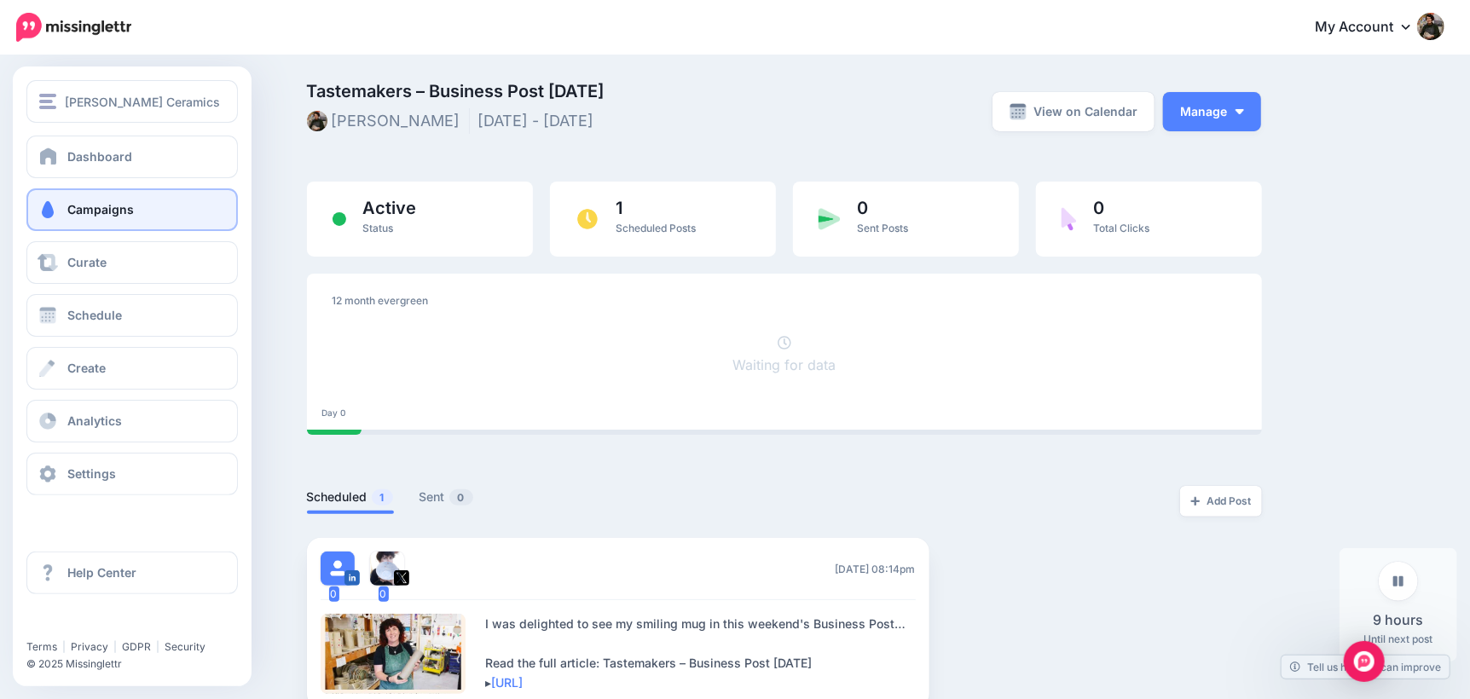
click at [108, 215] on span "Campaigns" at bounding box center [100, 209] width 67 height 14
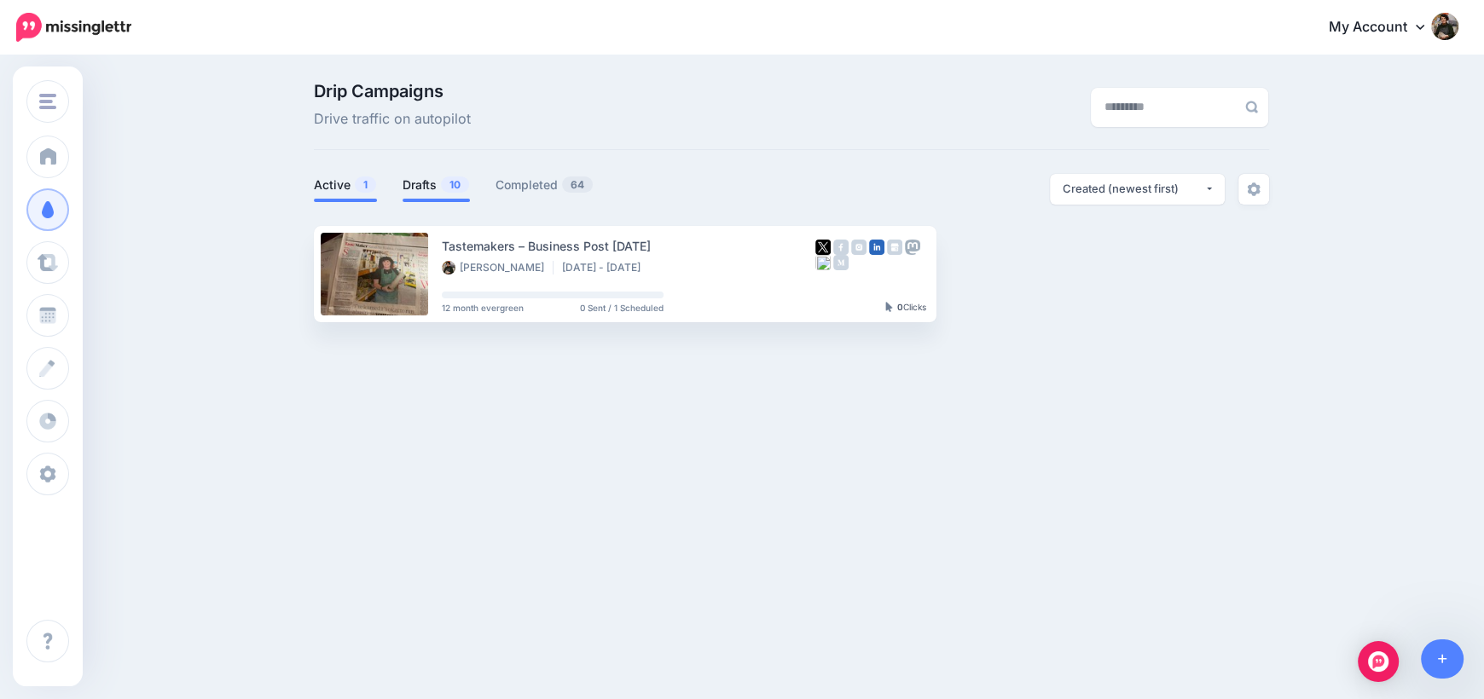
click at [423, 182] on link "Drafts 10" at bounding box center [435, 185] width 67 height 20
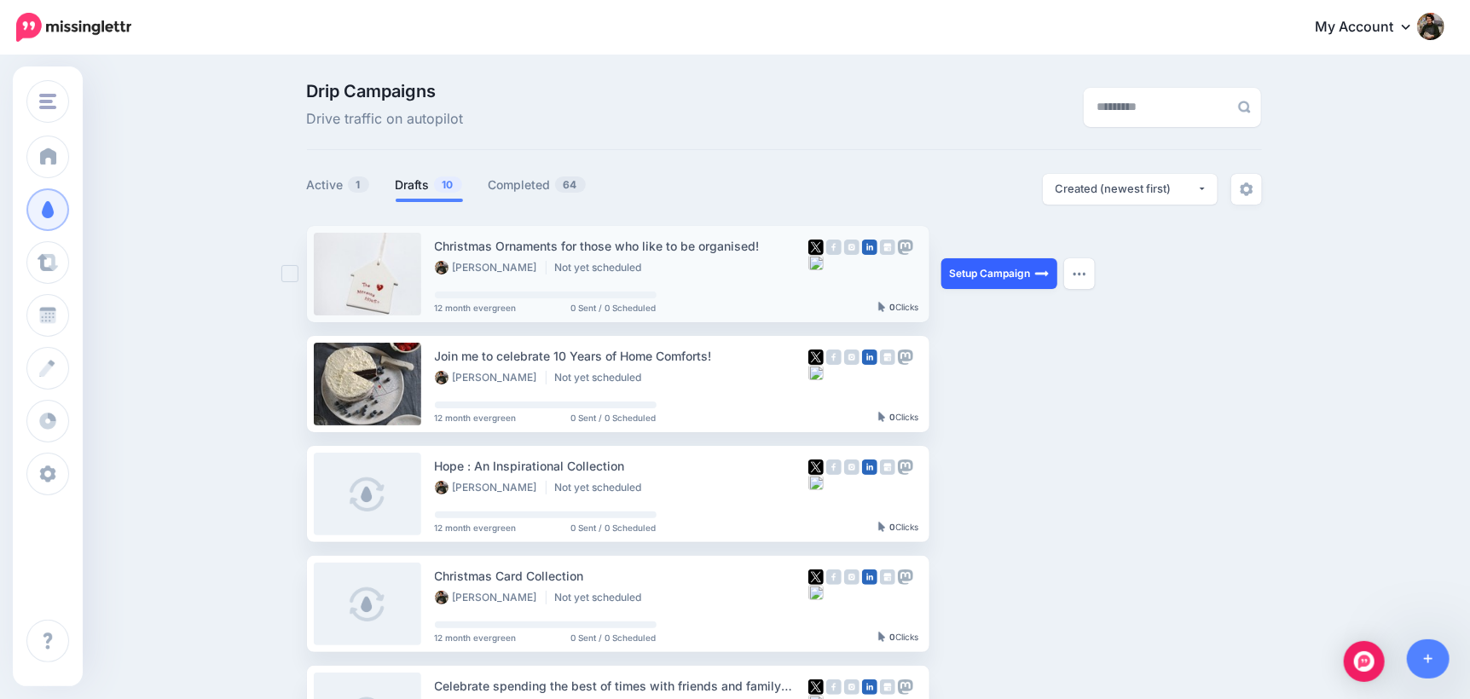
click at [982, 277] on link "Setup Campaign" at bounding box center [999, 273] width 116 height 31
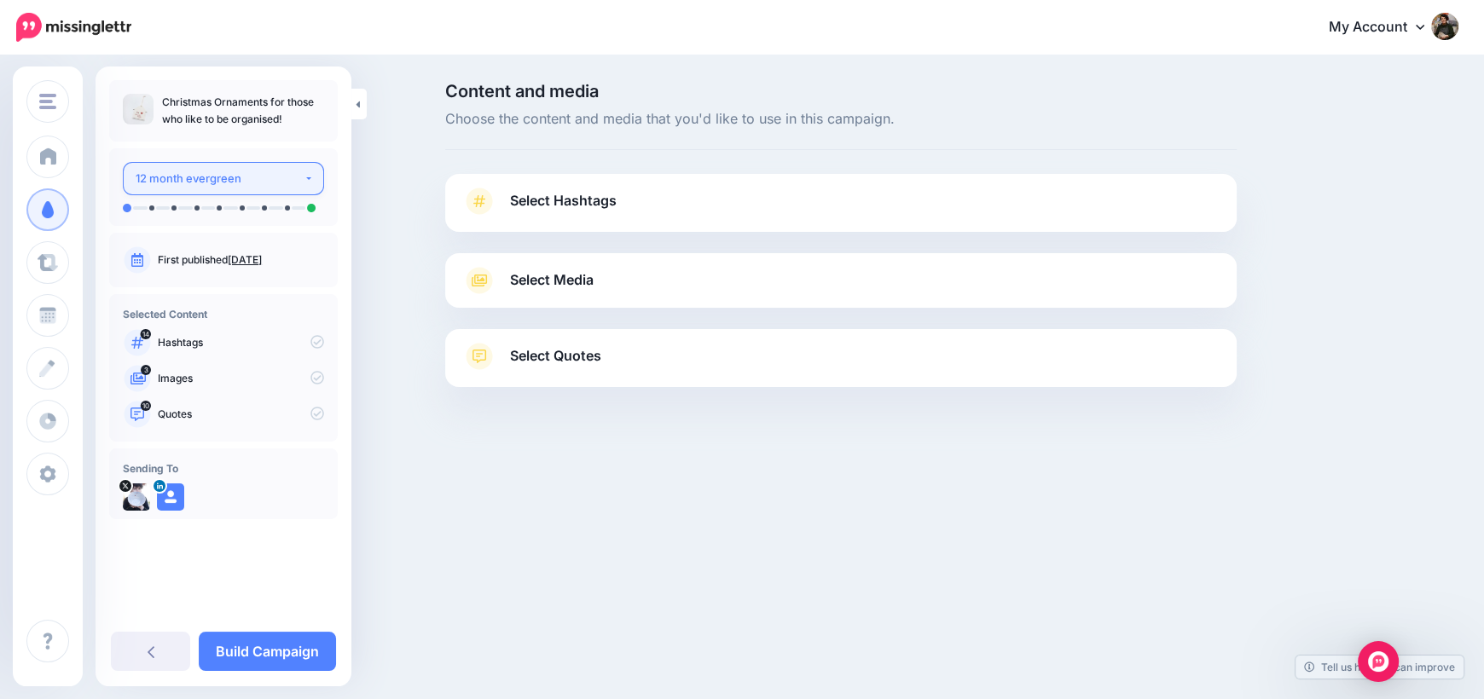
click at [255, 182] on div "12 month evergreen" at bounding box center [220, 179] width 168 height 20
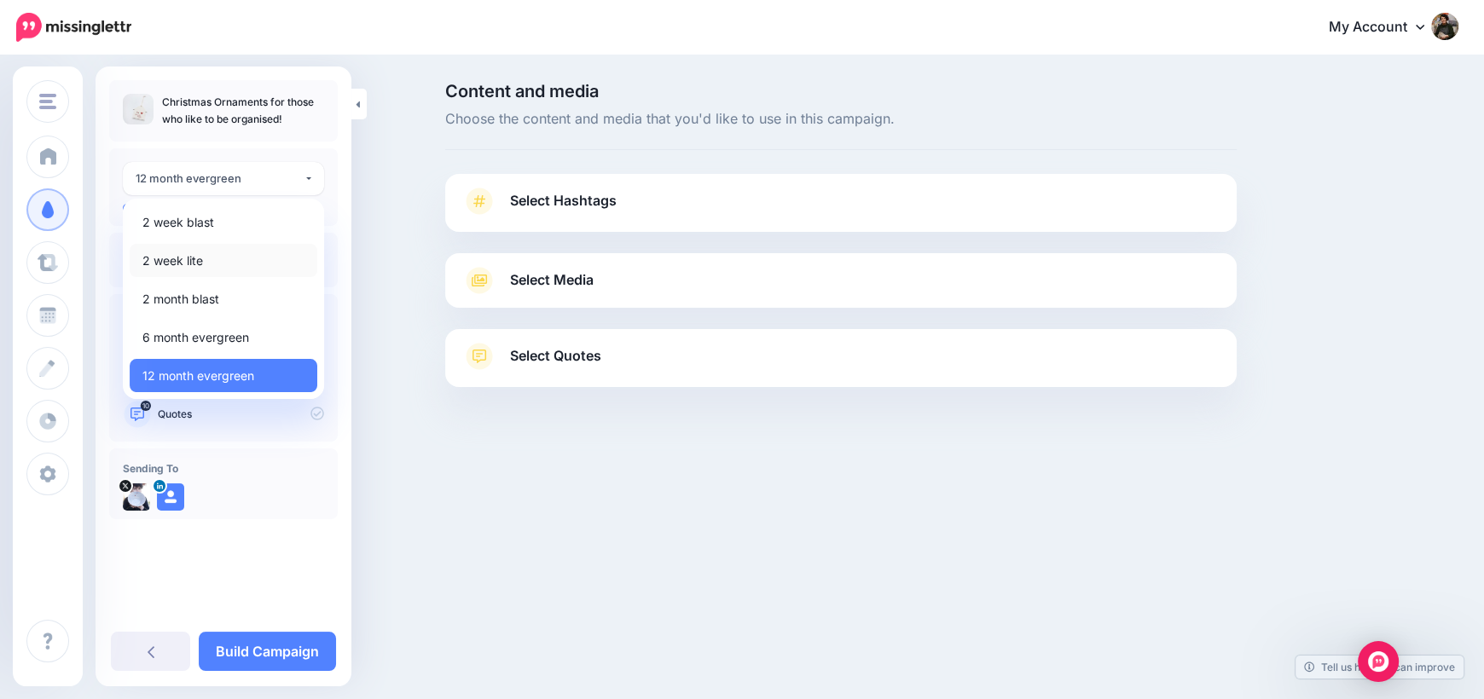
click at [220, 263] on link "2 week lite" at bounding box center [224, 260] width 188 height 33
select select "*****"
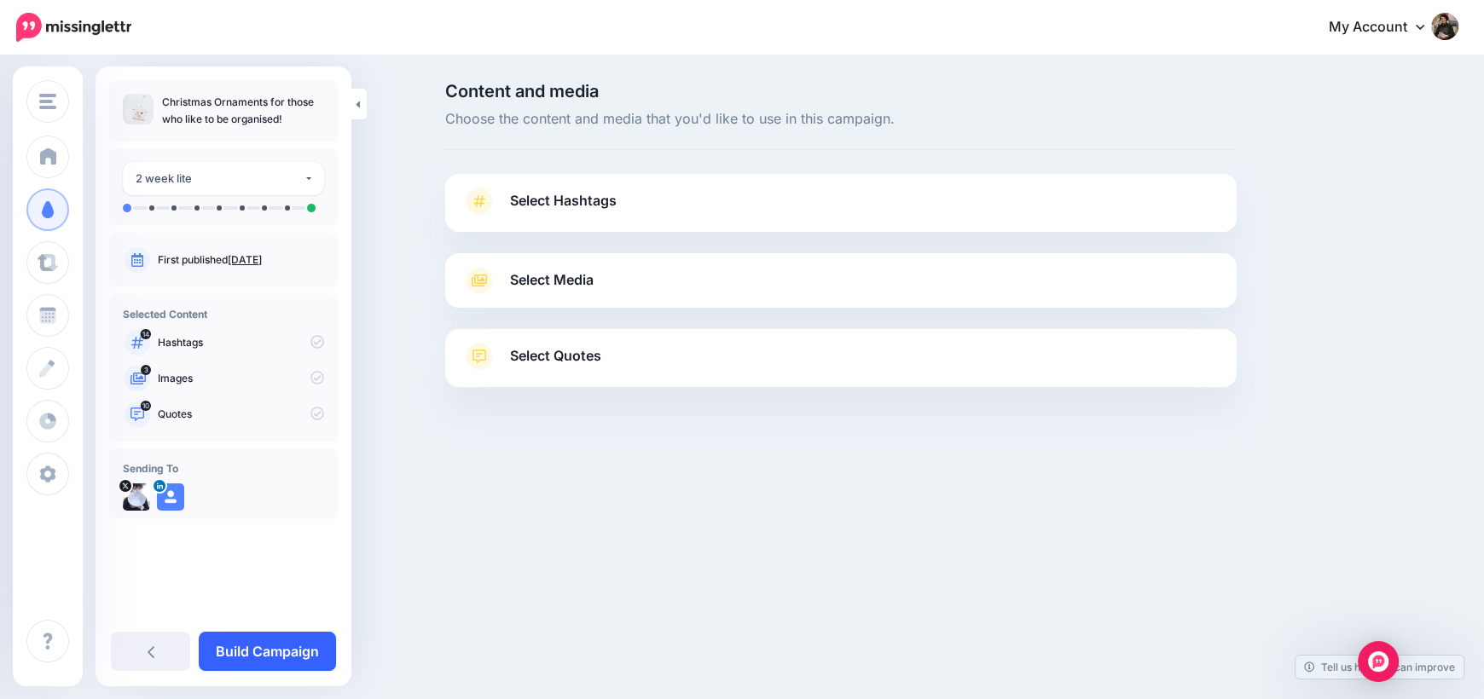
click at [282, 657] on link "Build Campaign" at bounding box center [267, 651] width 137 height 39
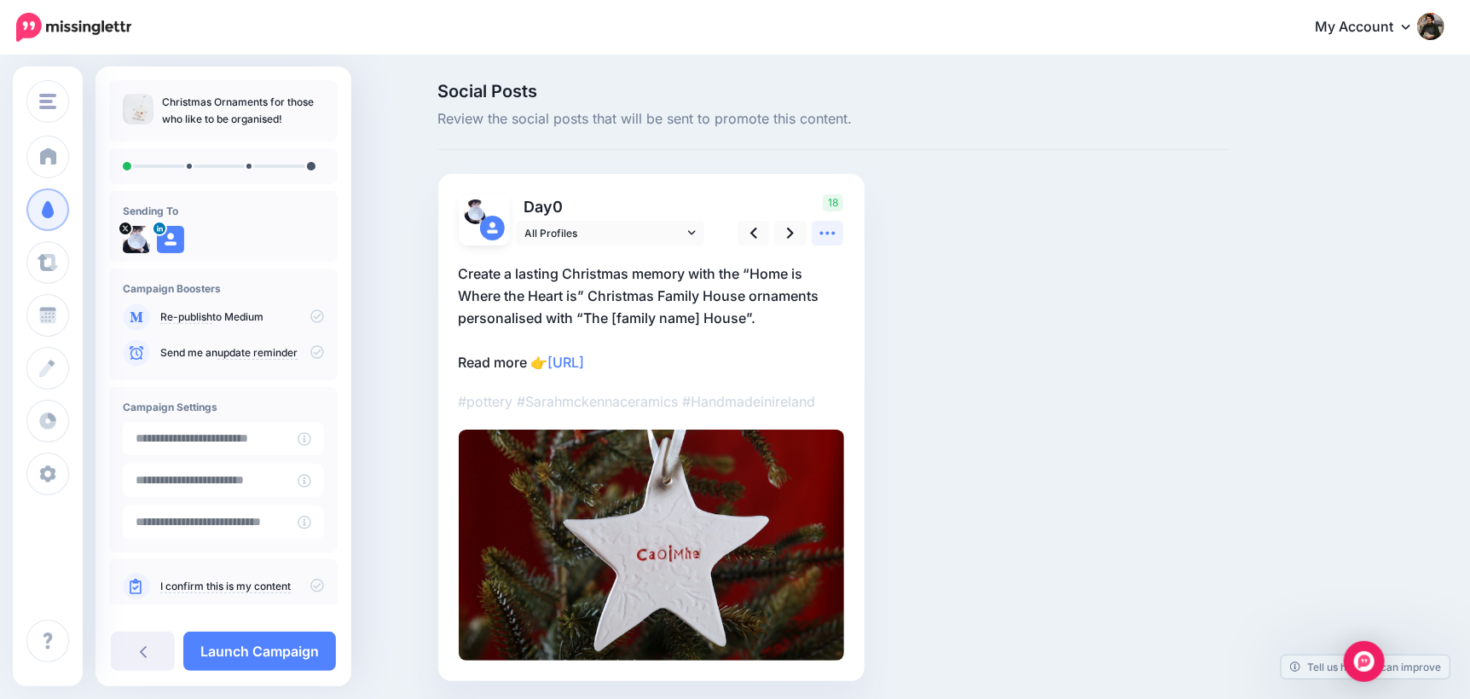
click at [828, 229] on icon at bounding box center [828, 233] width 18 height 18
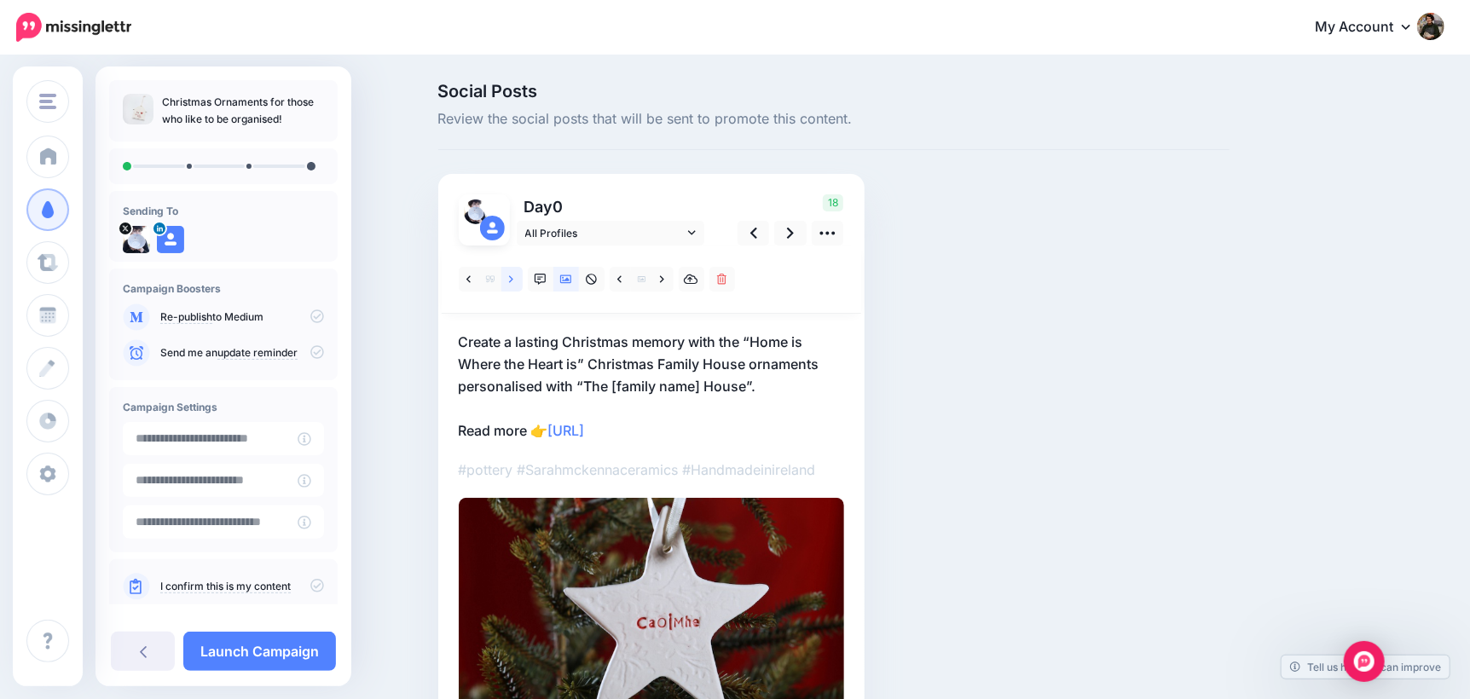
click at [514, 280] on link at bounding box center [511, 279] width 21 height 25
click at [513, 279] on icon at bounding box center [511, 280] width 4 height 12
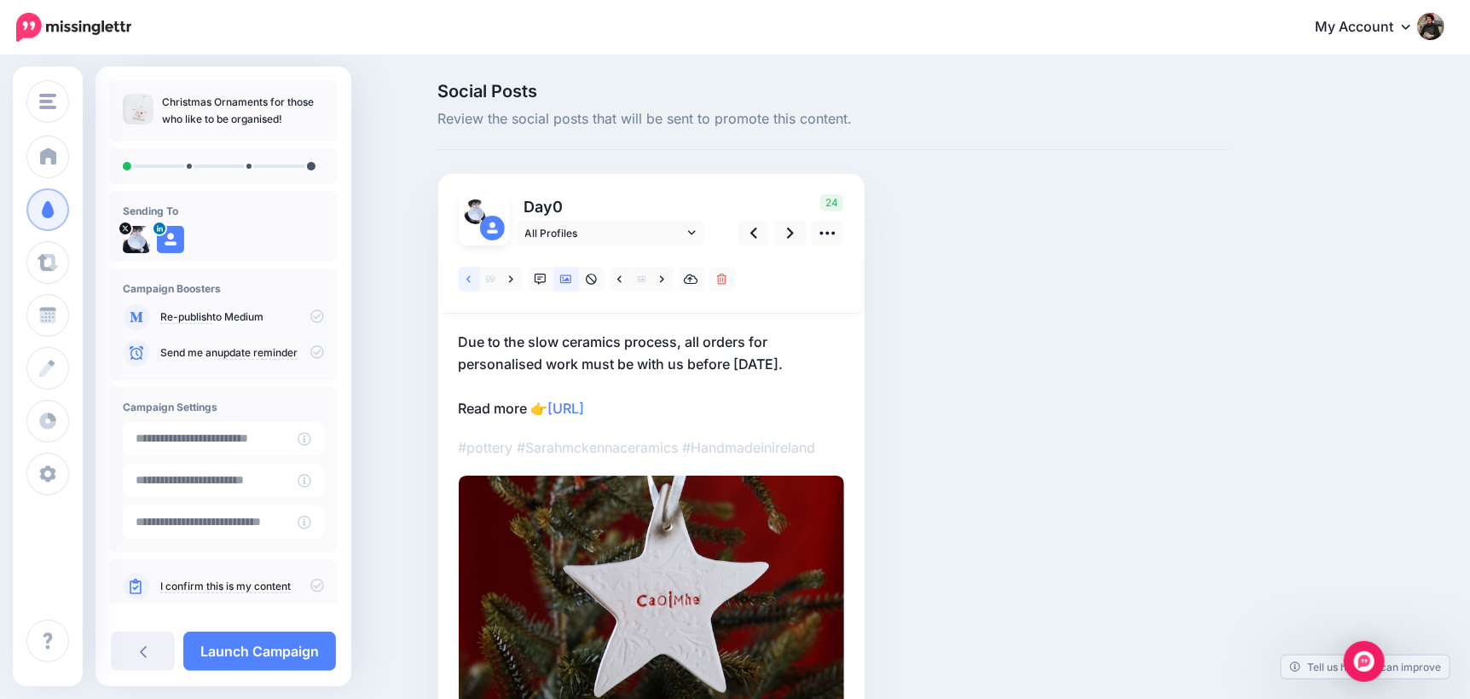
click at [469, 282] on link at bounding box center [469, 279] width 21 height 25
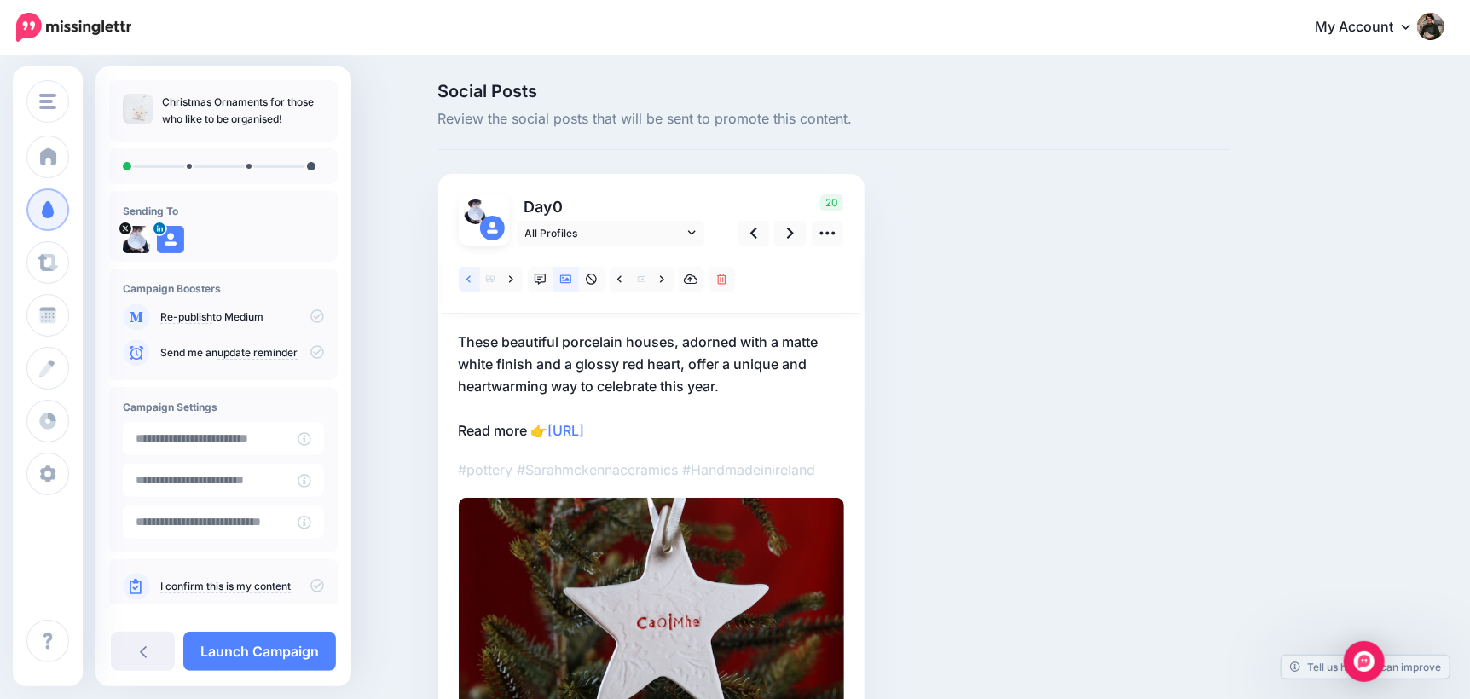
click at [469, 282] on link at bounding box center [469, 279] width 21 height 25
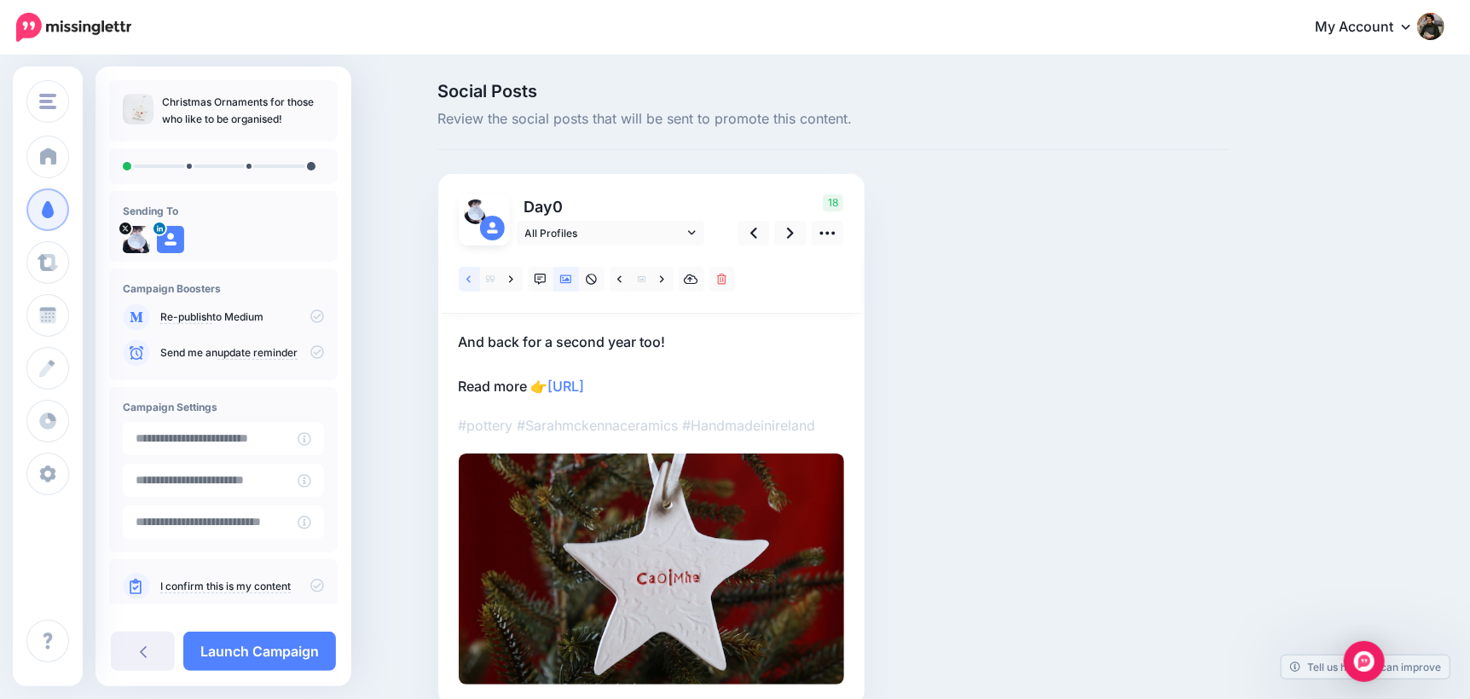
click at [469, 282] on link at bounding box center [469, 279] width 21 height 25
click at [476, 331] on p "Check out my Early Bird Christmas Collection Read more 👉 https://lttr.ai/Aim50" at bounding box center [651, 364] width 385 height 67
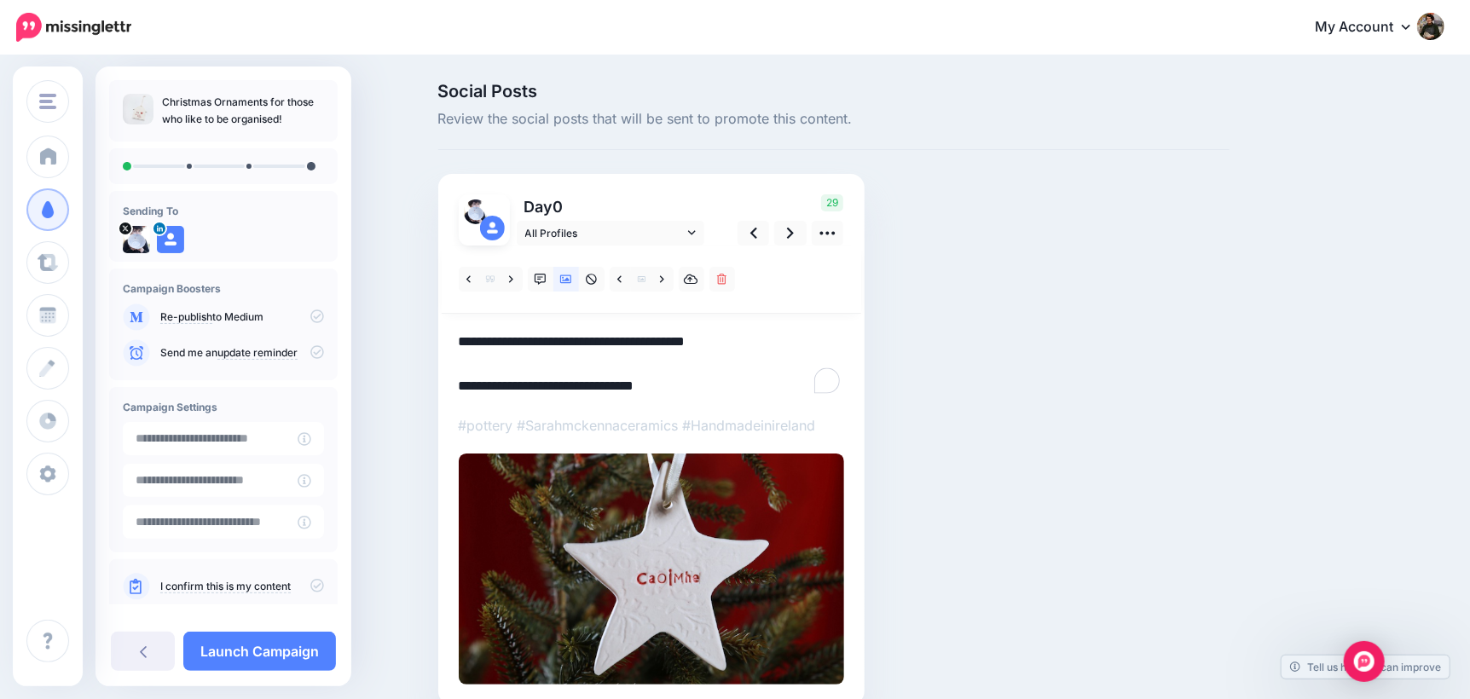
click at [473, 334] on textarea "**********" at bounding box center [651, 364] width 385 height 67
click at [467, 340] on textarea "**********" at bounding box center [651, 364] width 385 height 67
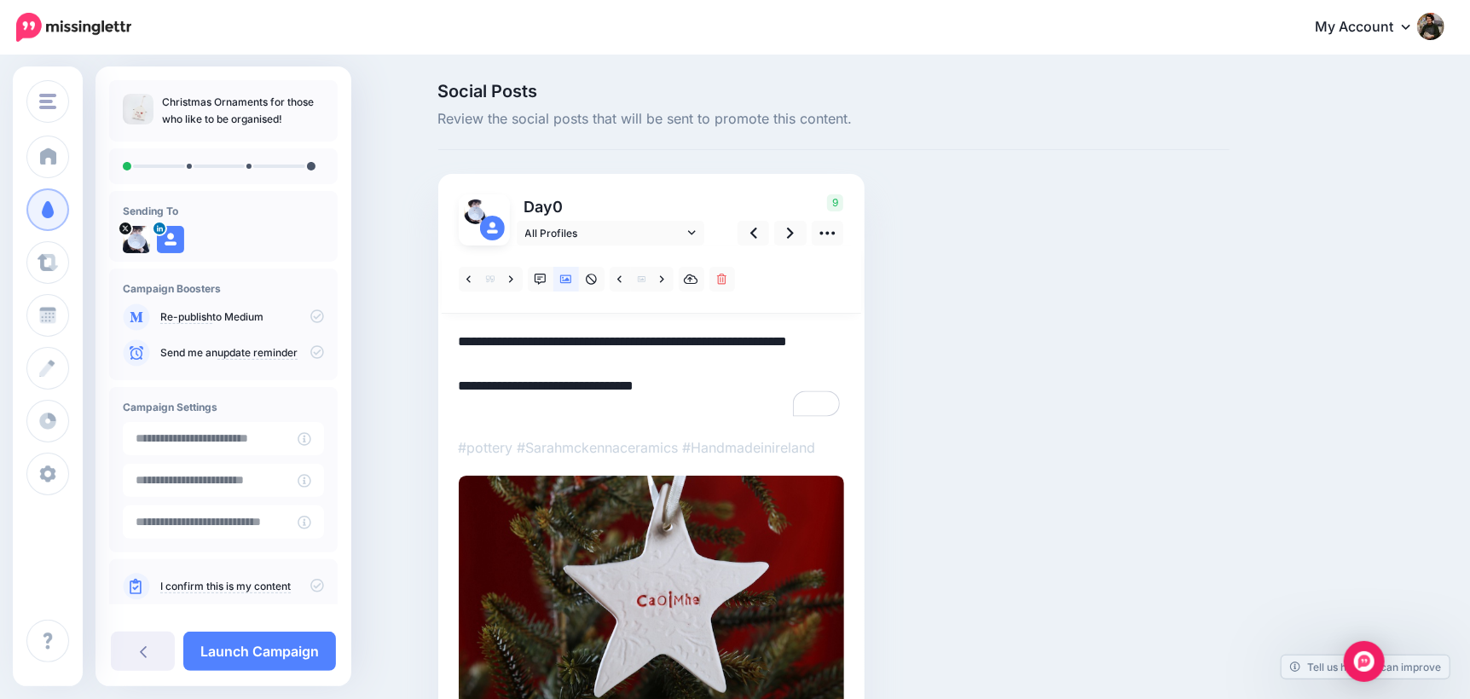
click at [467, 340] on textarea "**********" at bounding box center [651, 375] width 385 height 89
click at [516, 340] on textarea "**********" at bounding box center [651, 375] width 385 height 89
click at [617, 344] on textarea "**********" at bounding box center [651, 375] width 385 height 89
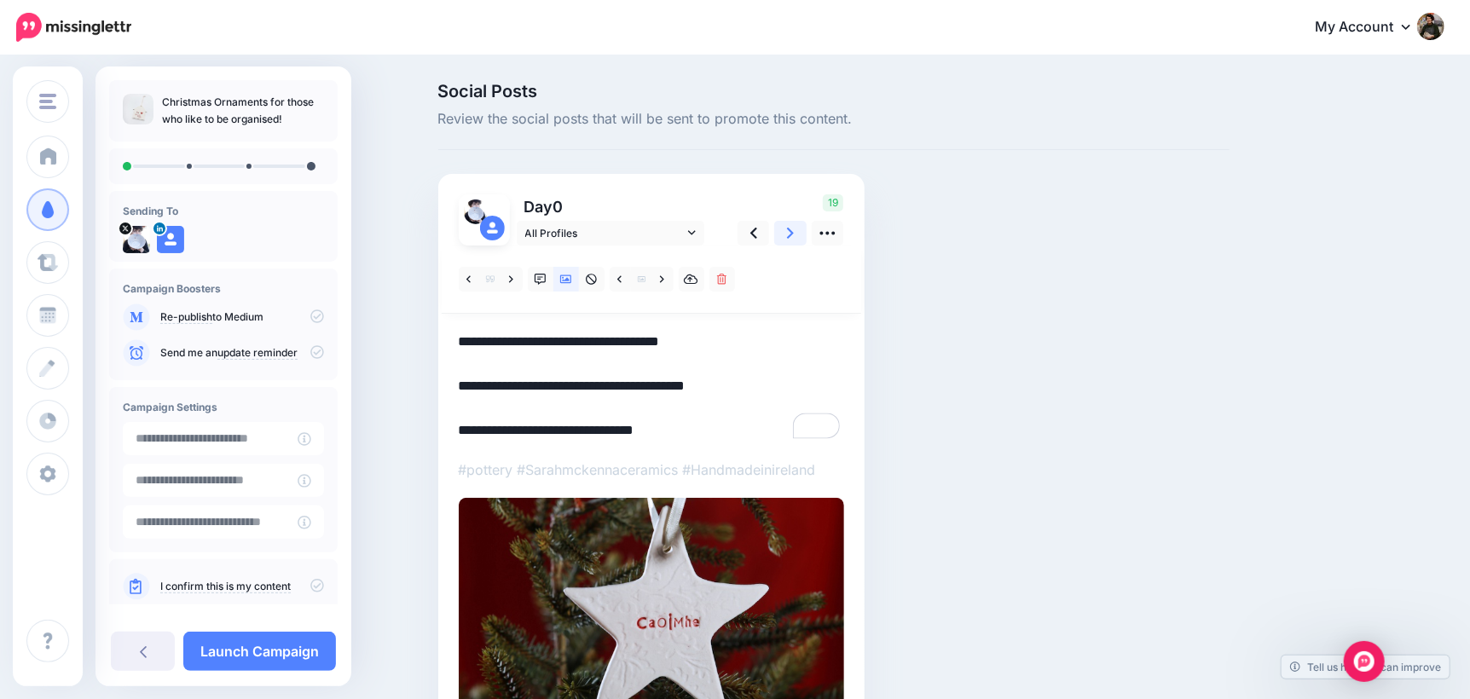
click at [801, 232] on link at bounding box center [790, 233] width 32 height 25
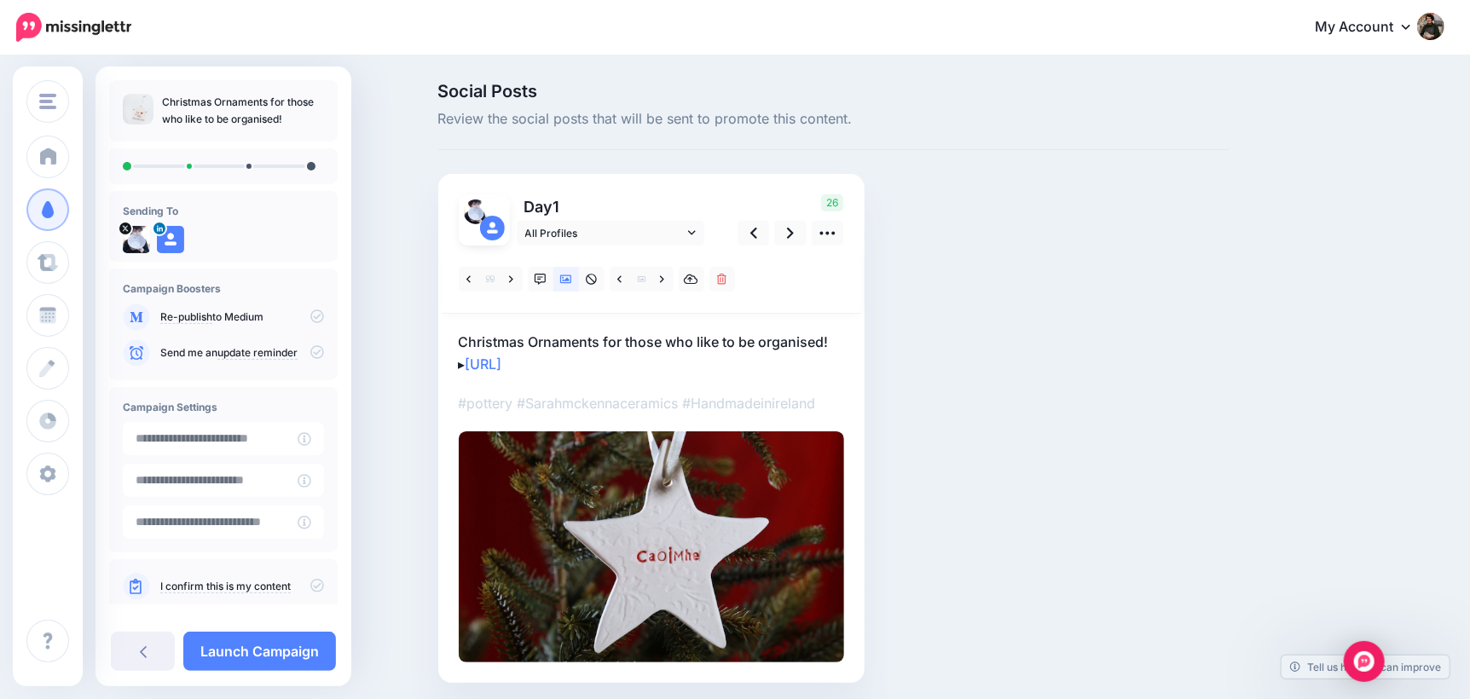
click at [466, 338] on p "Christmas Ornaments for those who like to be organised! ▸ https://lttr.ai/Aim50" at bounding box center [651, 353] width 385 height 44
click at [466, 337] on textarea "**********" at bounding box center [651, 353] width 385 height 44
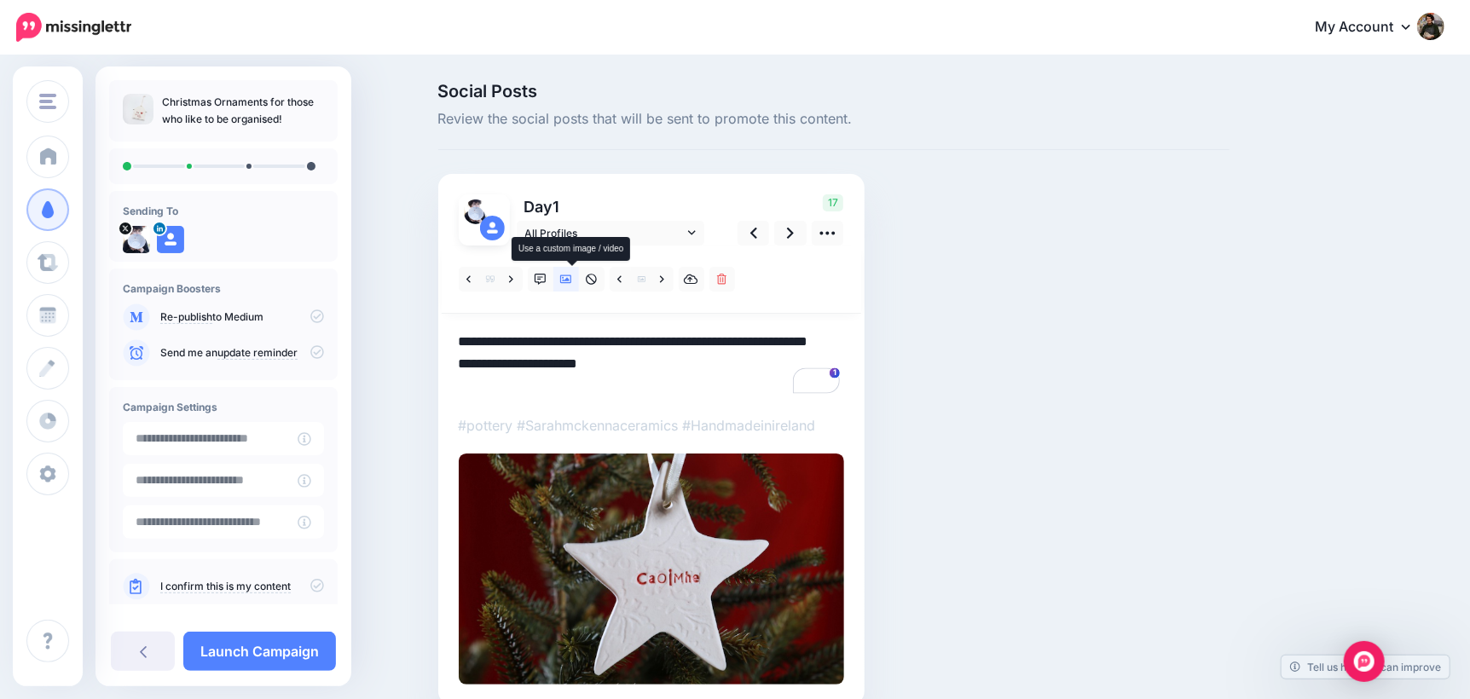
type textarea "**********"
click at [572, 284] on icon at bounding box center [566, 280] width 12 height 12
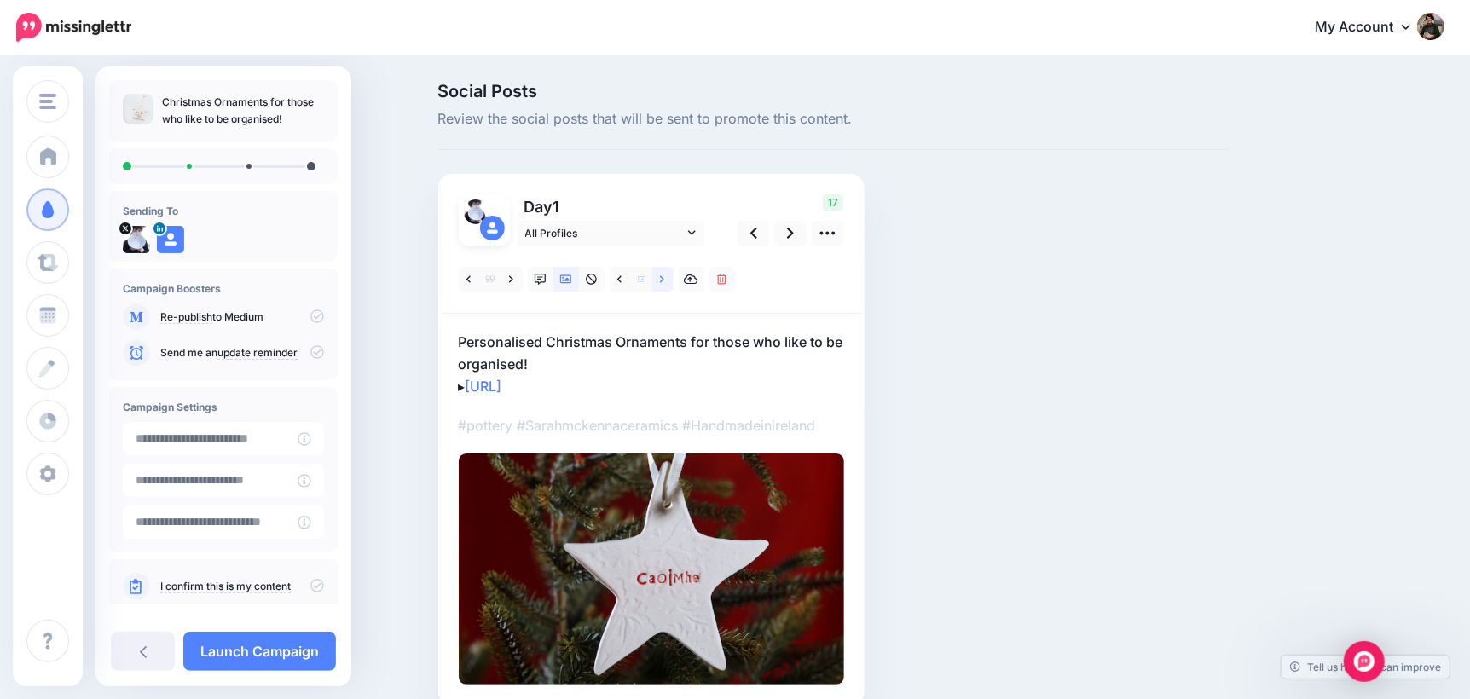
click at [665, 281] on link at bounding box center [662, 279] width 21 height 25
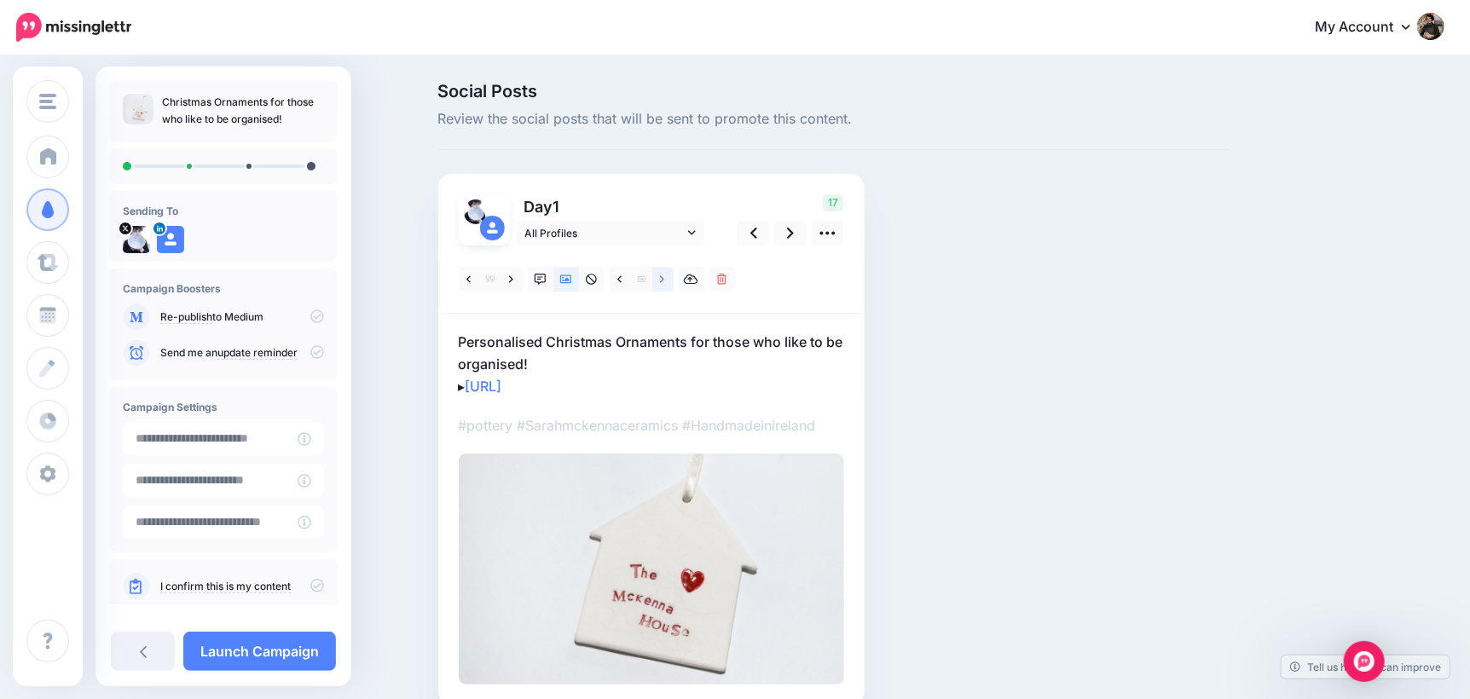
click at [665, 281] on link at bounding box center [662, 279] width 21 height 25
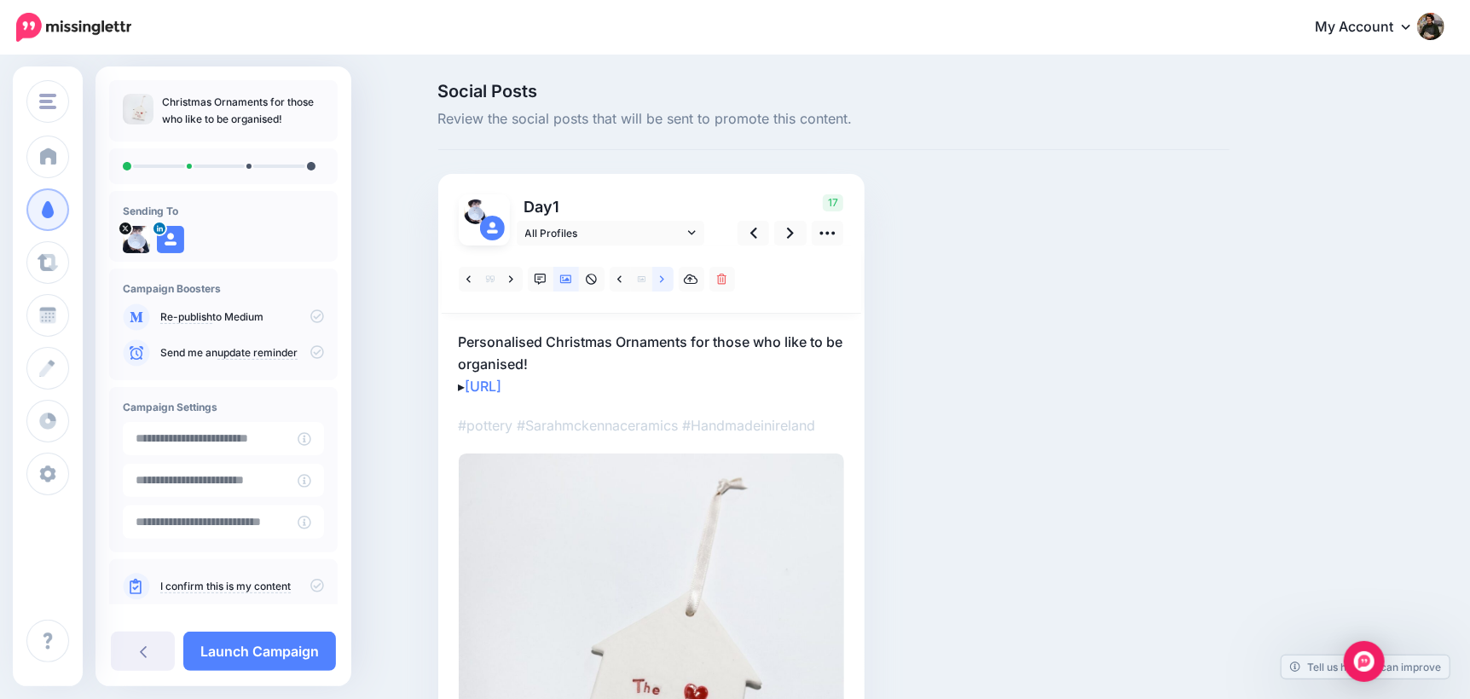
click at [665, 281] on link at bounding box center [662, 279] width 21 height 25
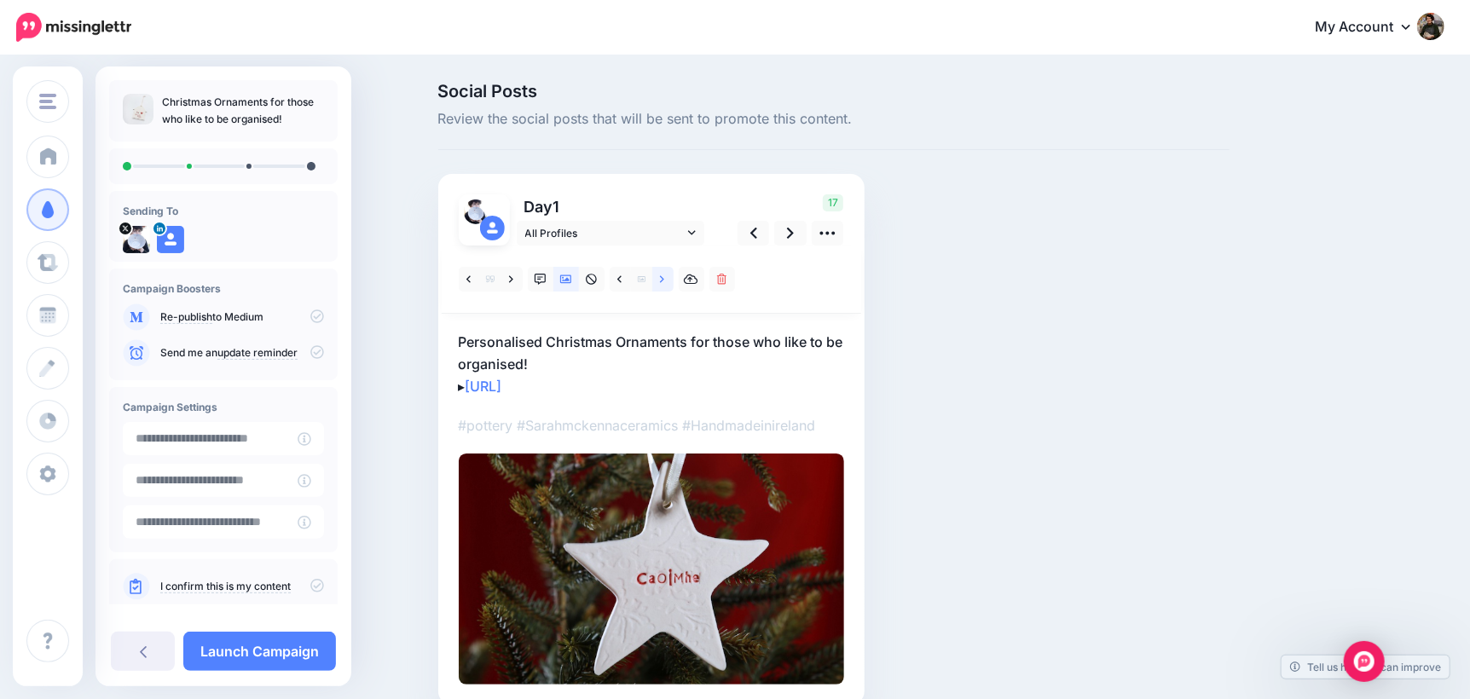
click at [665, 281] on link at bounding box center [662, 279] width 21 height 25
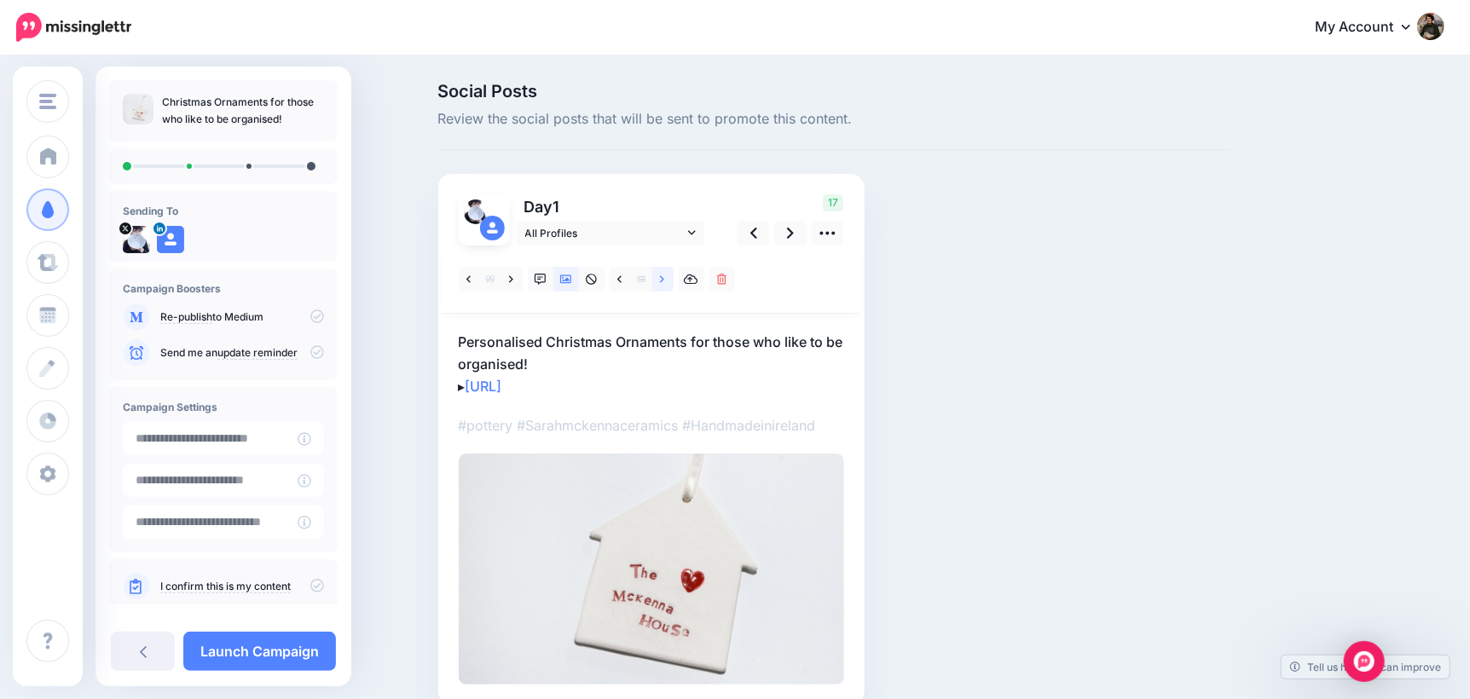
click at [665, 281] on link at bounding box center [662, 279] width 21 height 25
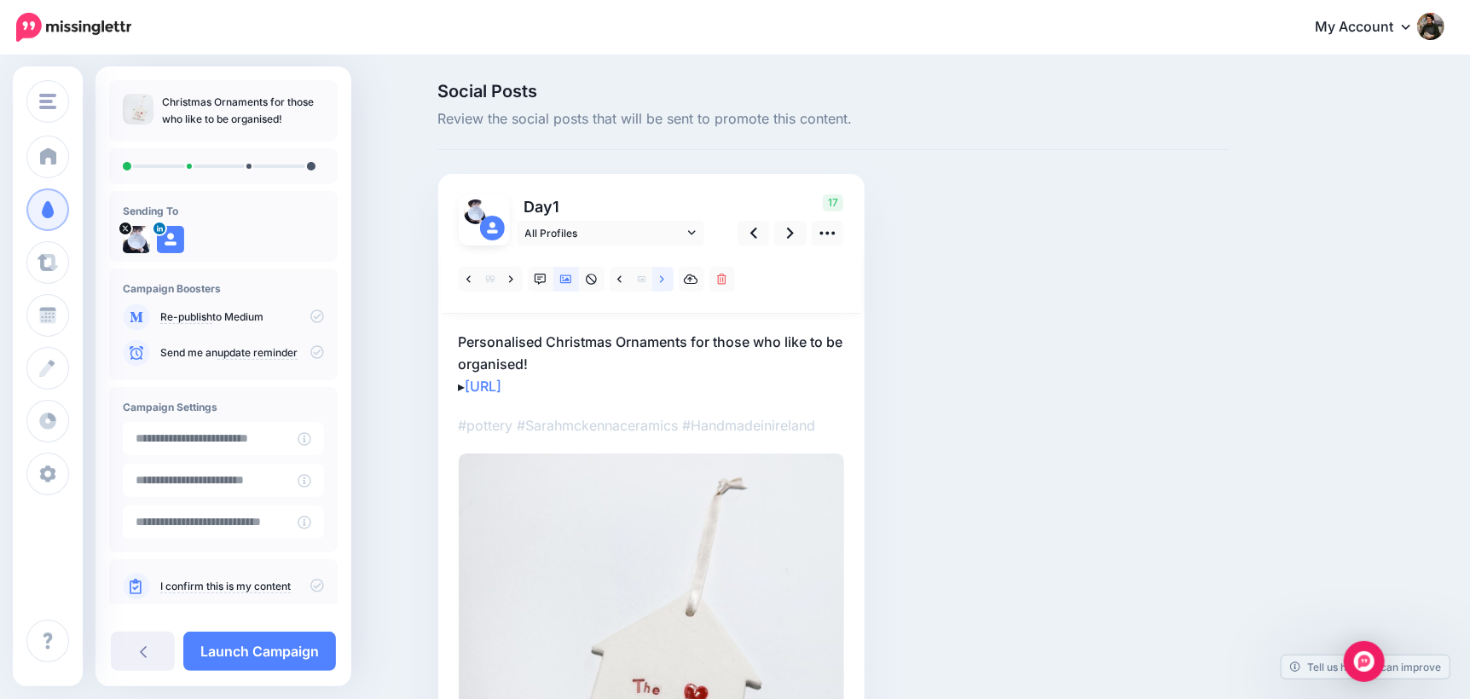
click at [664, 282] on icon at bounding box center [662, 280] width 4 height 12
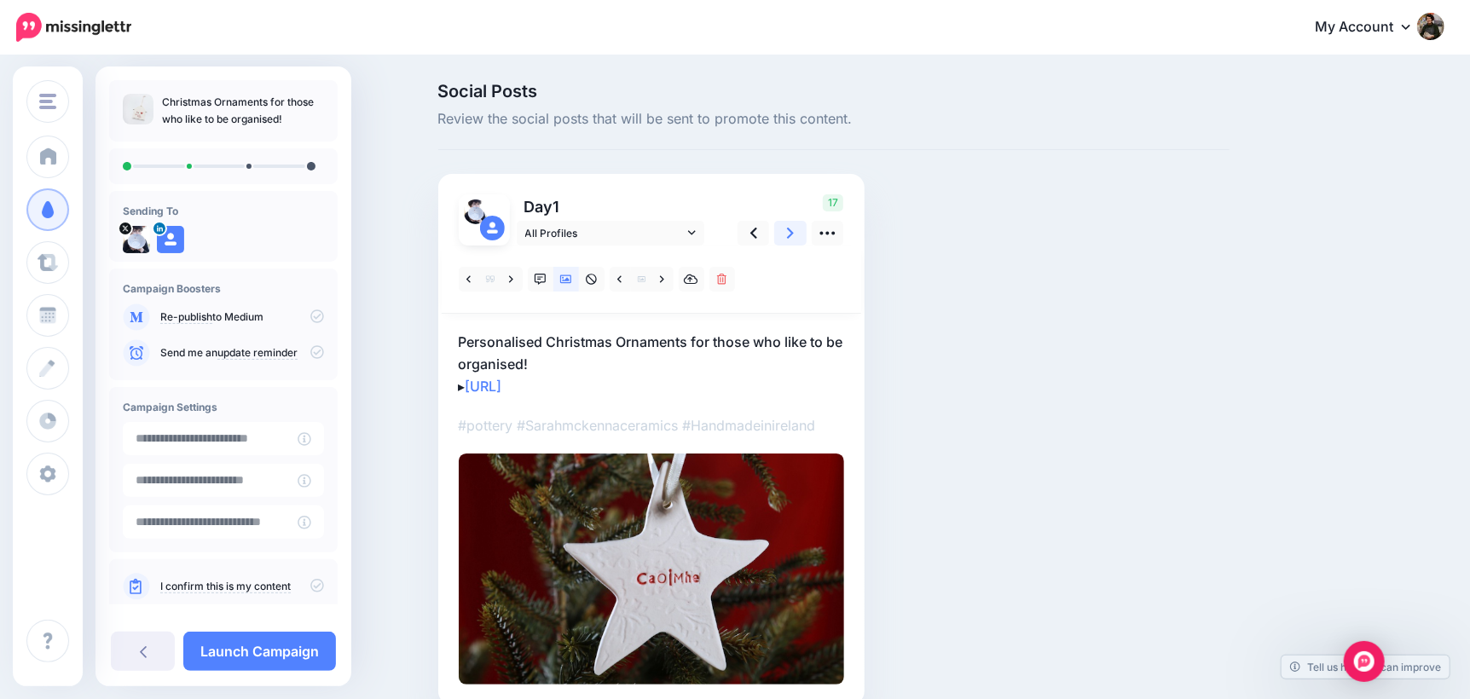
click at [801, 234] on link at bounding box center [790, 233] width 32 height 25
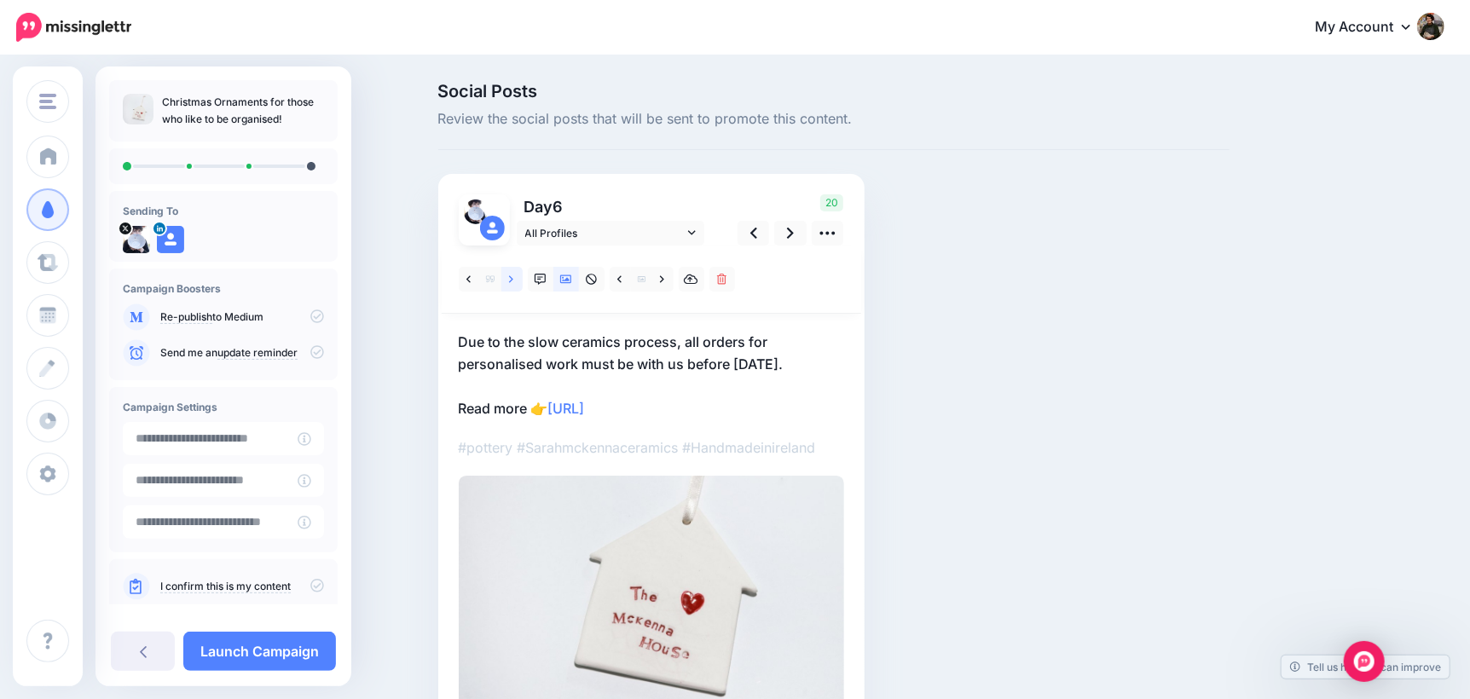
click at [515, 283] on link at bounding box center [511, 279] width 21 height 25
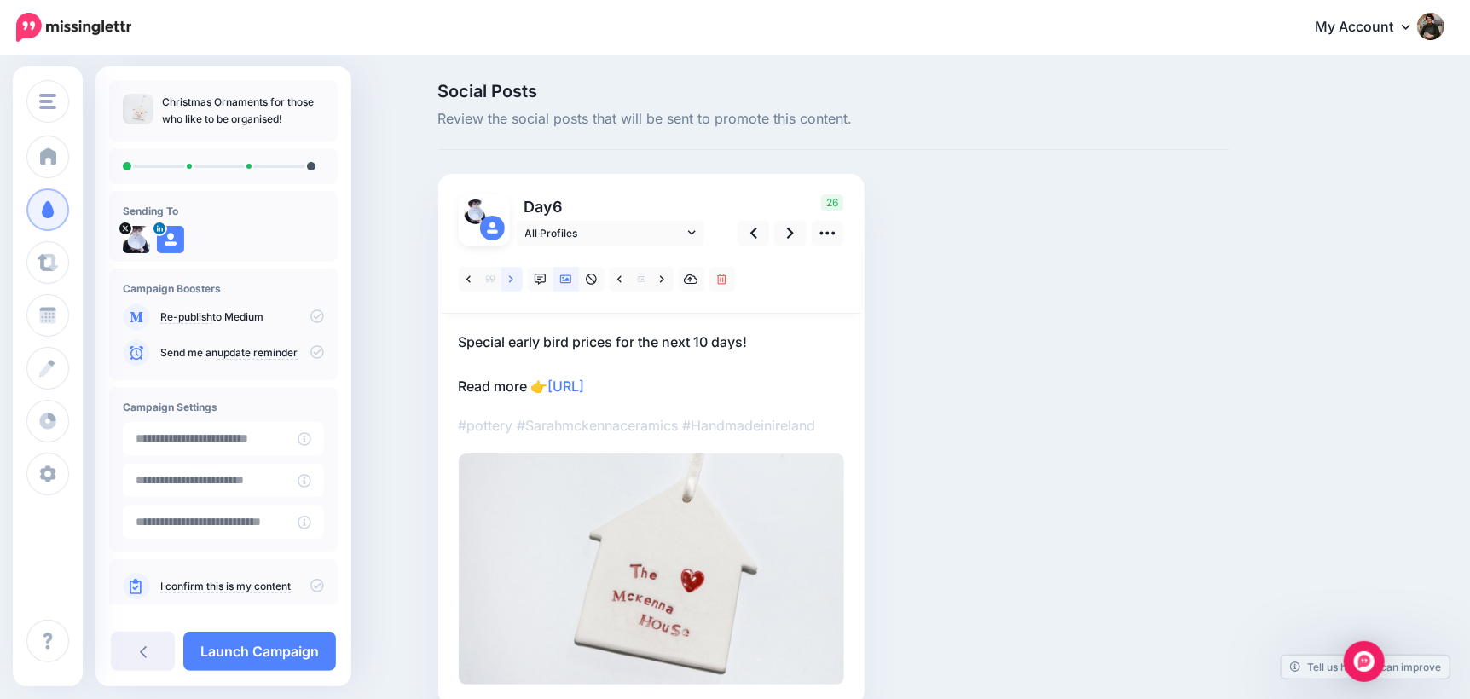
click at [513, 282] on icon at bounding box center [511, 280] width 4 height 12
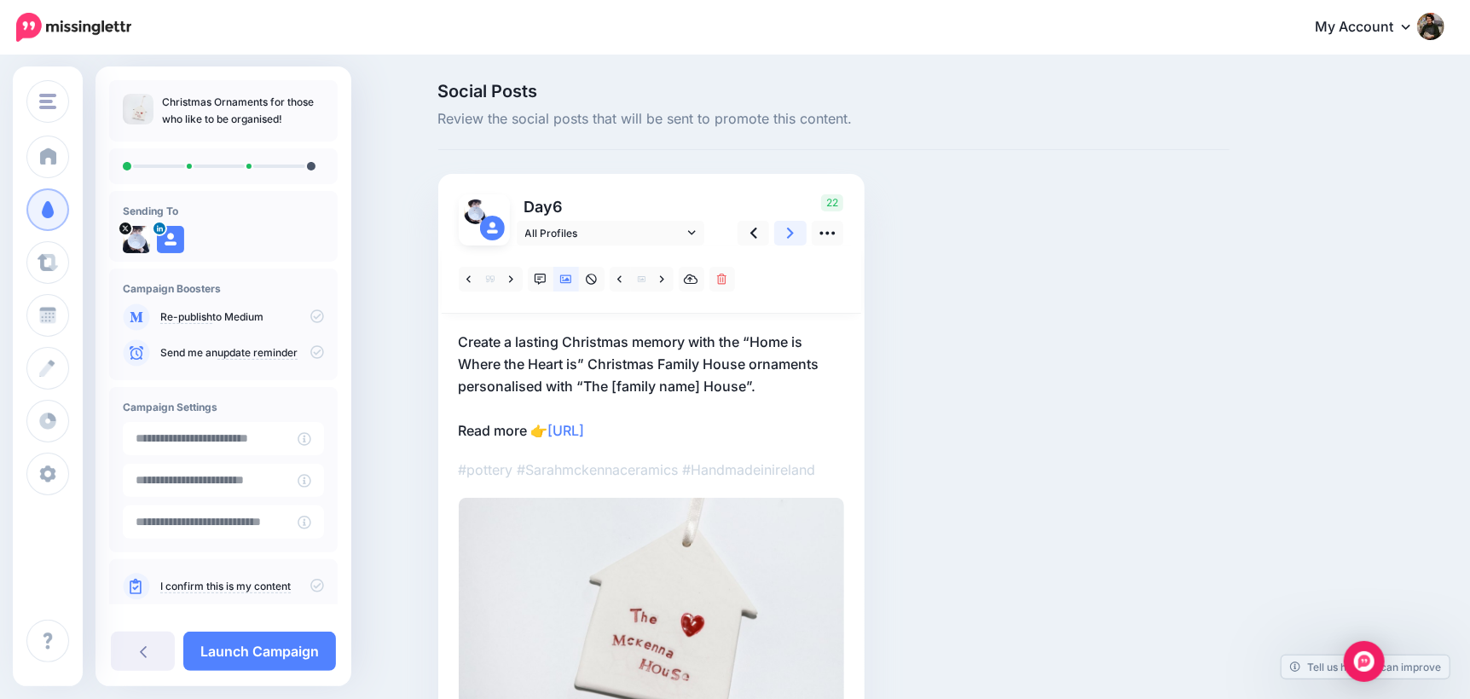
click at [801, 236] on link at bounding box center [790, 233] width 32 height 25
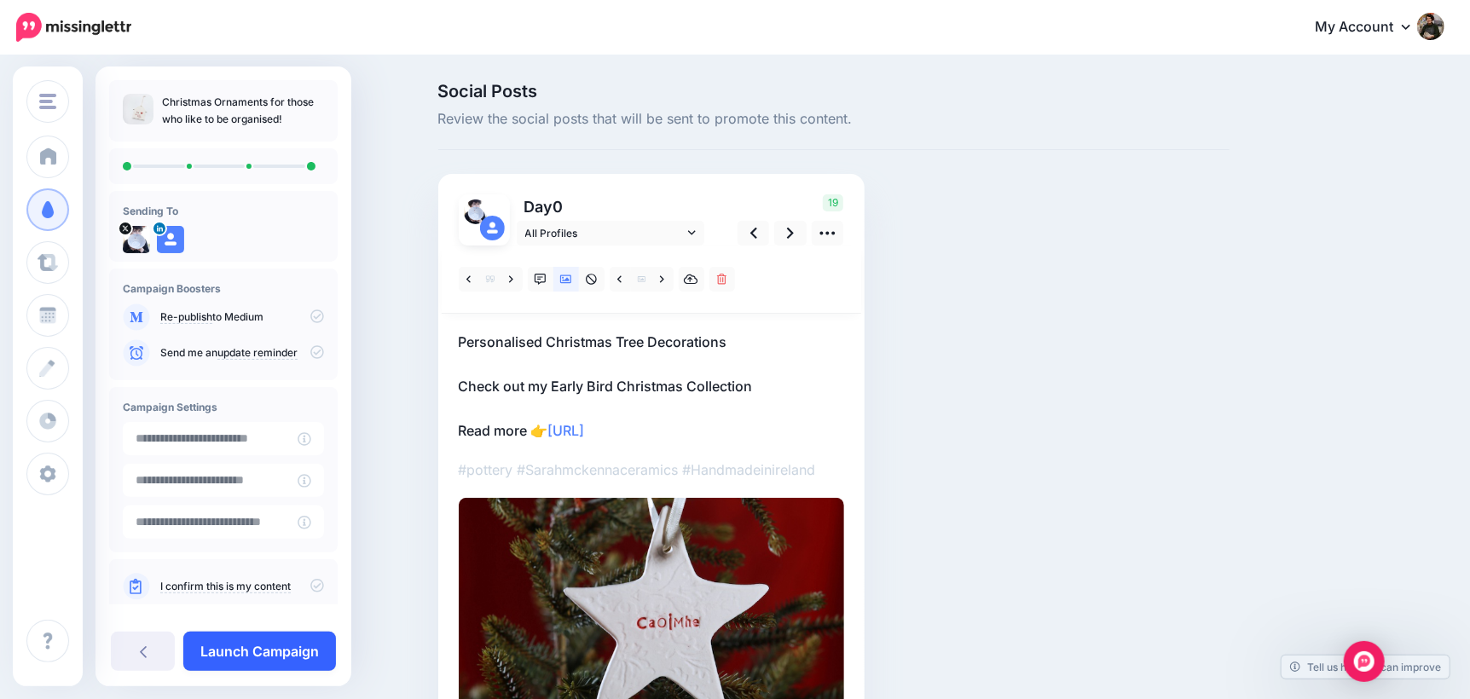
click at [239, 647] on link "Launch Campaign" at bounding box center [259, 651] width 153 height 39
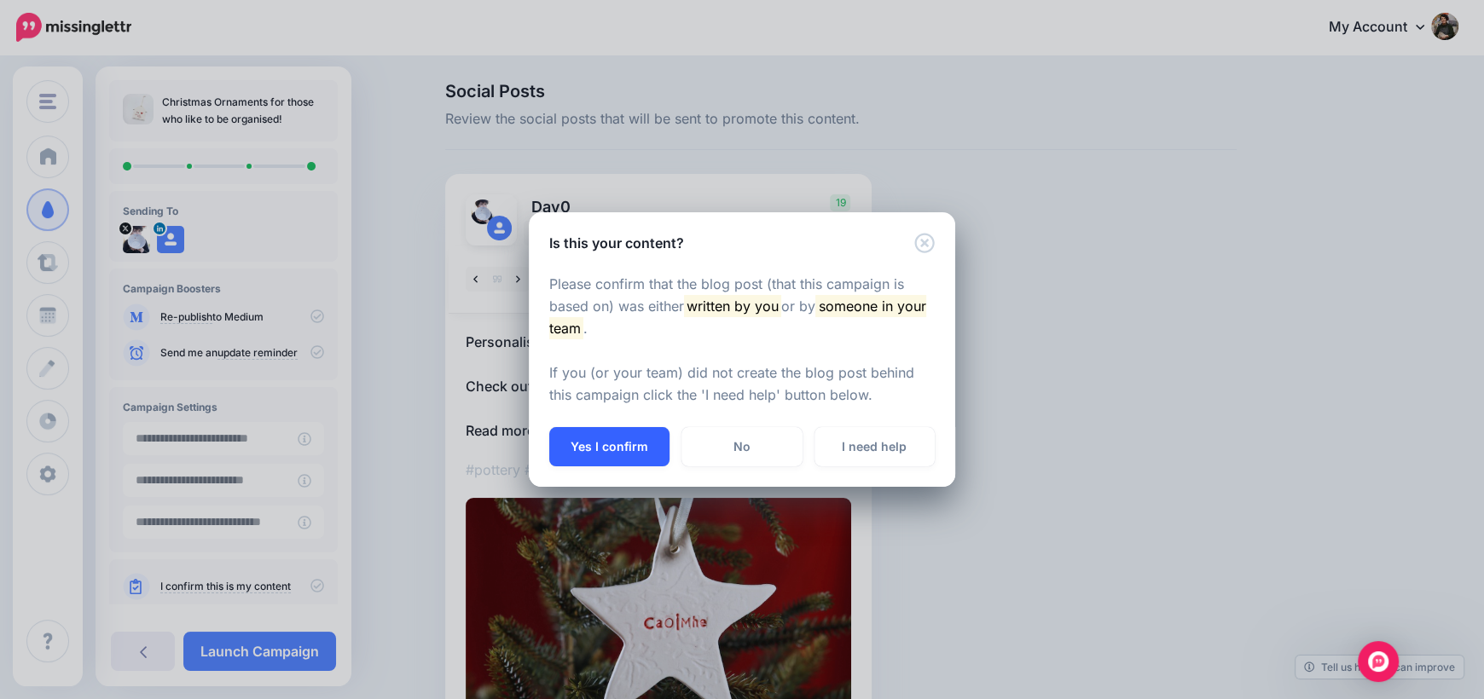
click at [599, 438] on button "Yes I confirm" at bounding box center [609, 446] width 120 height 39
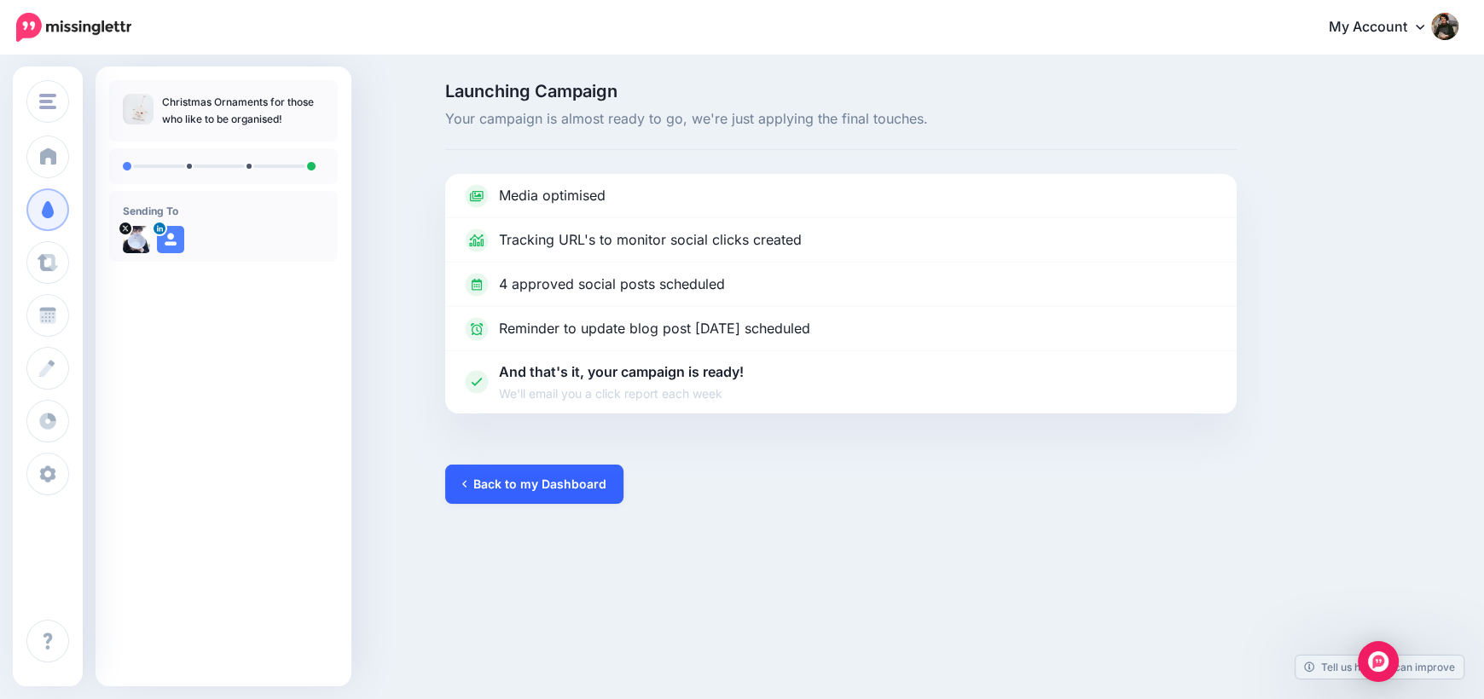
click at [553, 494] on link "Back to my Dashboard" at bounding box center [534, 484] width 178 height 39
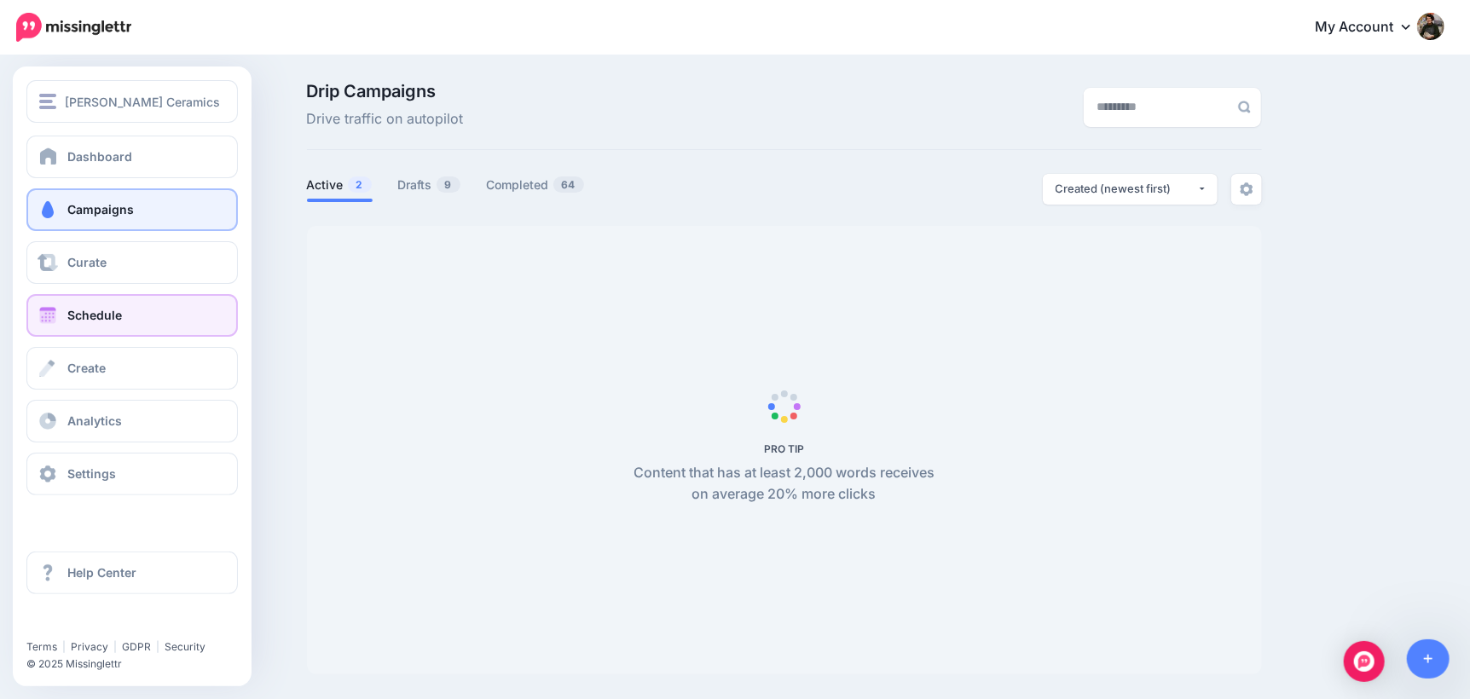
click at [84, 319] on span "Schedule" at bounding box center [94, 315] width 55 height 14
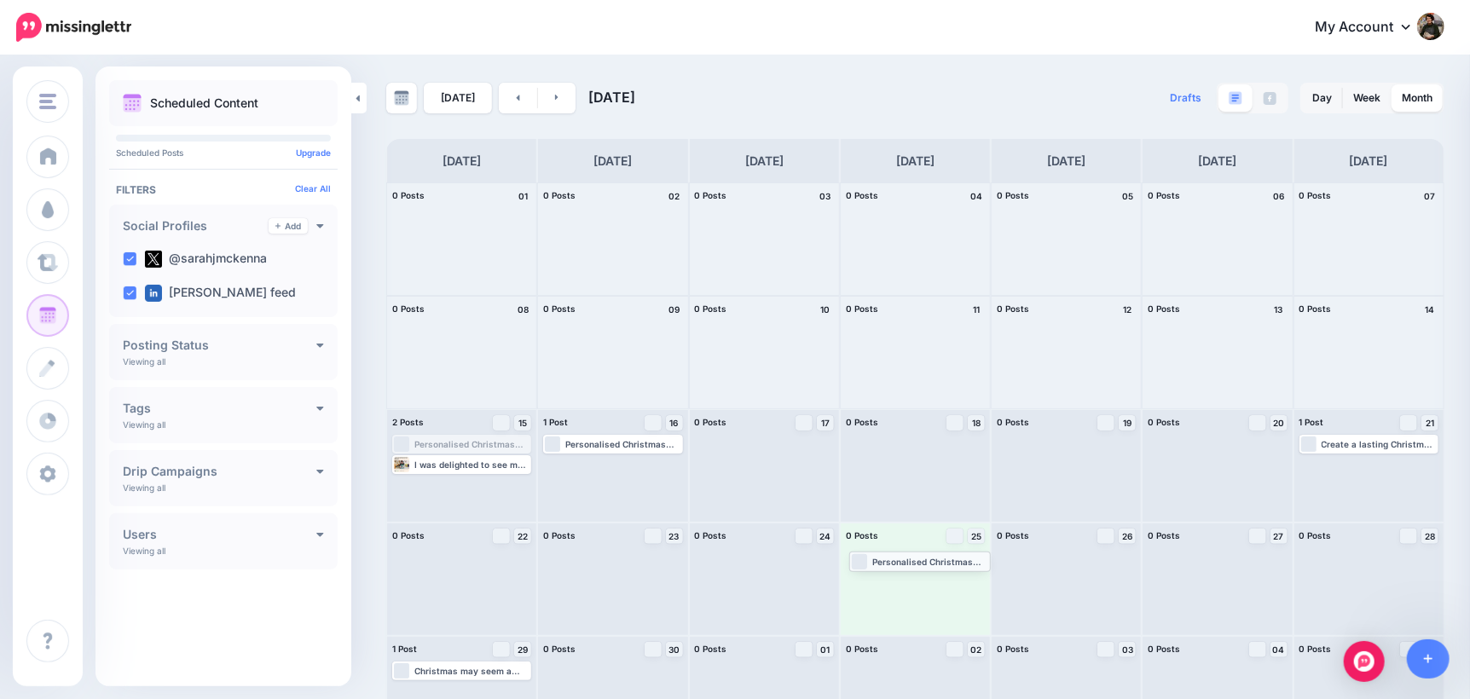
drag, startPoint x: 496, startPoint y: 442, endPoint x: 953, endPoint y: 558, distance: 471.7
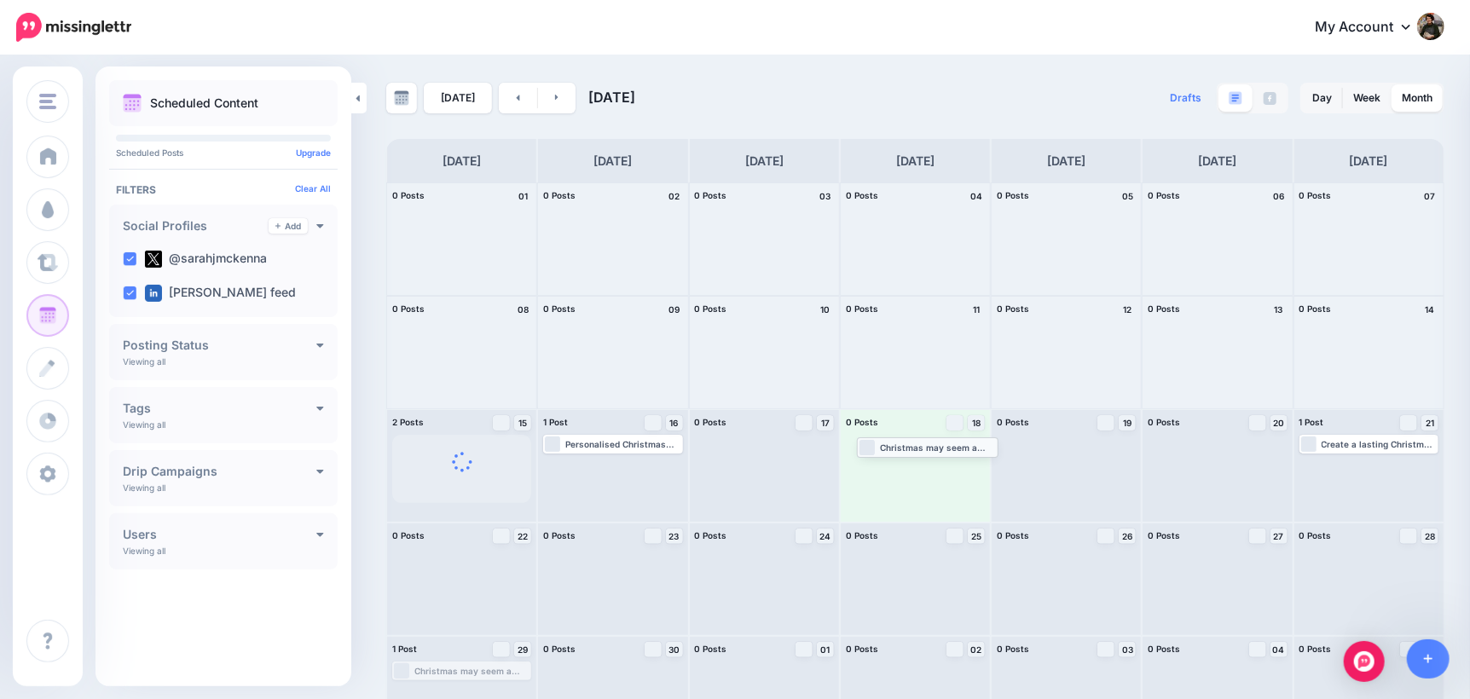
drag, startPoint x: 472, startPoint y: 674, endPoint x: 936, endPoint y: 449, distance: 516.0
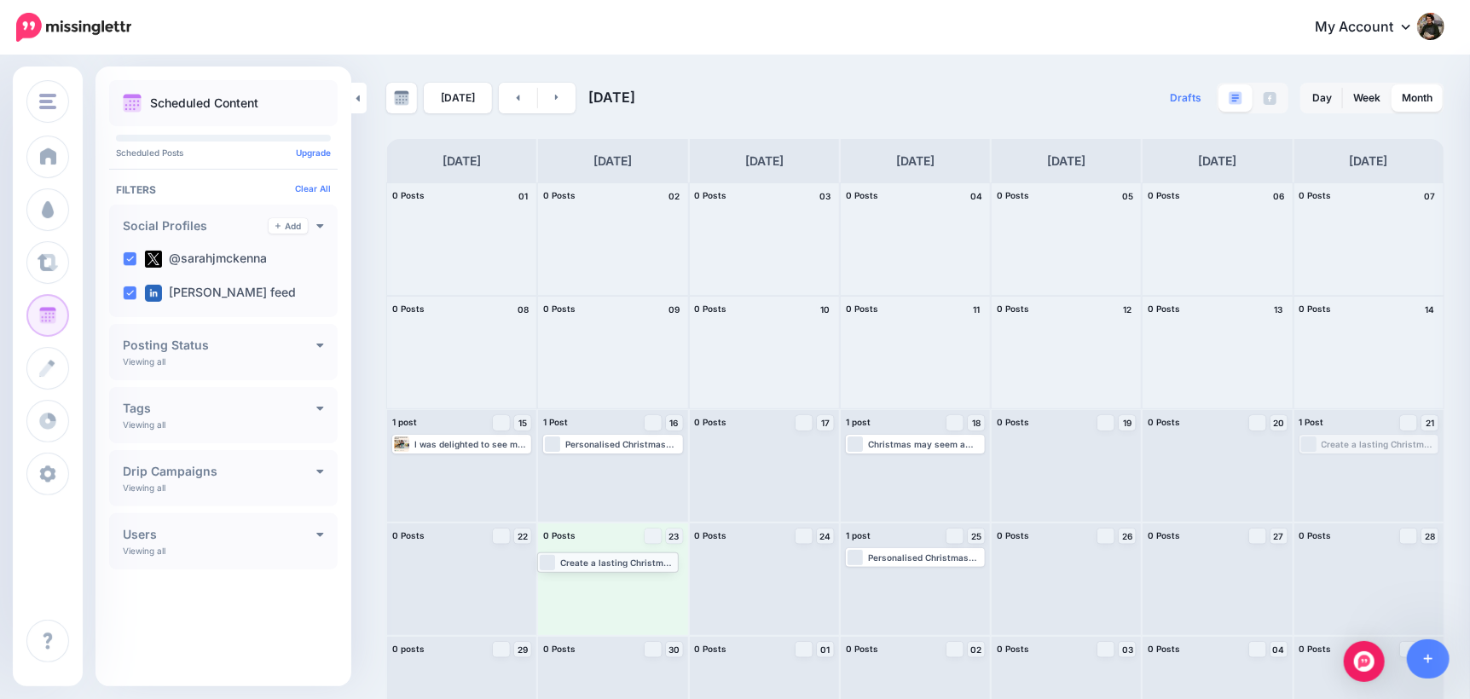
drag, startPoint x: 1386, startPoint y: 444, endPoint x: 613, endPoint y: 563, distance: 782.4
click at [316, 344] on icon at bounding box center [320, 344] width 8 height 12
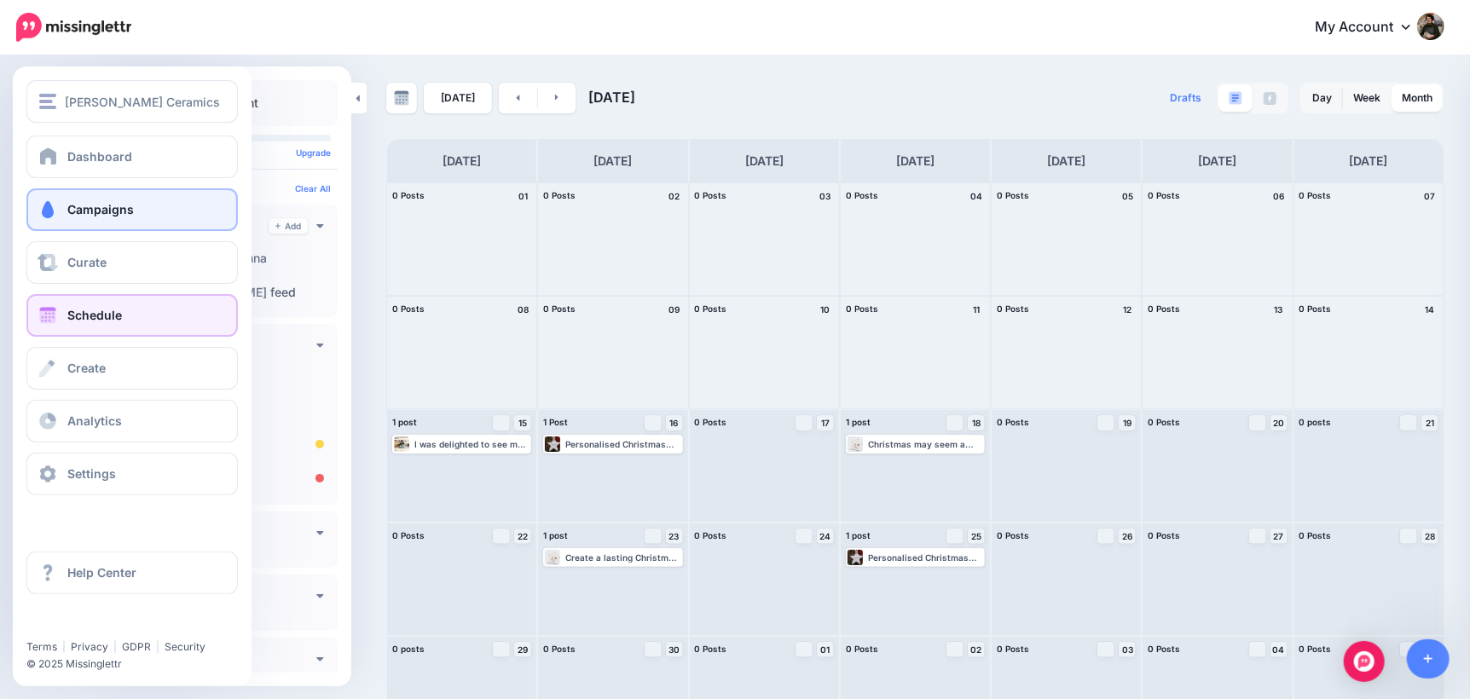
click at [80, 206] on span "Campaigns" at bounding box center [100, 209] width 67 height 14
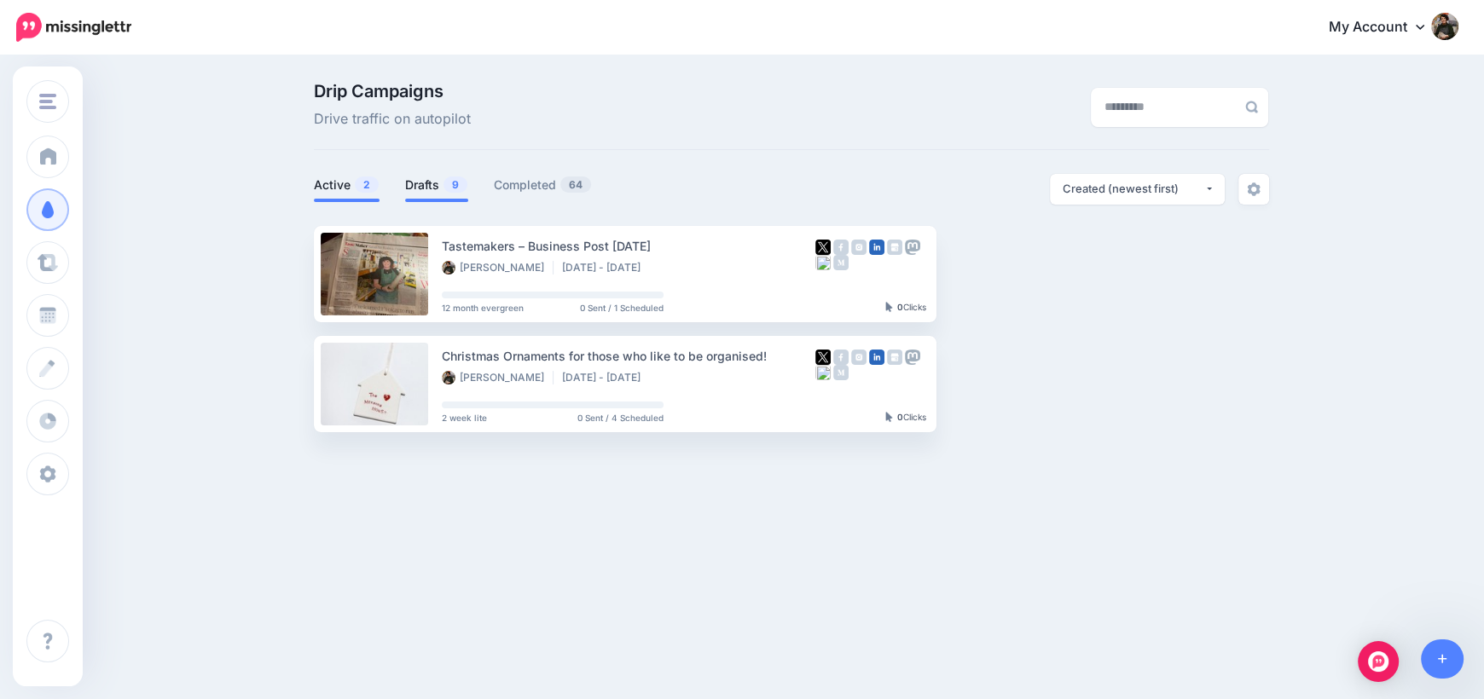
click at [433, 188] on link "Drafts 9" at bounding box center [436, 185] width 63 height 20
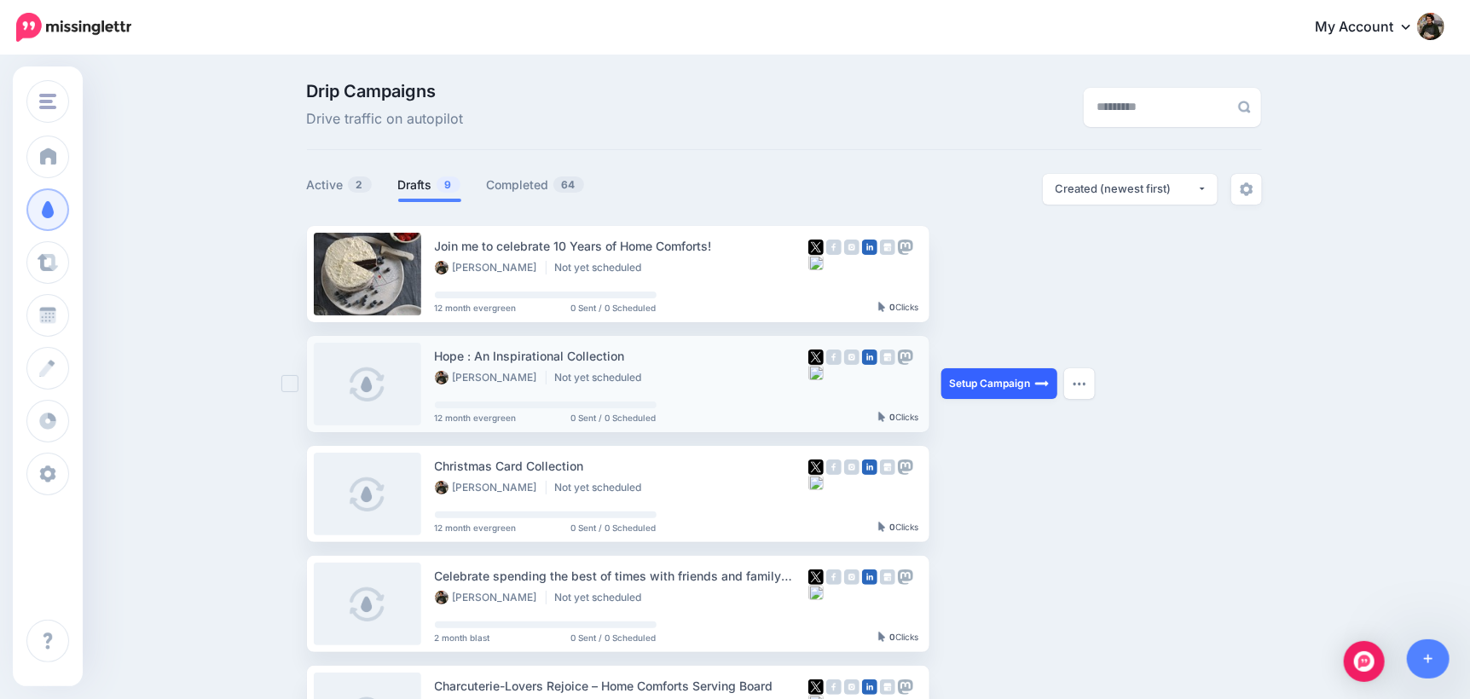
click at [1010, 383] on link "Setup Campaign" at bounding box center [999, 383] width 116 height 31
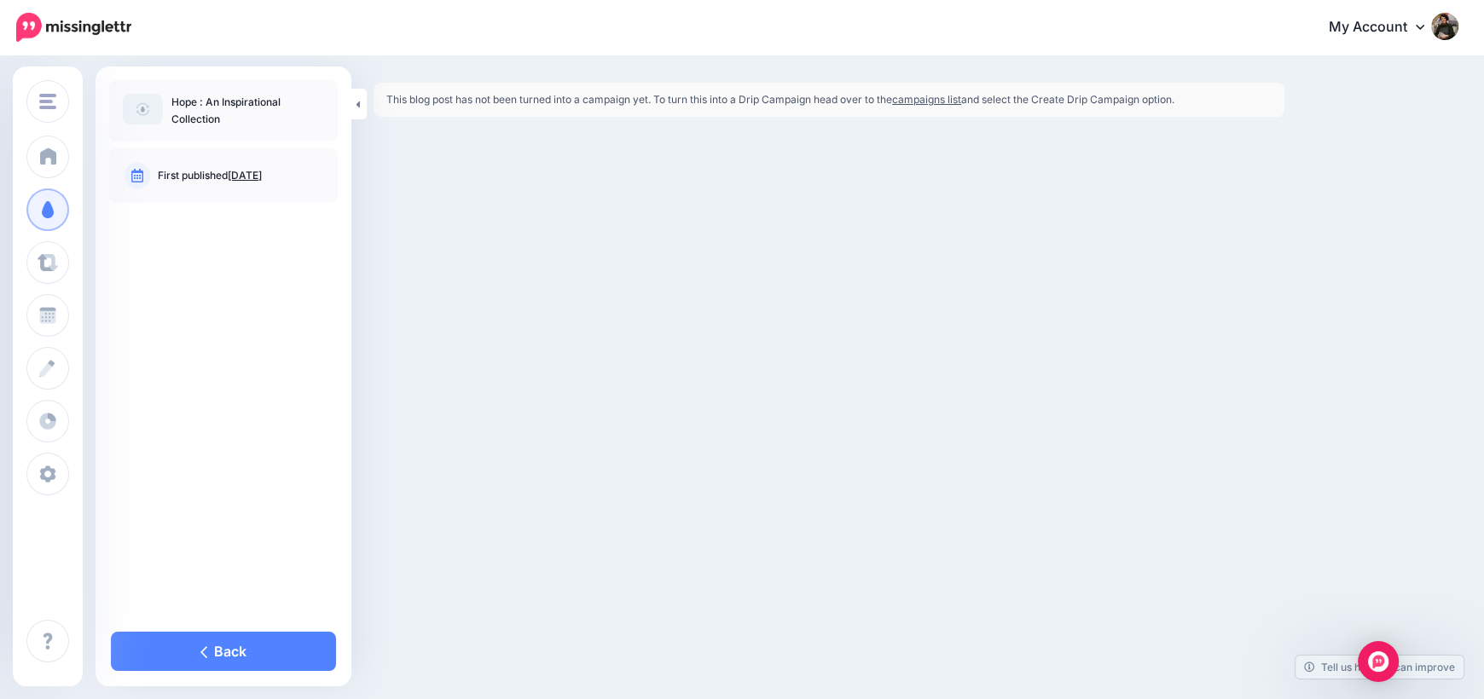
click at [259, 175] on link "[DATE]" at bounding box center [245, 175] width 34 height 13
click at [936, 102] on link "campaigns list" at bounding box center [926, 99] width 69 height 13
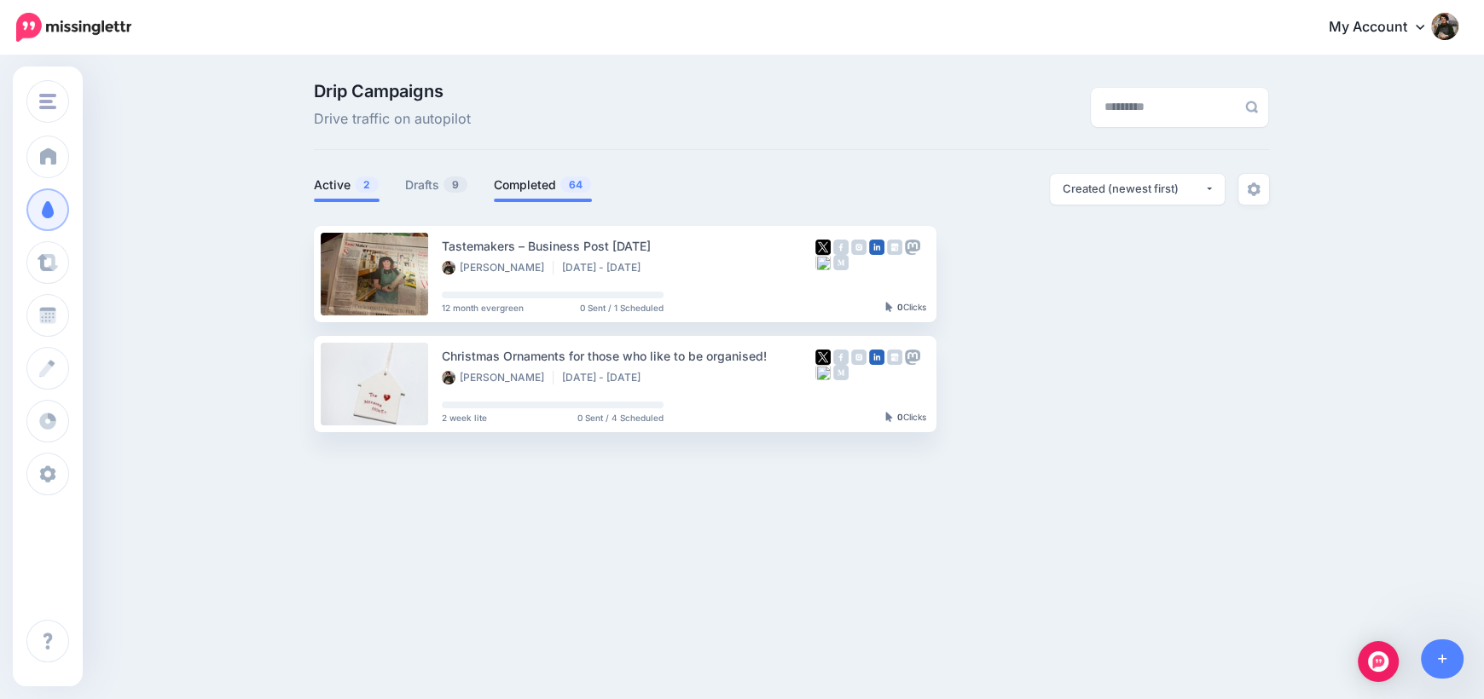
click at [524, 182] on link "Completed 64" at bounding box center [543, 185] width 98 height 20
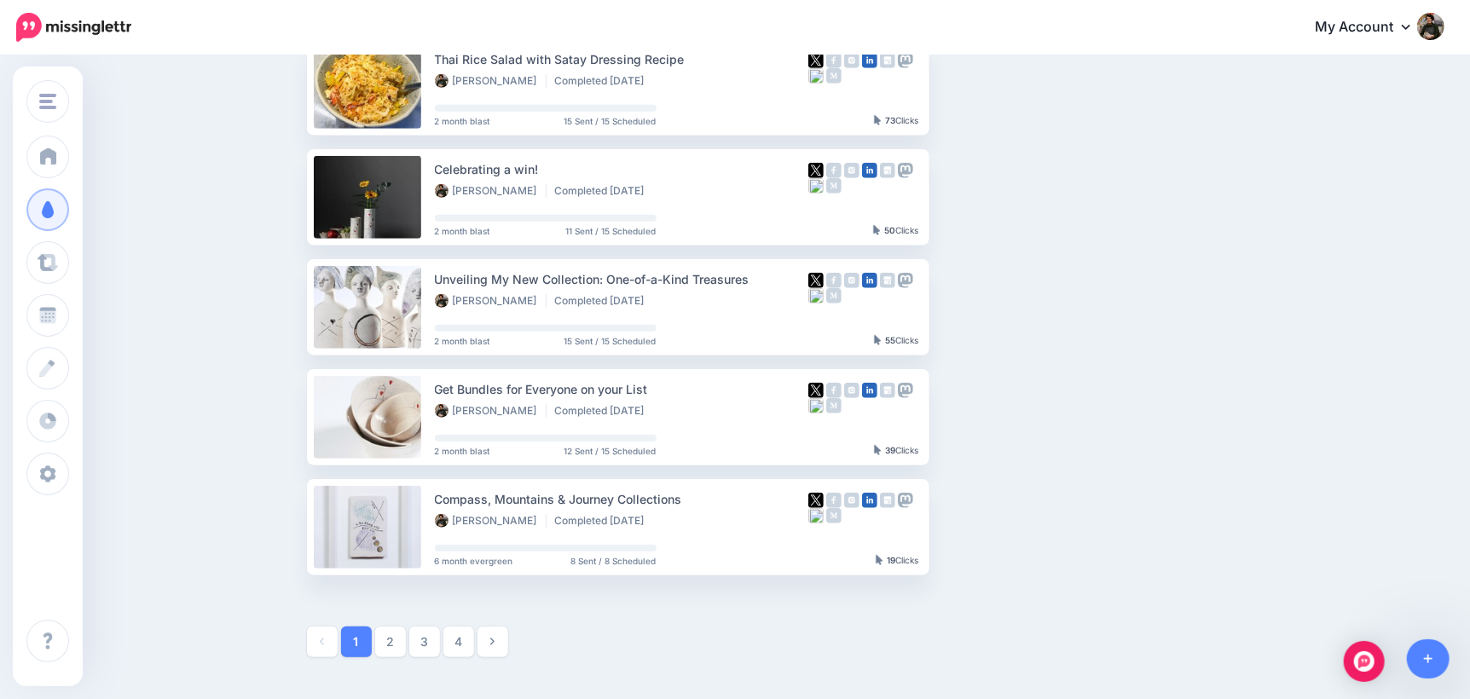
scroll to position [767, 0]
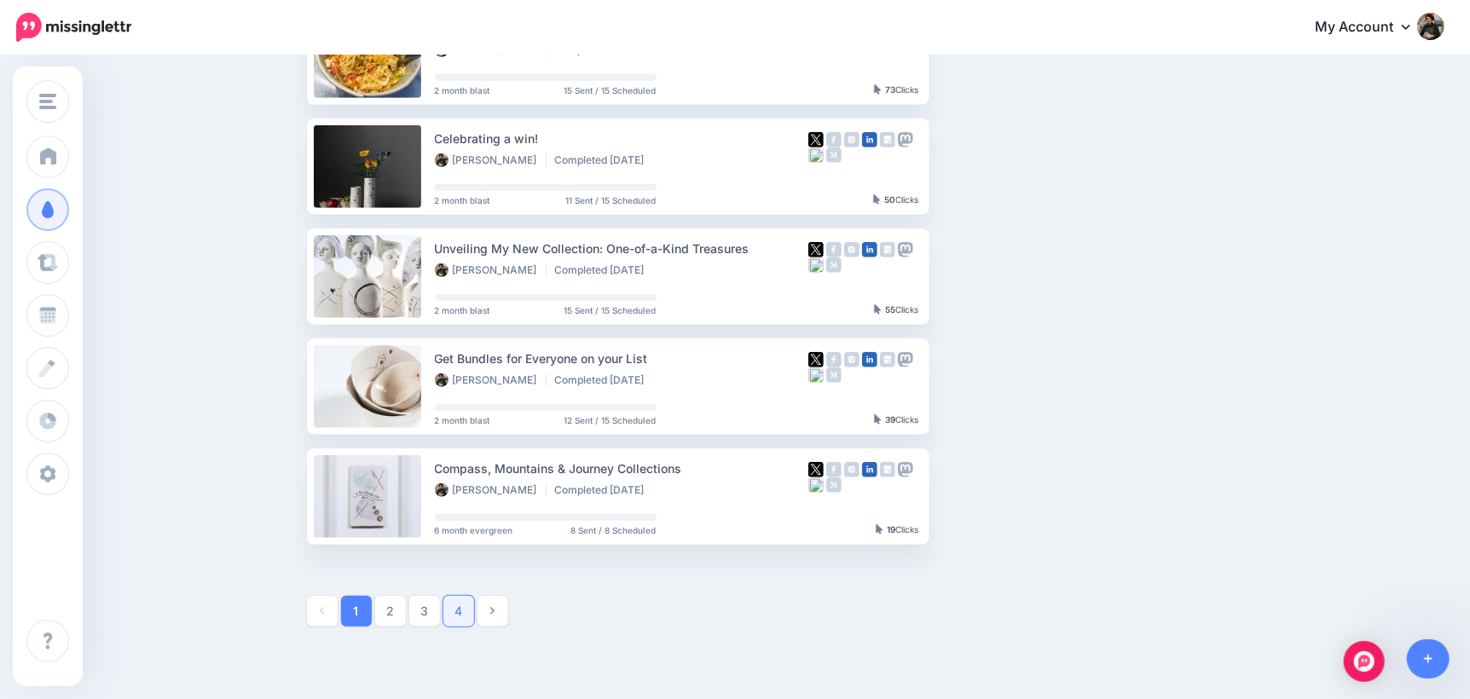
click at [470, 611] on link "4" at bounding box center [458, 611] width 31 height 31
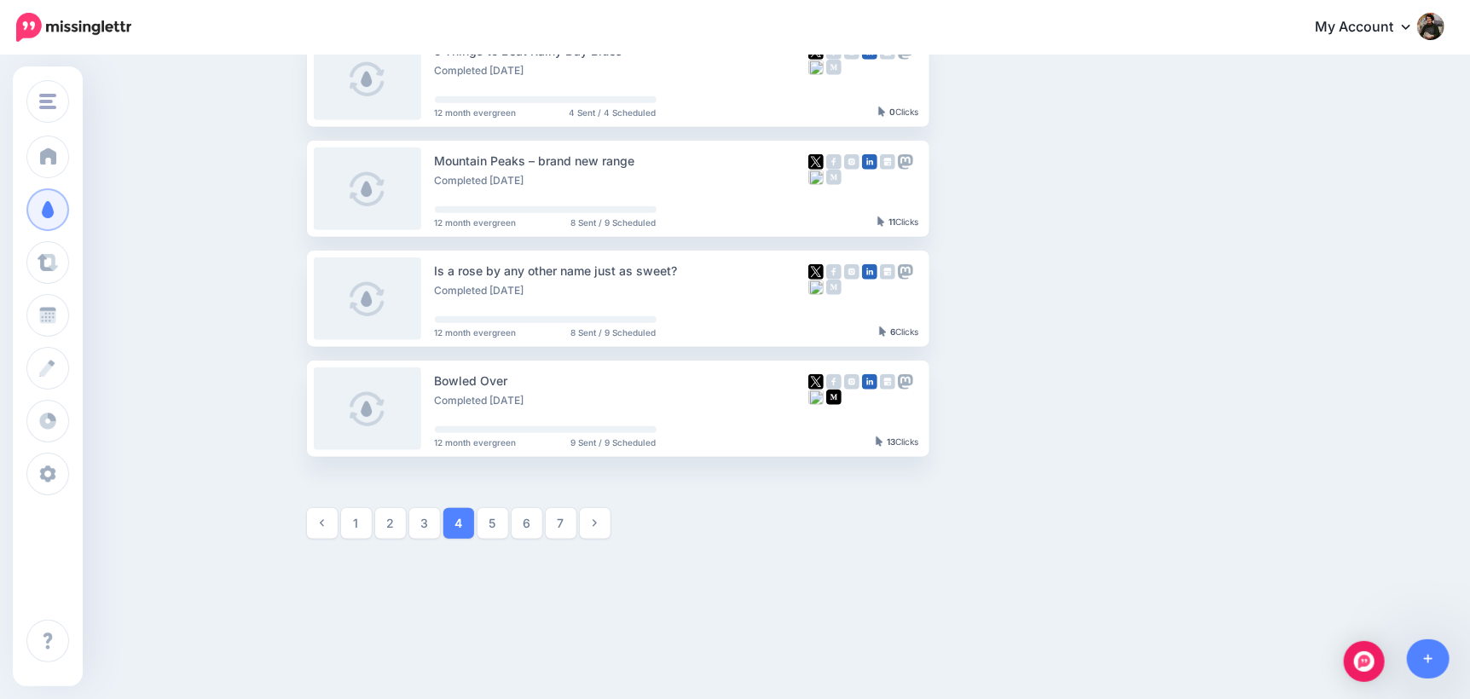
scroll to position [866, 0]
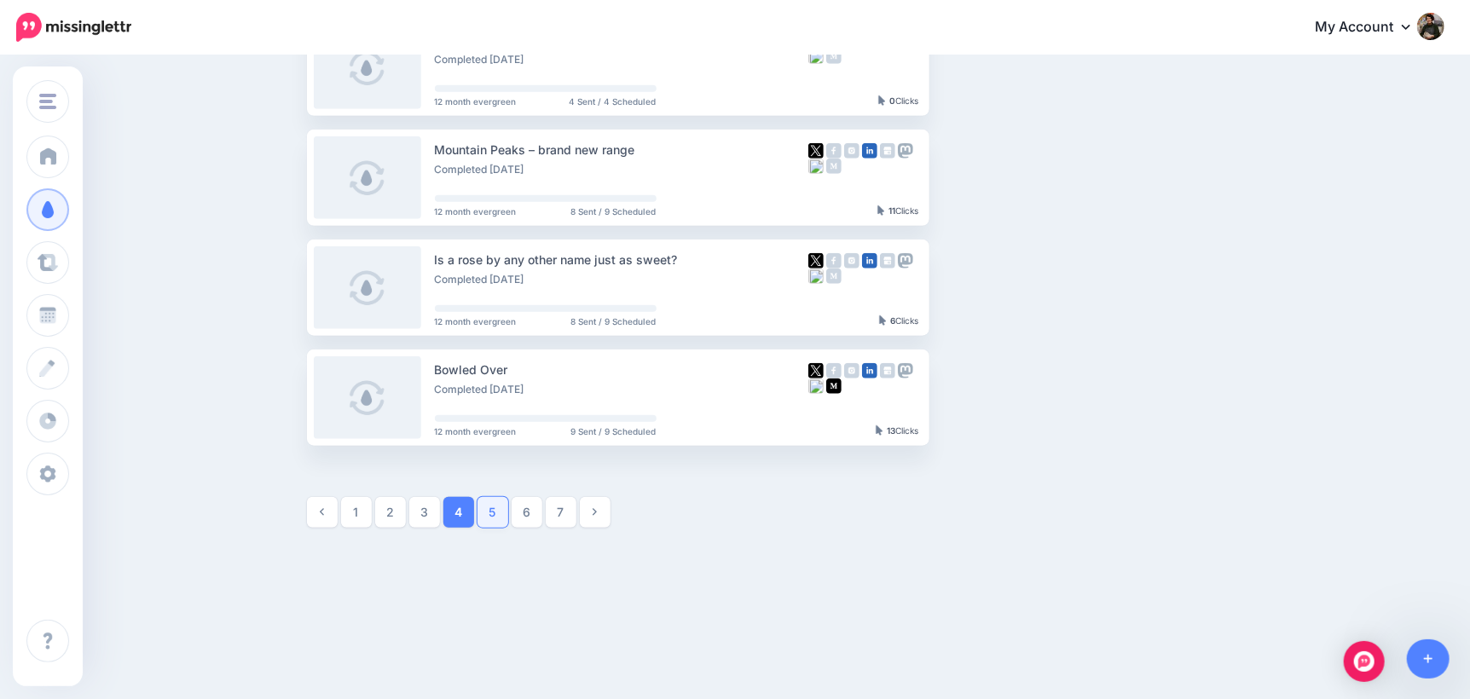
click at [504, 506] on link "5" at bounding box center [492, 512] width 31 height 31
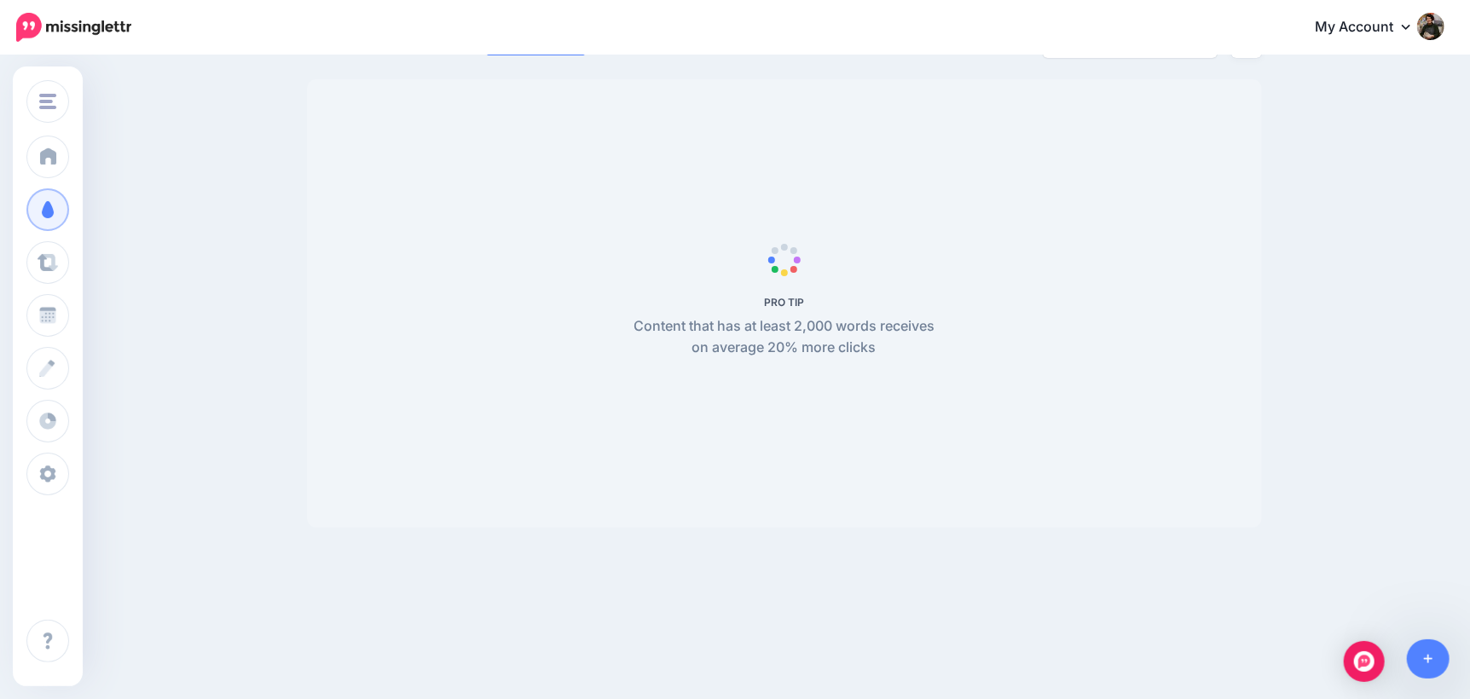
scroll to position [147, 0]
